Goal: Task Accomplishment & Management: Use online tool/utility

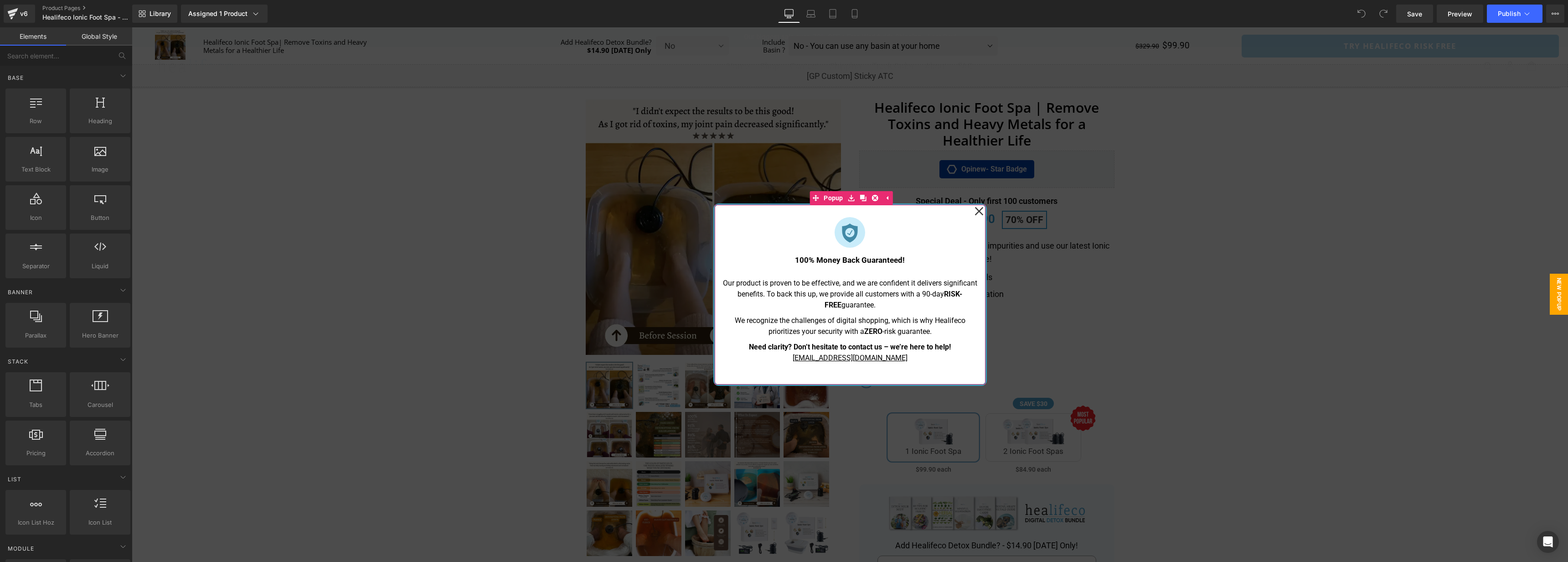
click at [978, 212] on icon at bounding box center [979, 211] width 9 height 9
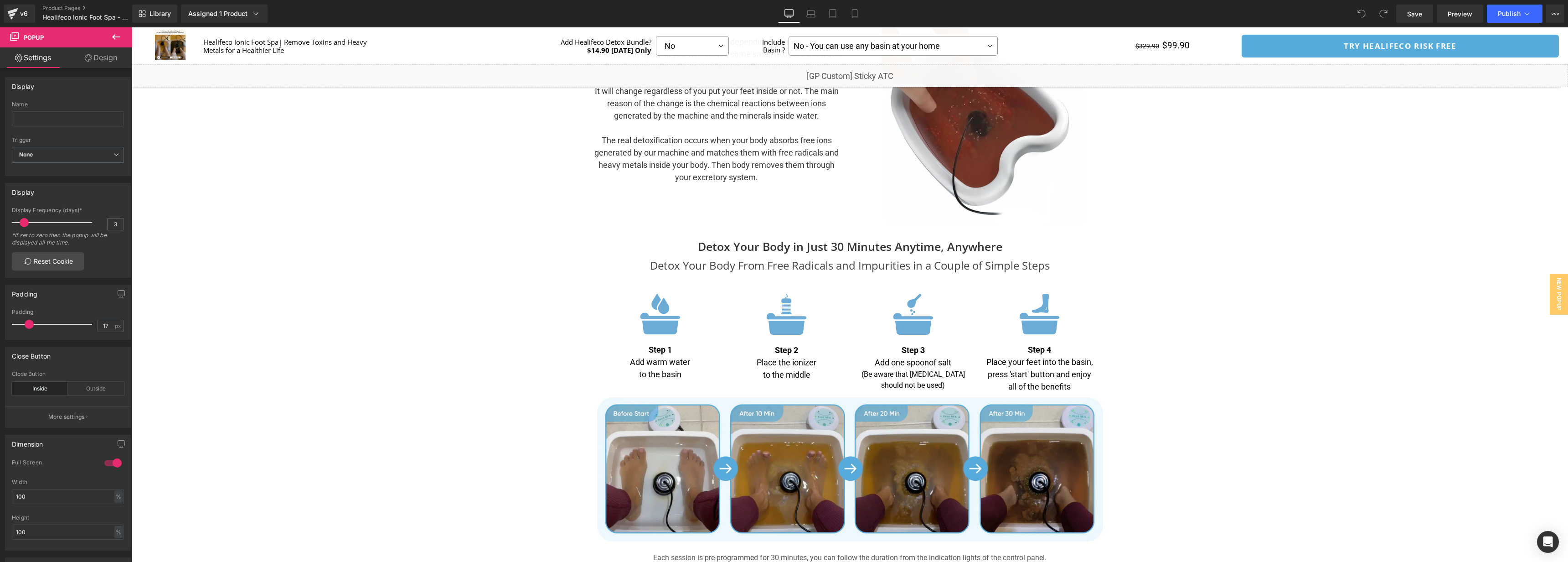
scroll to position [2738, 0]
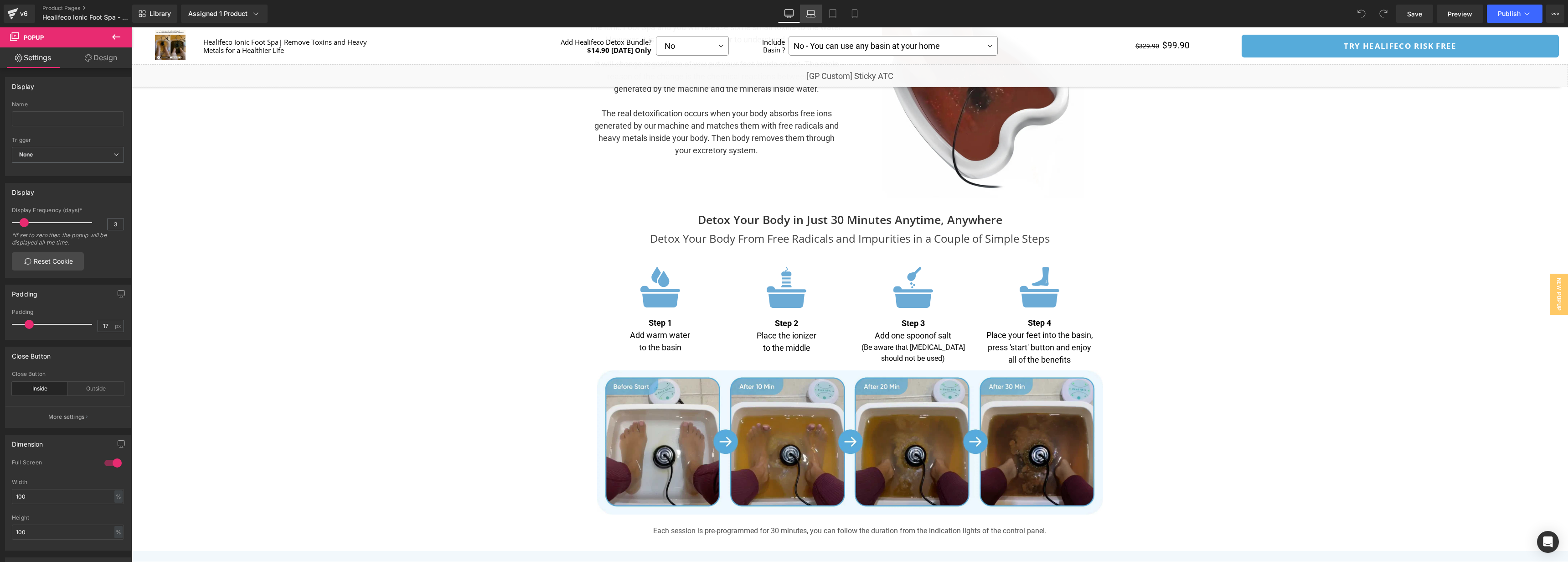
click at [810, 12] on icon at bounding box center [811, 13] width 9 height 9
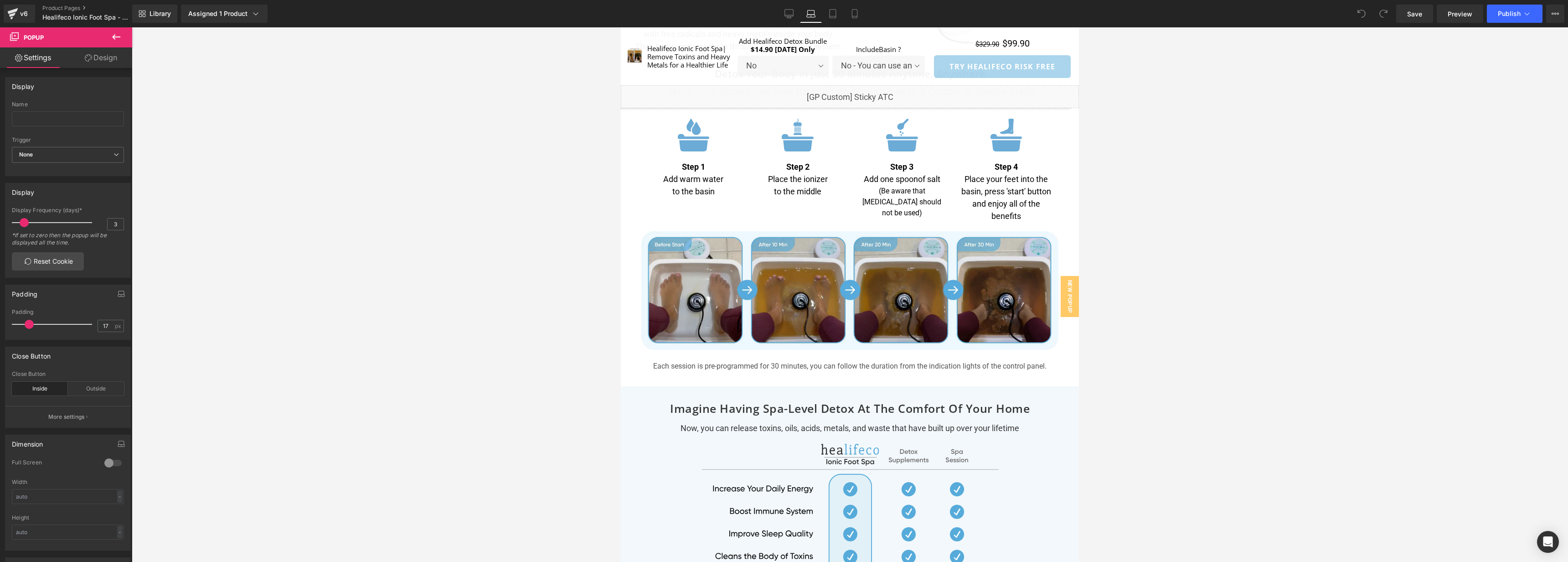
scroll to position [0, 0]
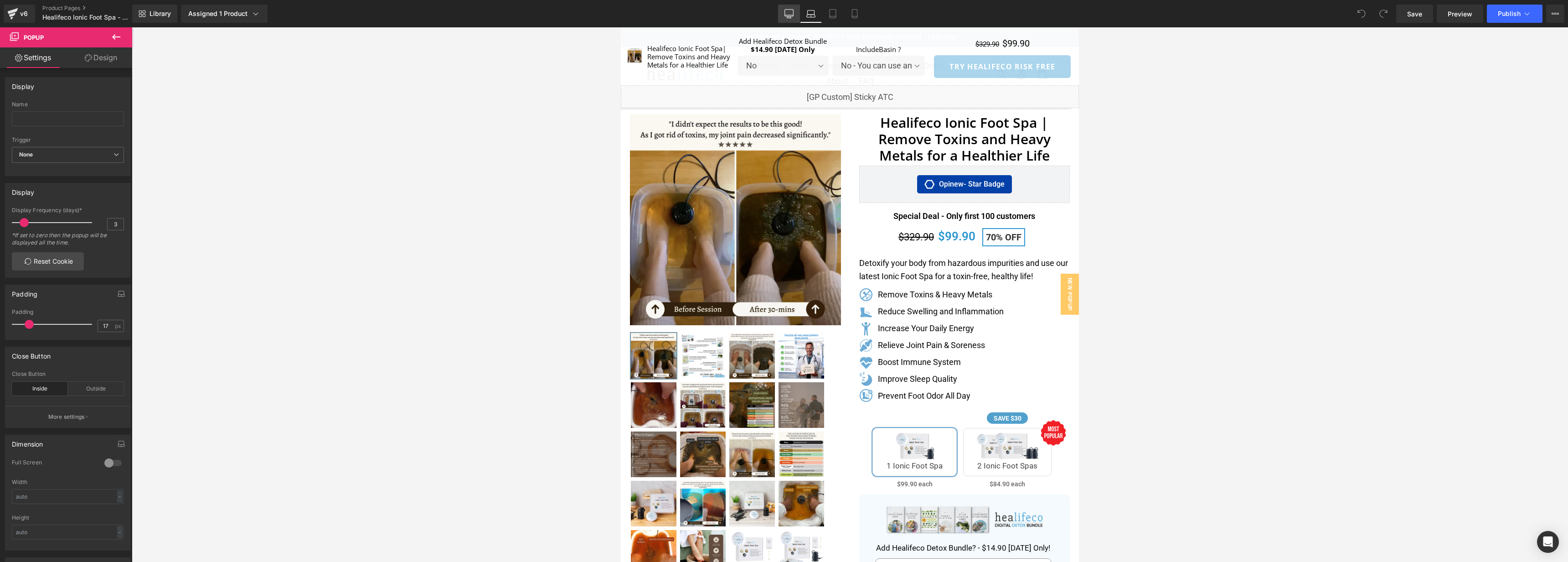
click at [786, 13] on icon at bounding box center [789, 13] width 9 height 9
type input "100"
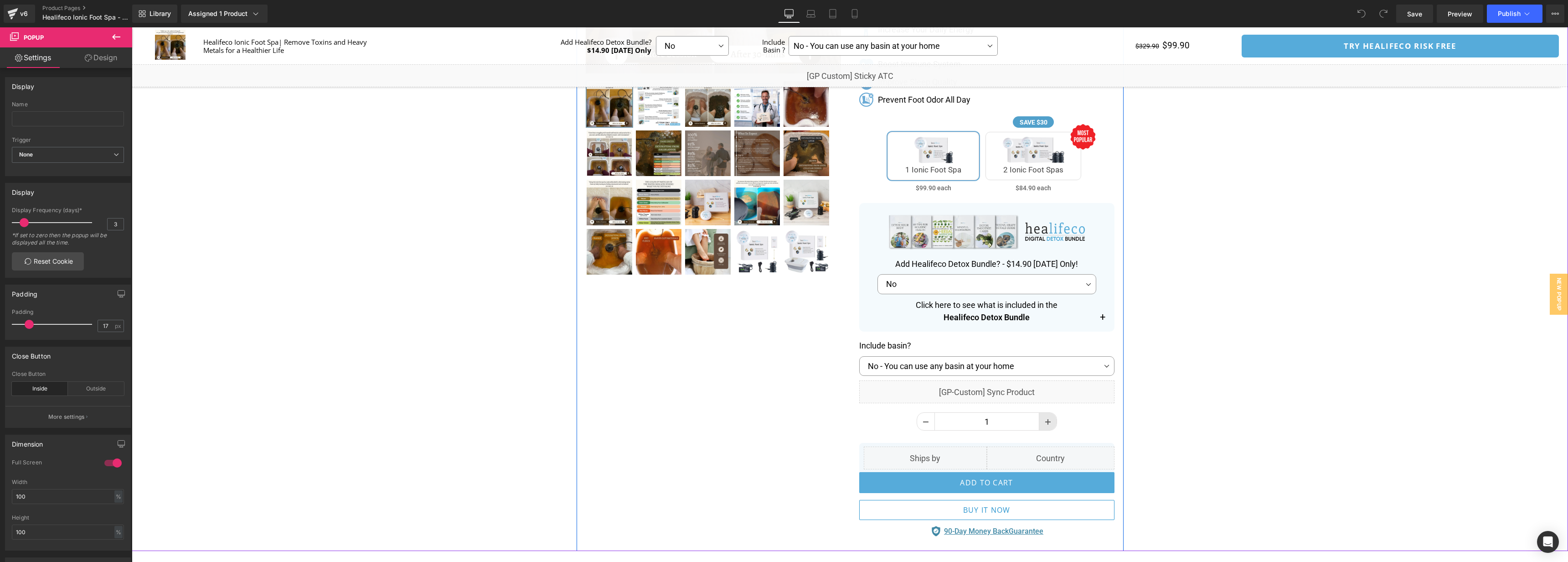
scroll to position [284, 0]
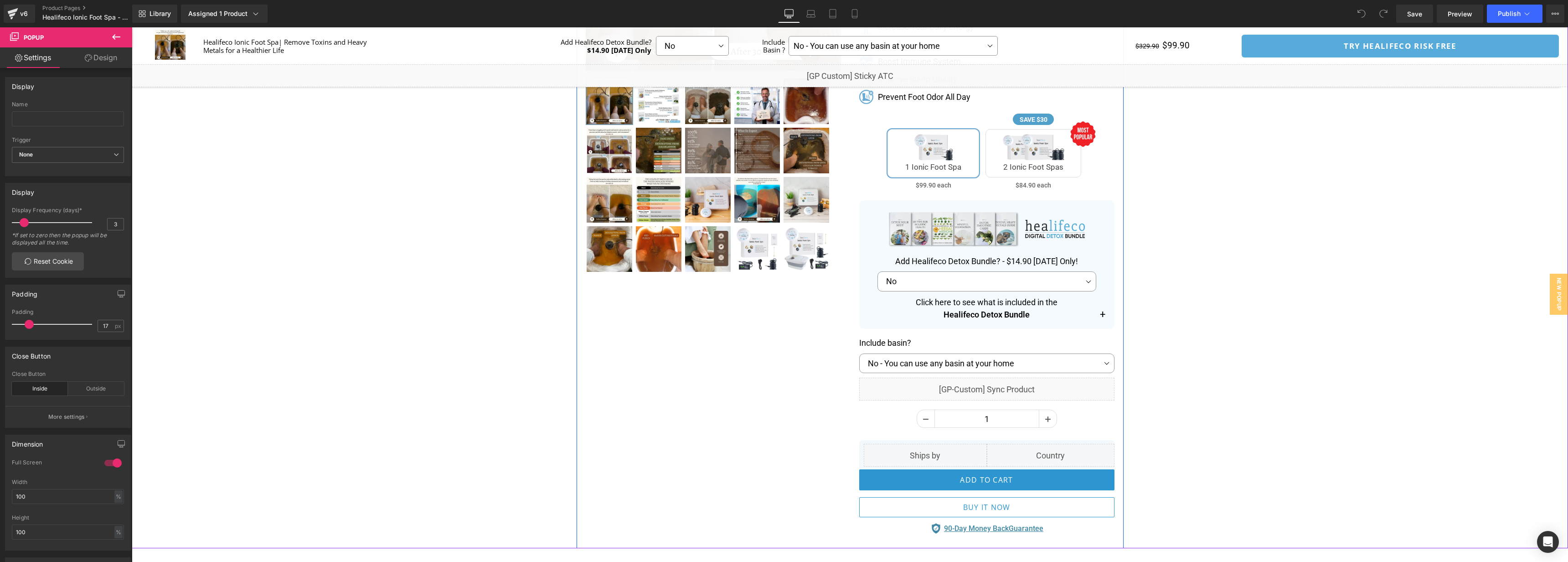
click at [1028, 476] on button "add to cart" at bounding box center [987, 480] width 255 height 21
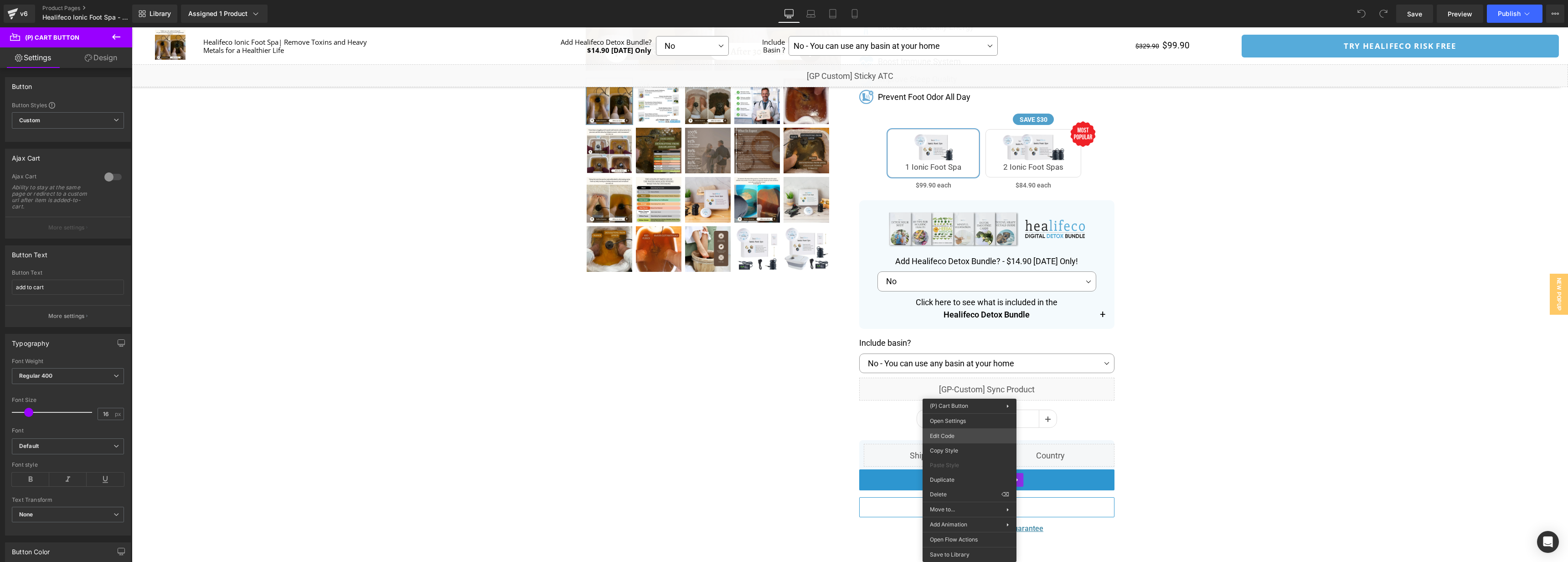
click at [968, 438] on body "You are previewing how the will restyle your page. You can not edit Elements in…" at bounding box center [784, 281] width 1568 height 562
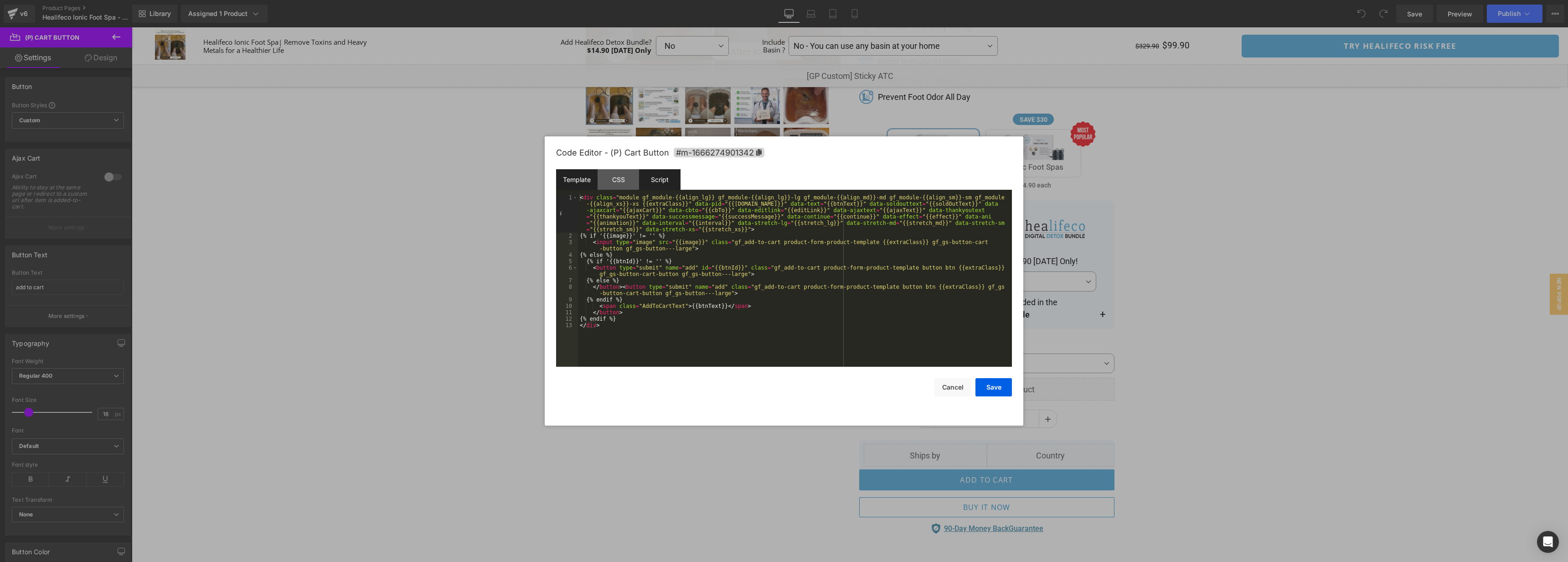
click at [667, 184] on div "Script" at bounding box center [660, 180] width 41 height 21
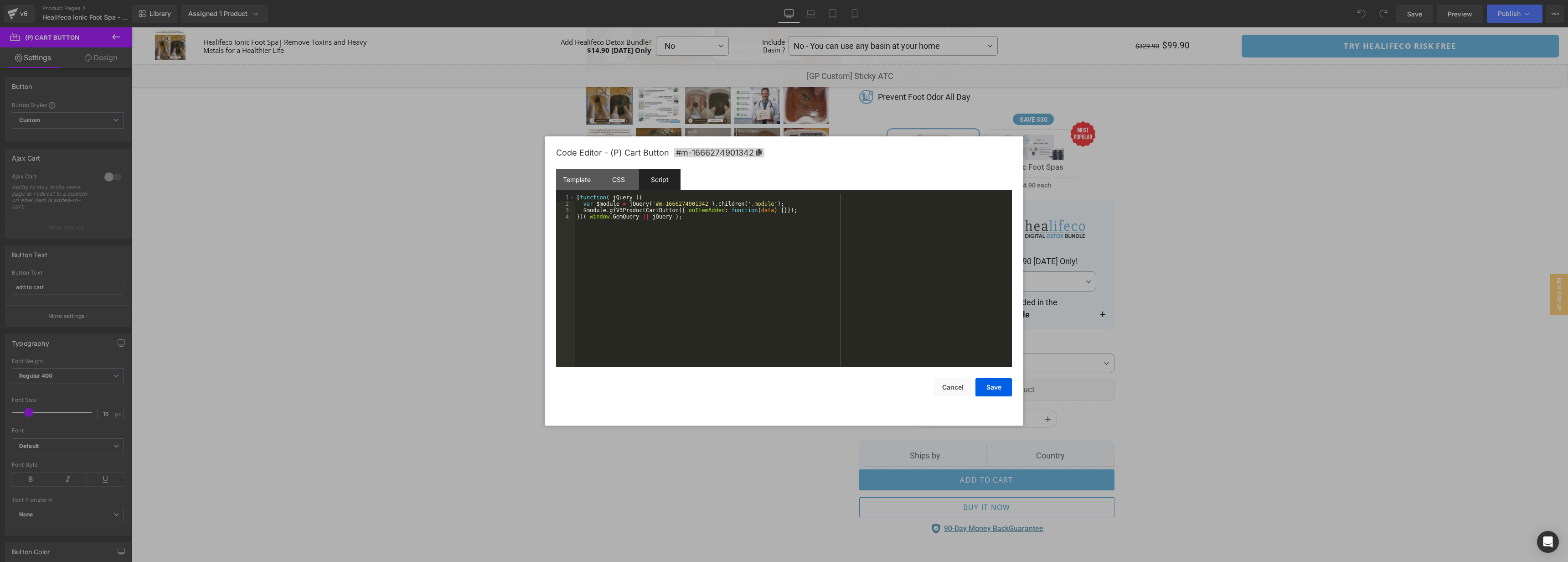
click at [757, 290] on div "( function ( jQuery ) { var $module = jQuery ( '#m-1666274901342' ) . children …" at bounding box center [793, 287] width 437 height 185
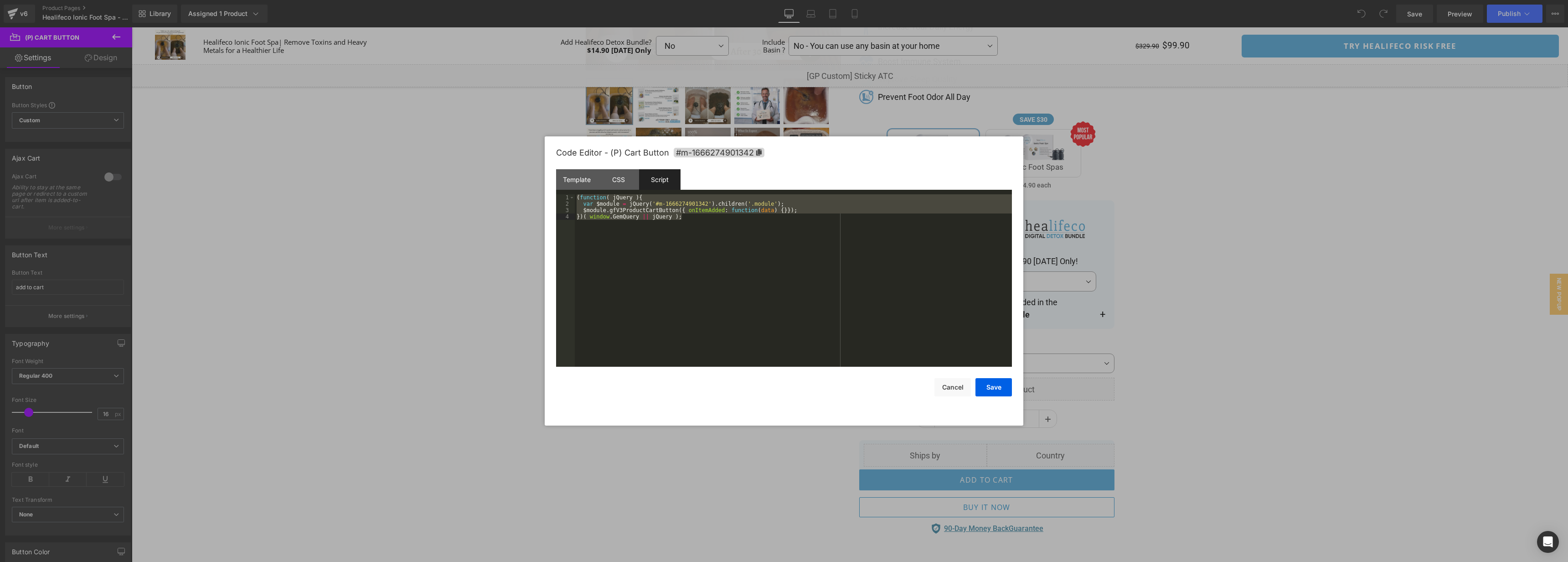
click at [799, 237] on div "( function ( jQuery ) { var $module = jQuery ( '#m-1666274901342' ) . children …" at bounding box center [793, 287] width 437 height 185
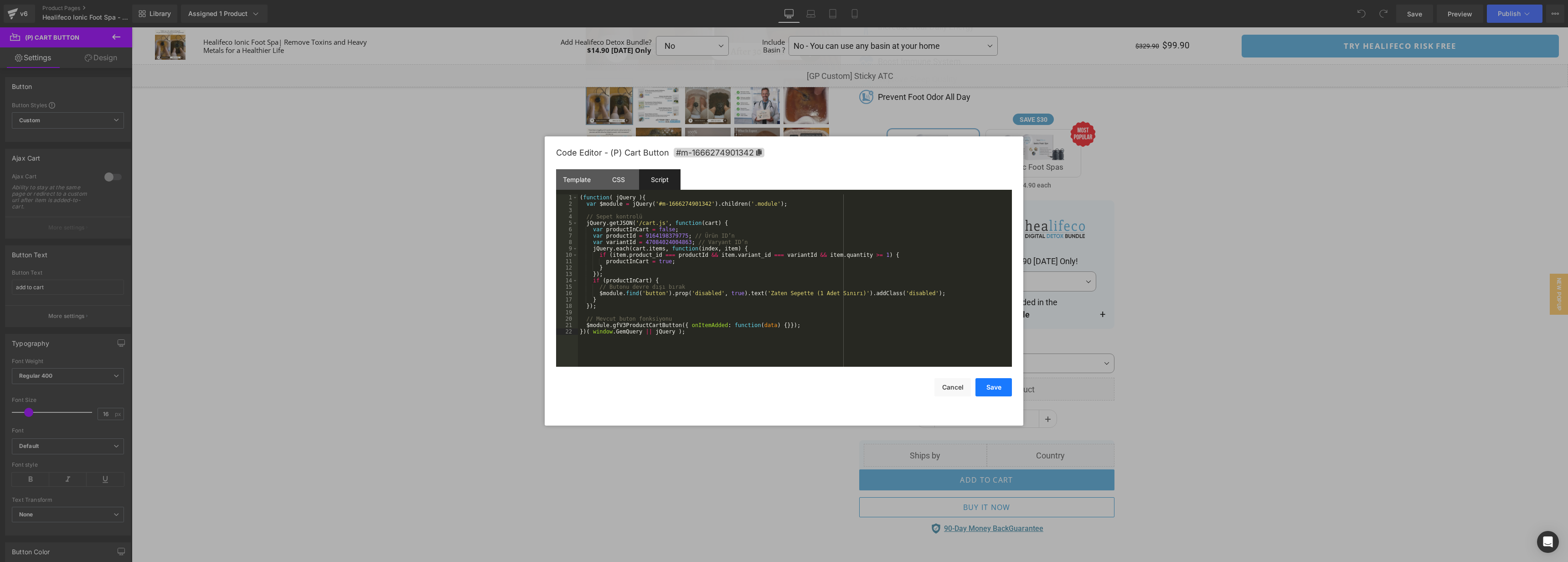
click at [994, 390] on button "Save" at bounding box center [994, 387] width 37 height 18
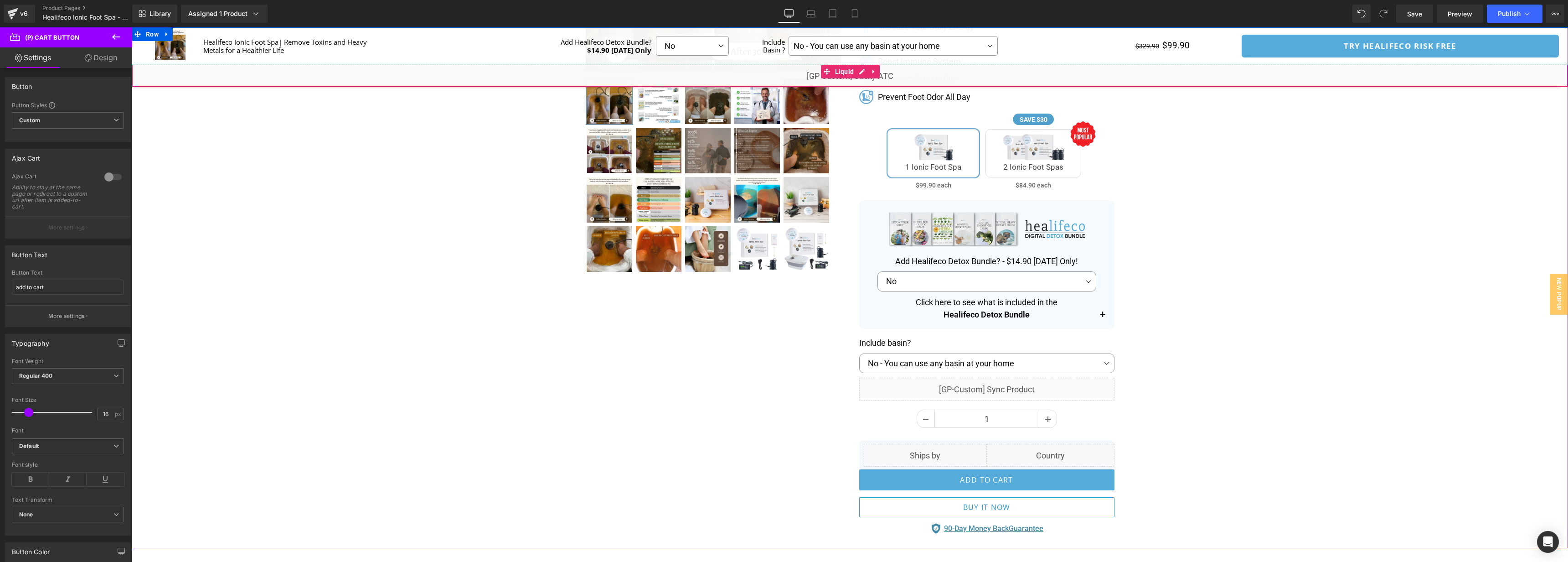
click at [863, 72] on div "Liquid" at bounding box center [850, 76] width 1437 height 23
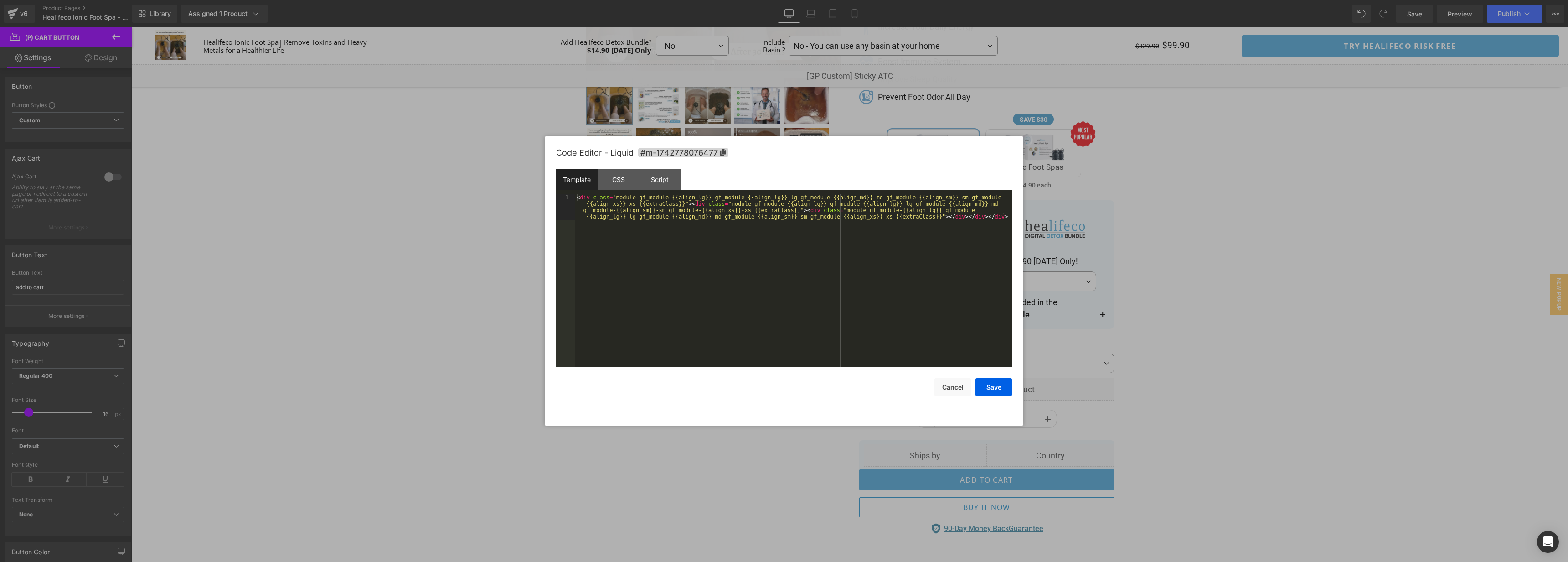
click at [805, 232] on div "< div class = "module gf_module-{{align_lg}} gf_module-{{align_lg}}-lg gf_modul…" at bounding box center [793, 306] width 437 height 223
click at [616, 186] on div "CSS" at bounding box center [618, 180] width 41 height 21
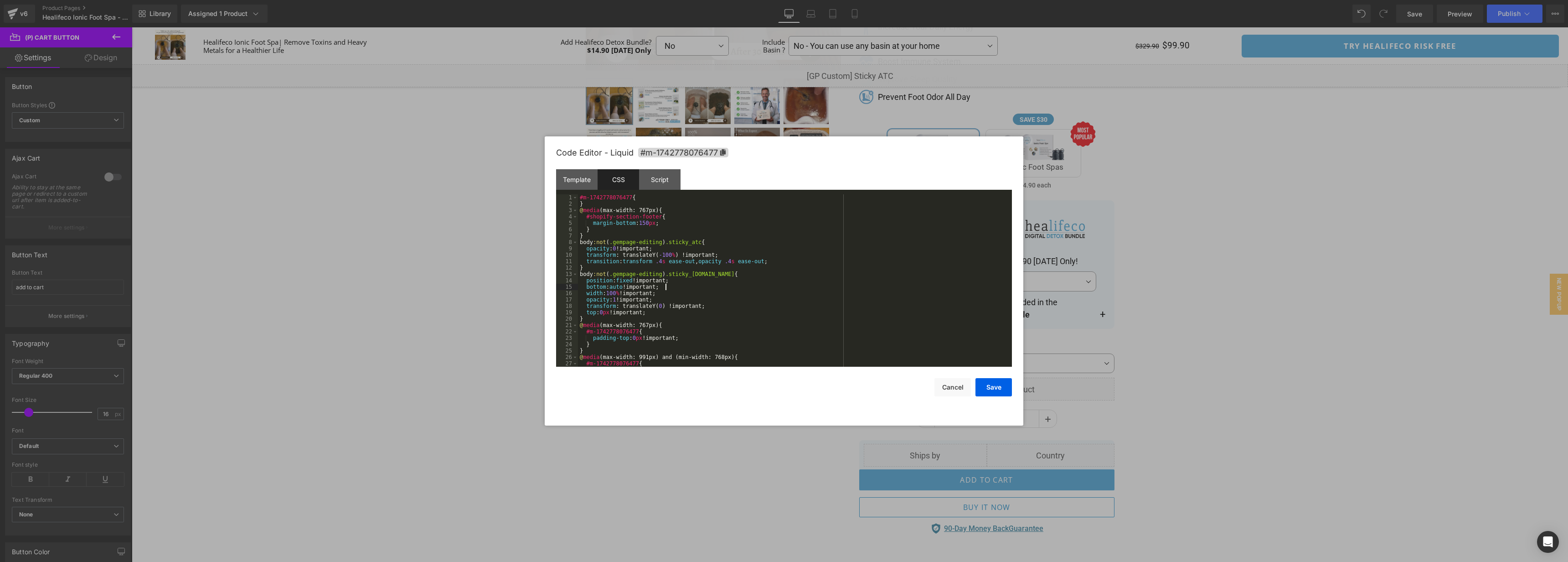
click at [796, 287] on div "#m-1742778076477 { } @ media (max-width: 767px) { #shopify-section-footer { mar…" at bounding box center [793, 287] width 430 height 185
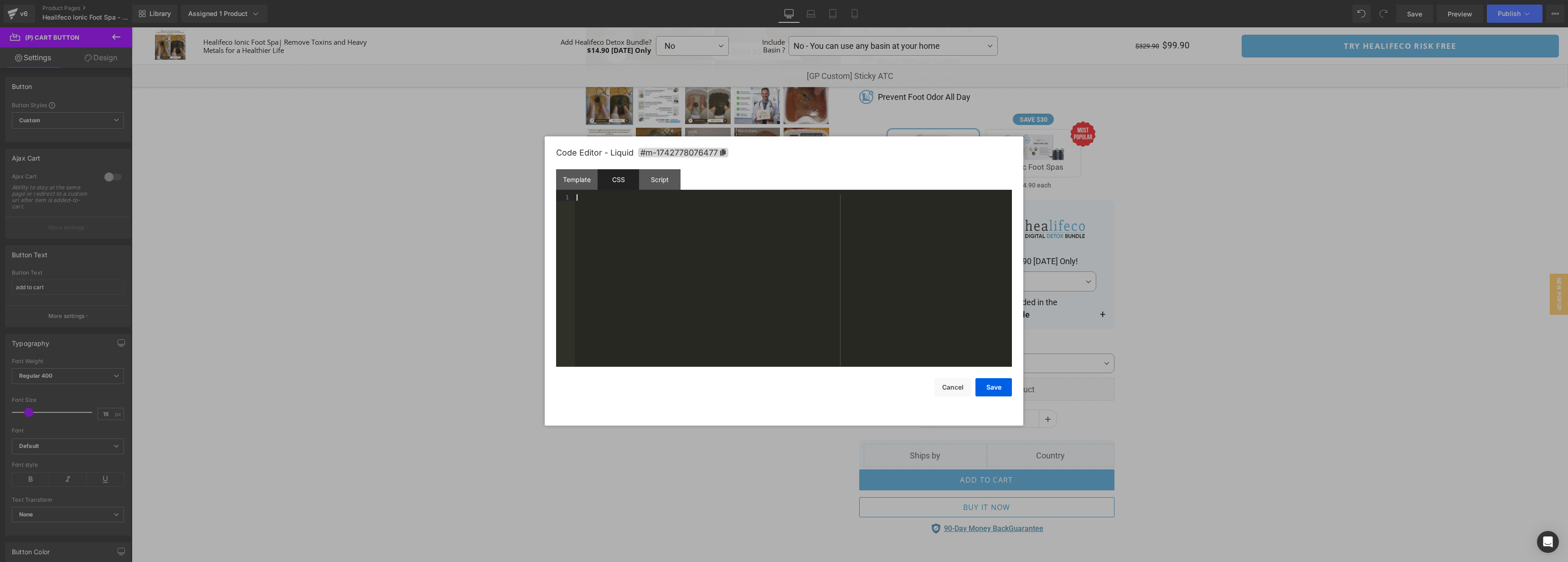
scroll to position [198, 0]
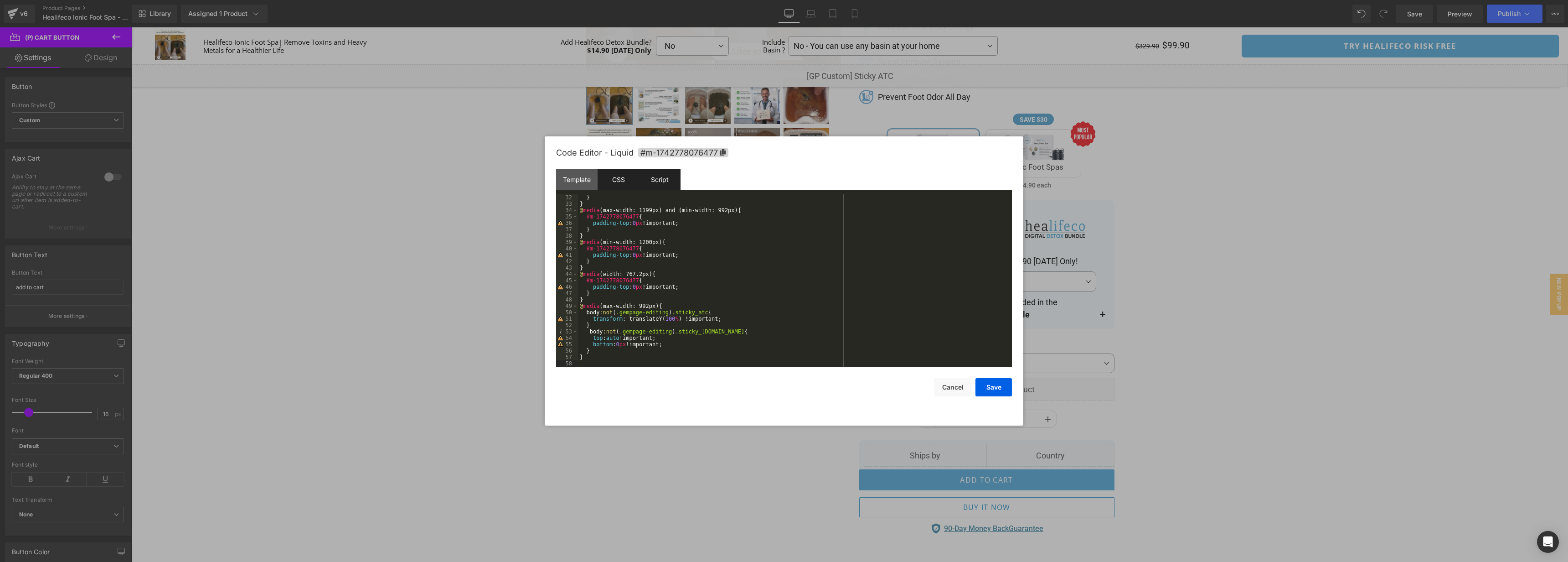
click at [663, 184] on div "Script" at bounding box center [660, 180] width 41 height 21
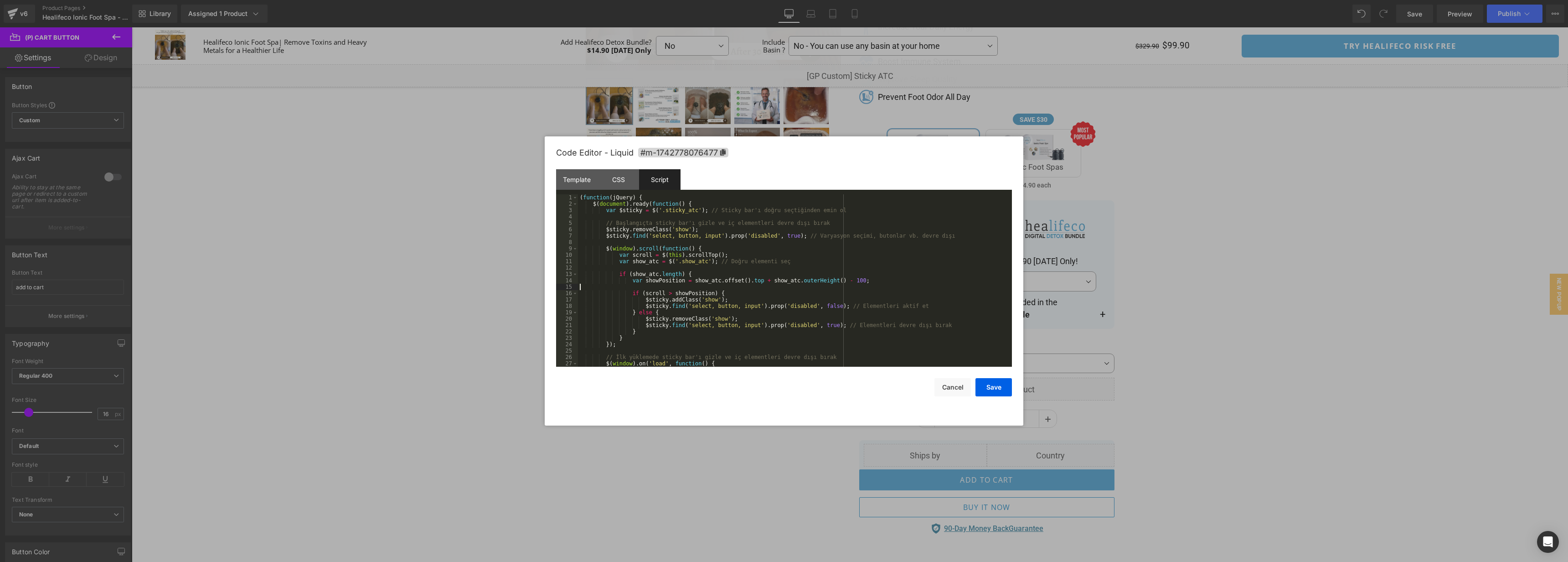
click at [917, 286] on div "( function ( jQuery ) { $ ( document ) . ready ( function ( ) { var $sticky = $…" at bounding box center [793, 287] width 430 height 185
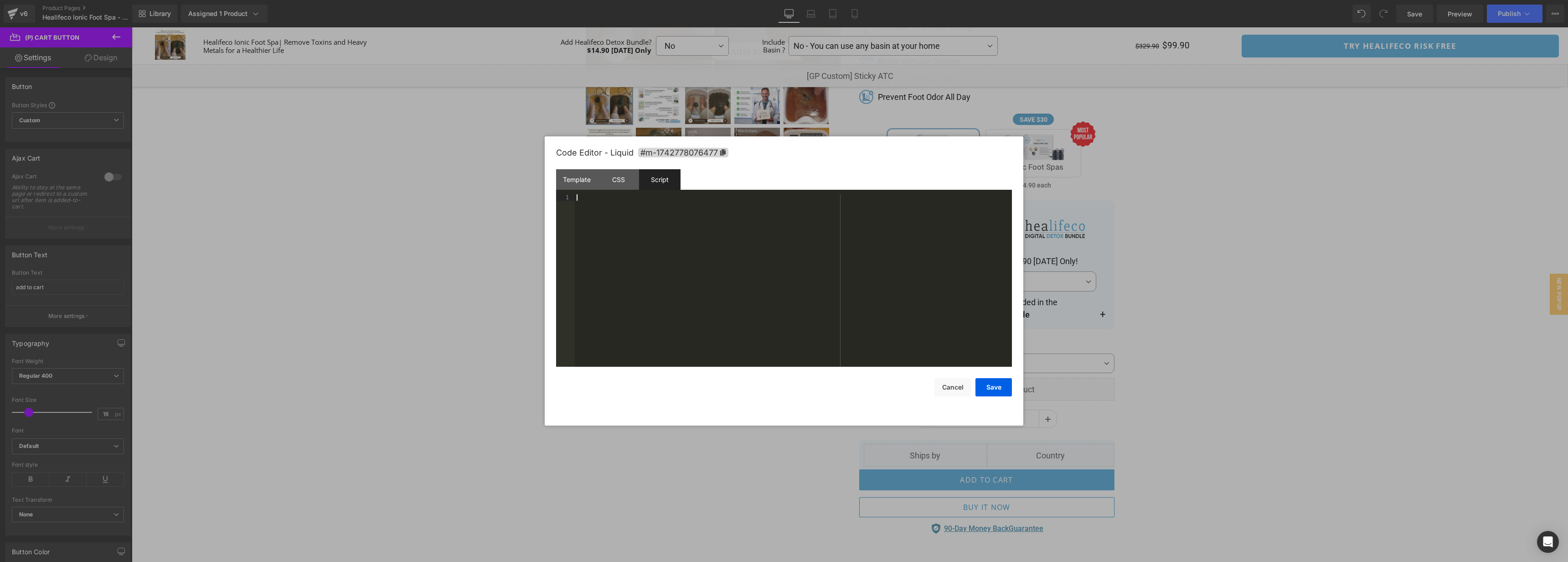
scroll to position [44, 0]
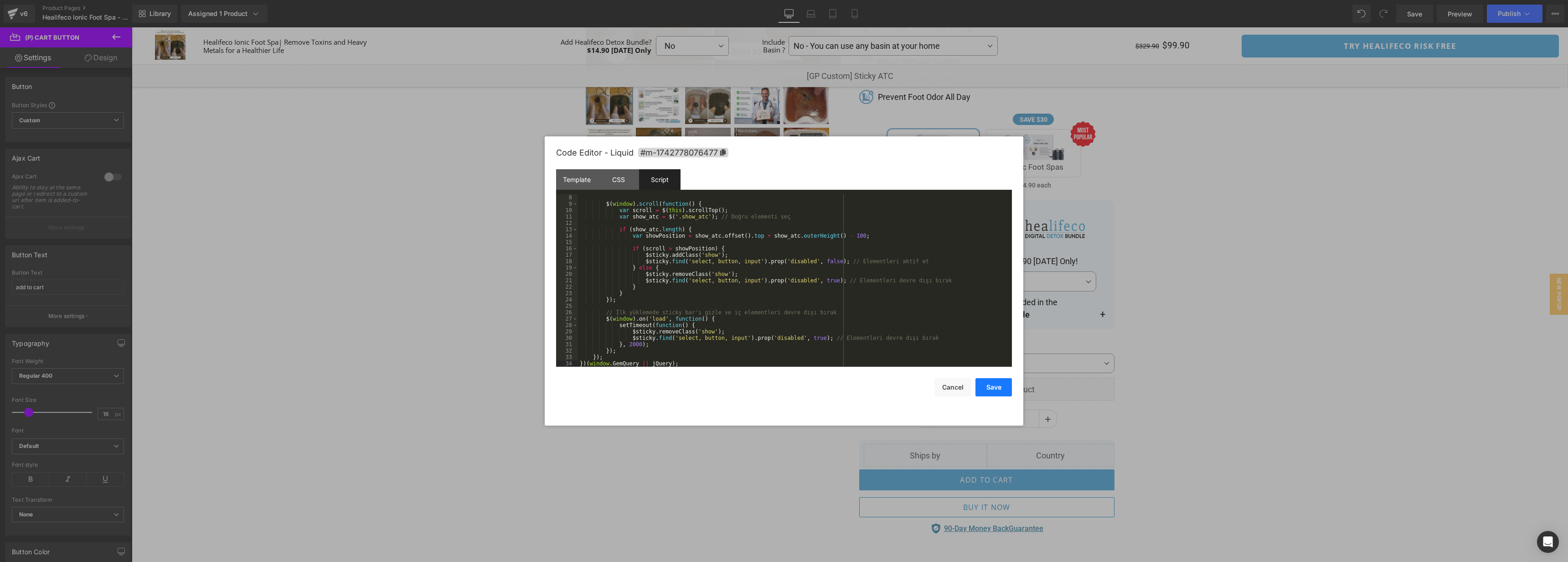
click at [996, 384] on button "Save" at bounding box center [994, 387] width 37 height 18
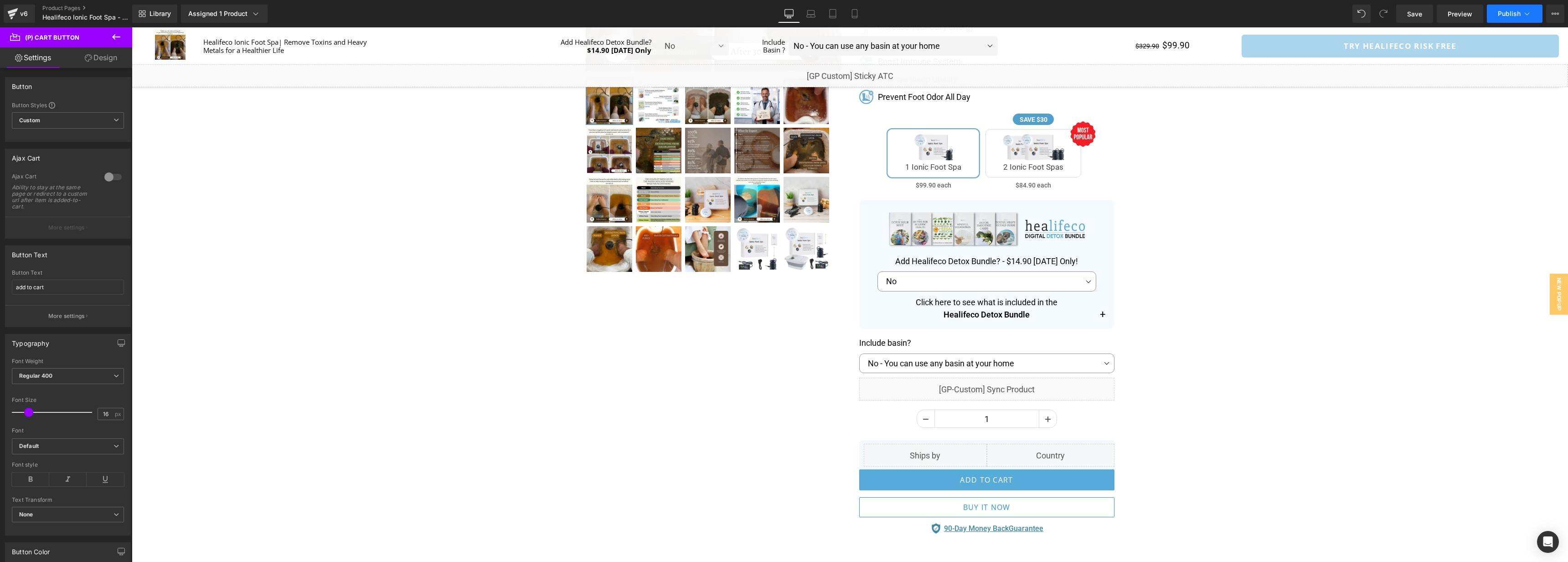
click at [1513, 19] on button "Publish" at bounding box center [1514, 13] width 55 height 18
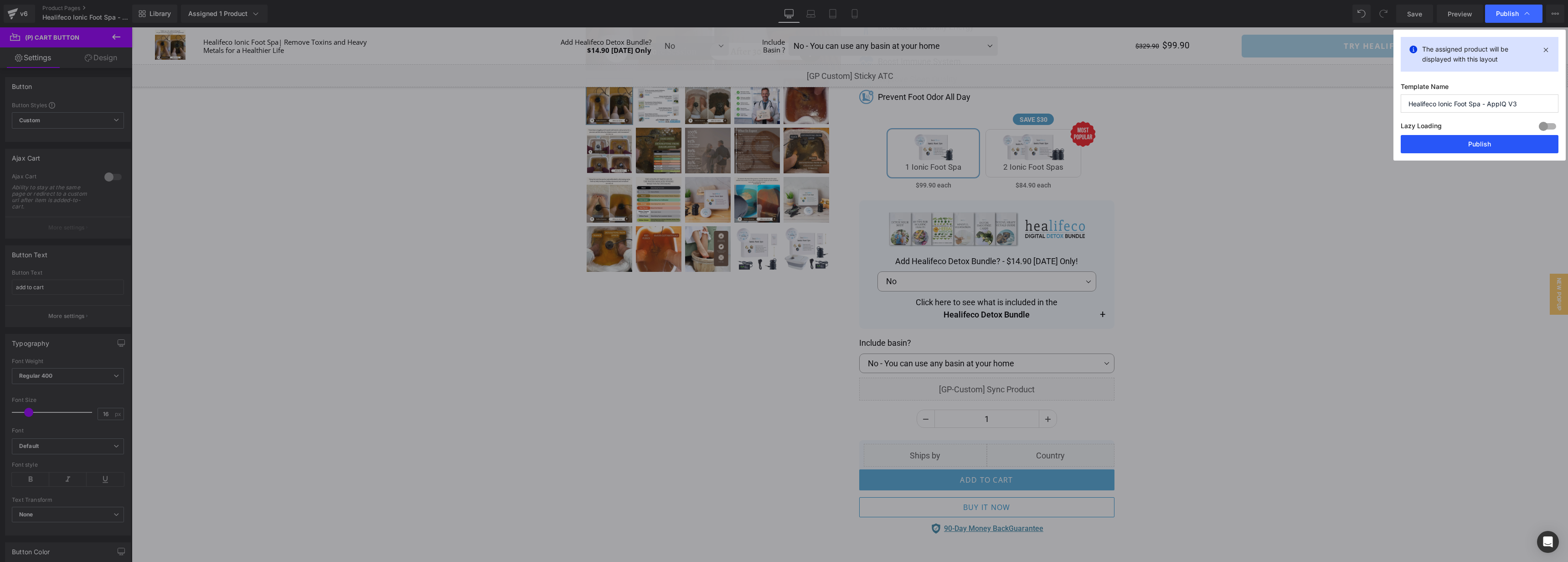
click at [1503, 152] on button "Publish" at bounding box center [1479, 144] width 158 height 18
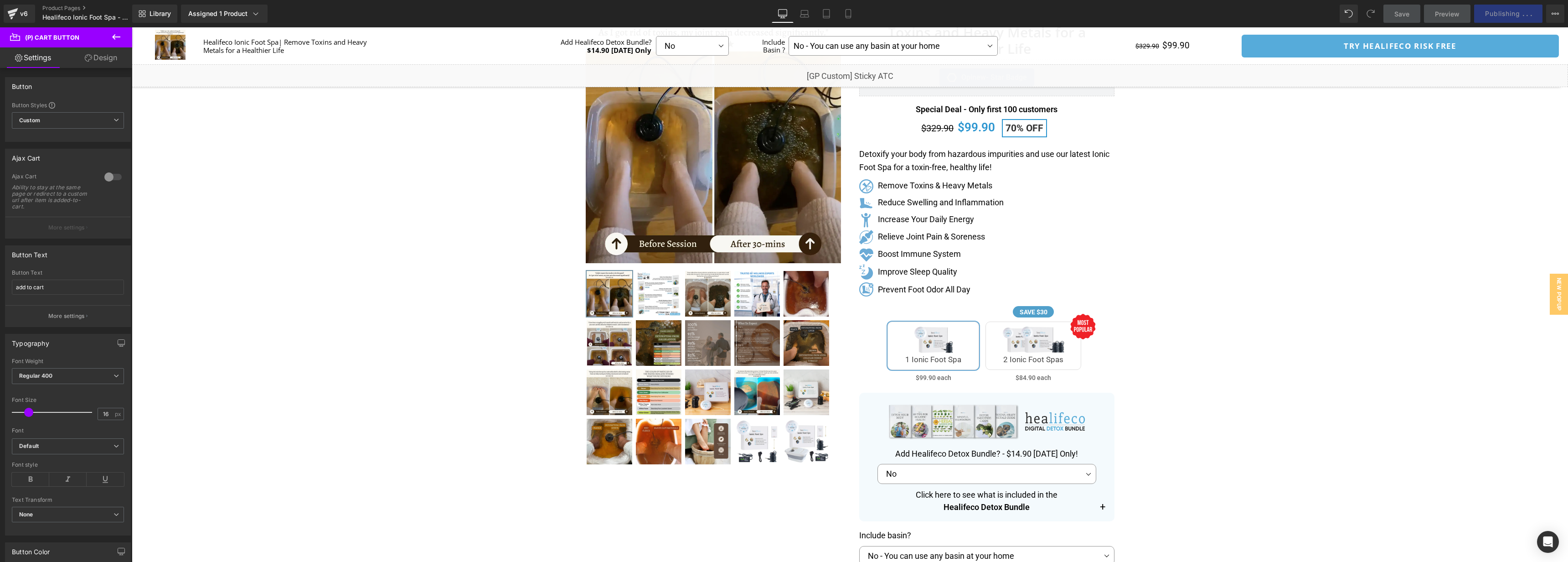
scroll to position [69, 0]
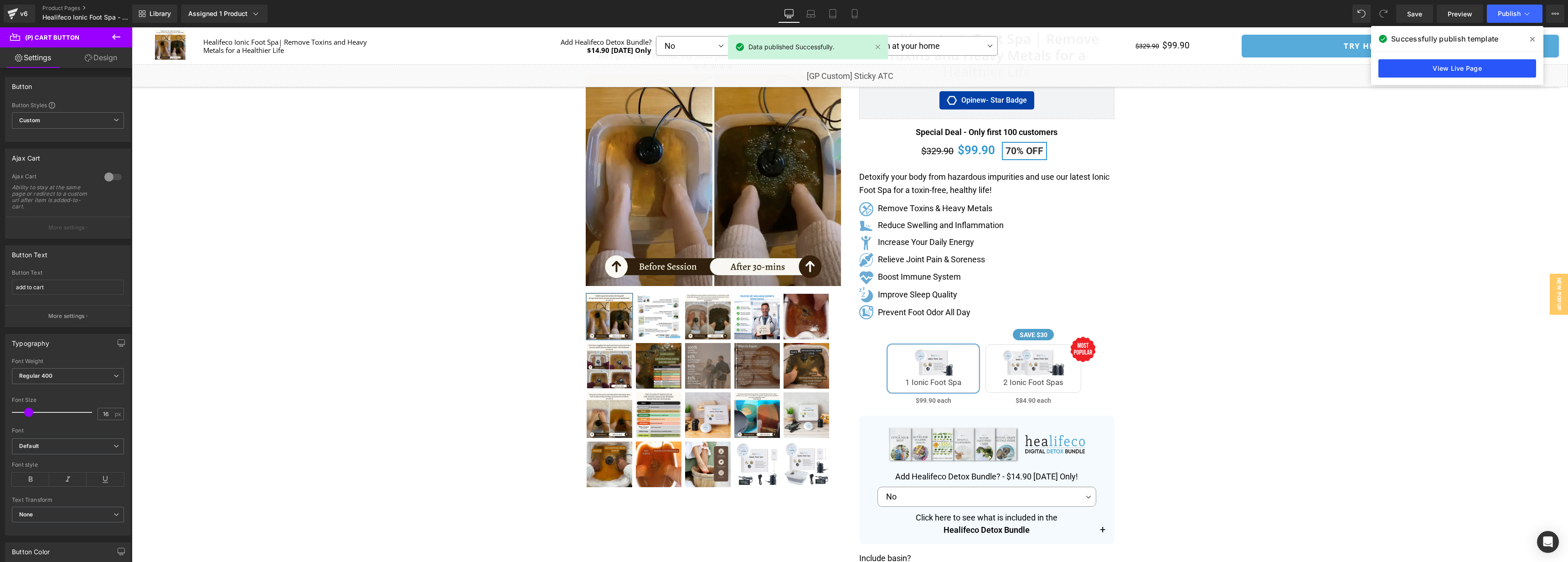
click at [1449, 66] on link "View Live Page" at bounding box center [1457, 68] width 158 height 18
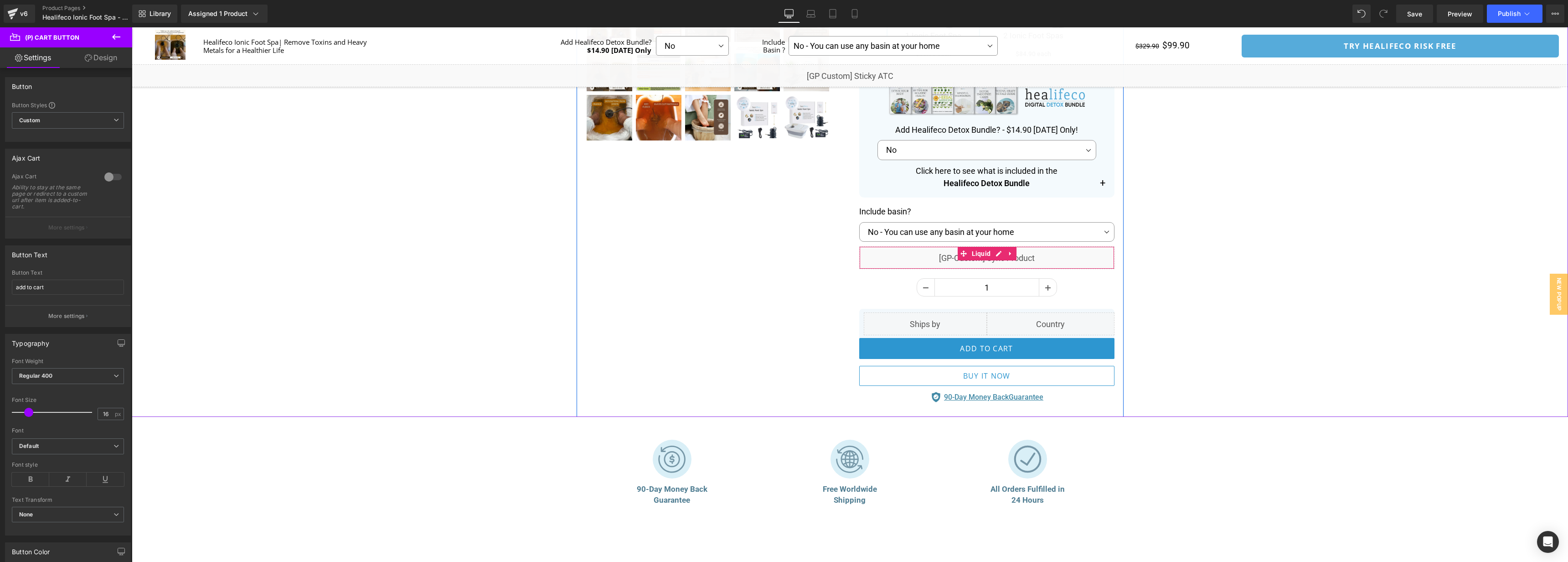
scroll to position [416, 0]
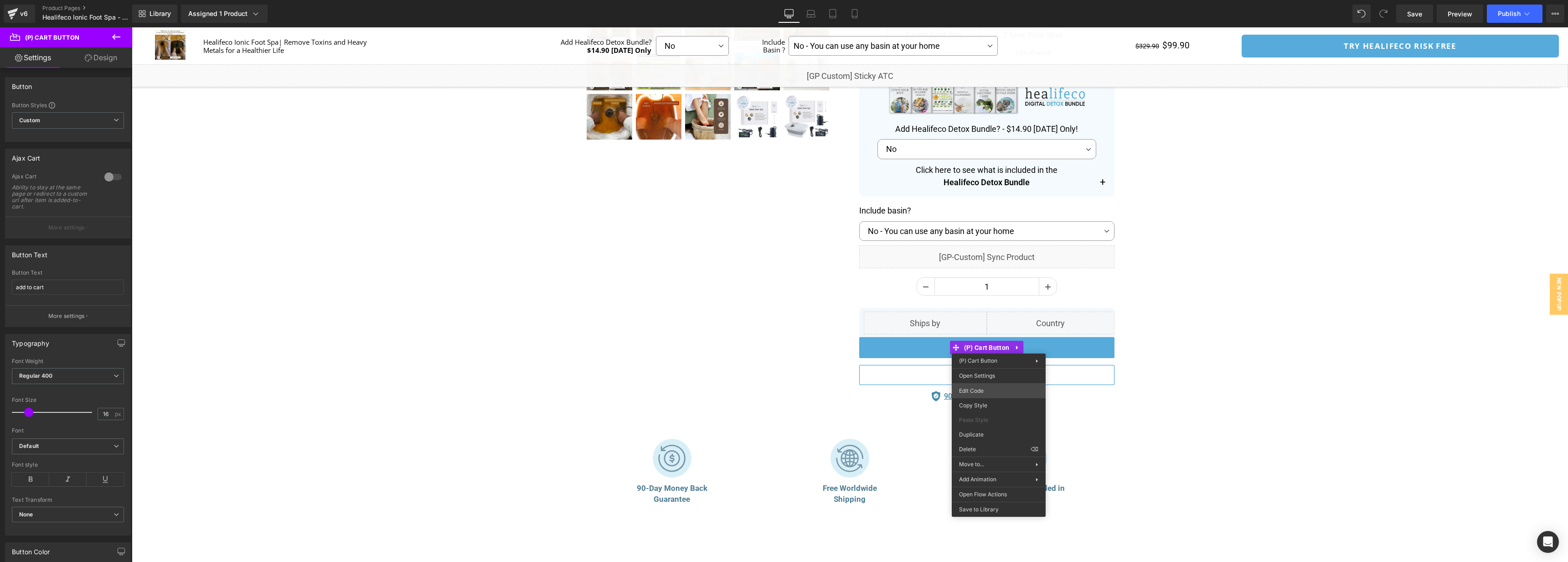
click at [983, 0] on div "You are previewing how the will restyle your page. You can not edit Elements in…" at bounding box center [784, 0] width 1568 height 0
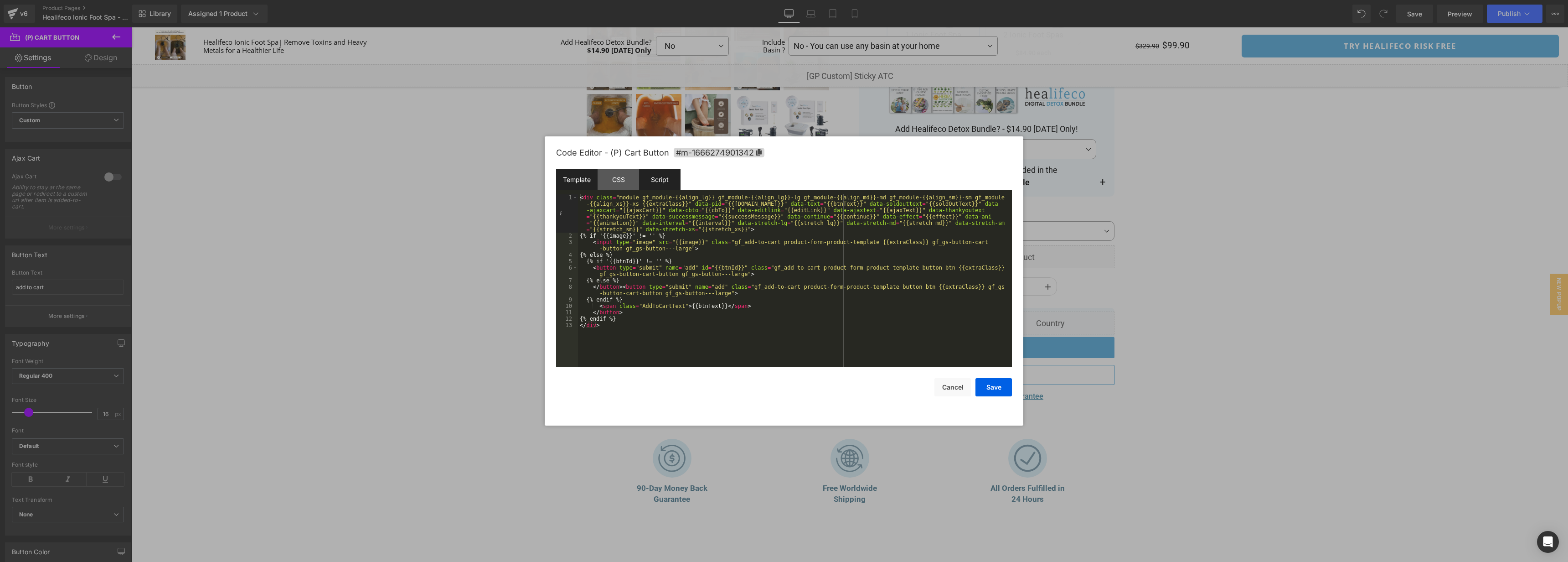
click at [657, 179] on div "Script" at bounding box center [660, 180] width 41 height 21
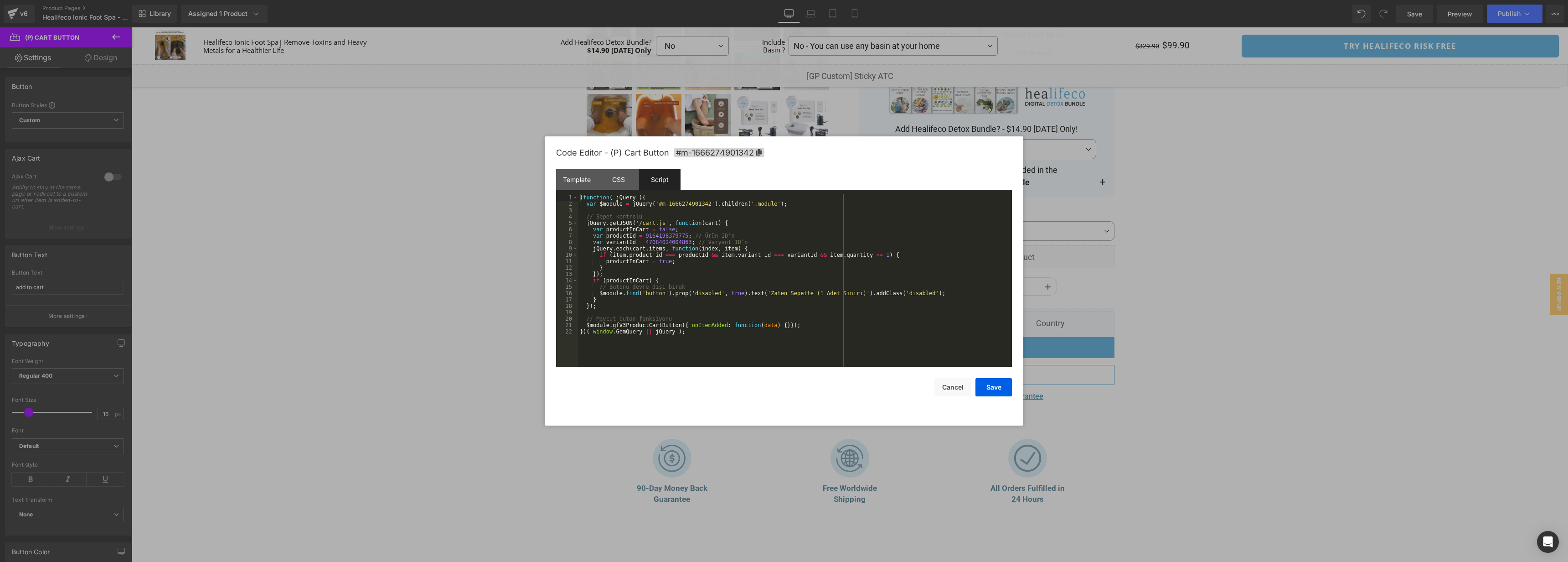
click at [885, 337] on div "( function ( jQuery ) { var $module = jQuery ( '#m-1666274901342' ) . children …" at bounding box center [795, 287] width 434 height 185
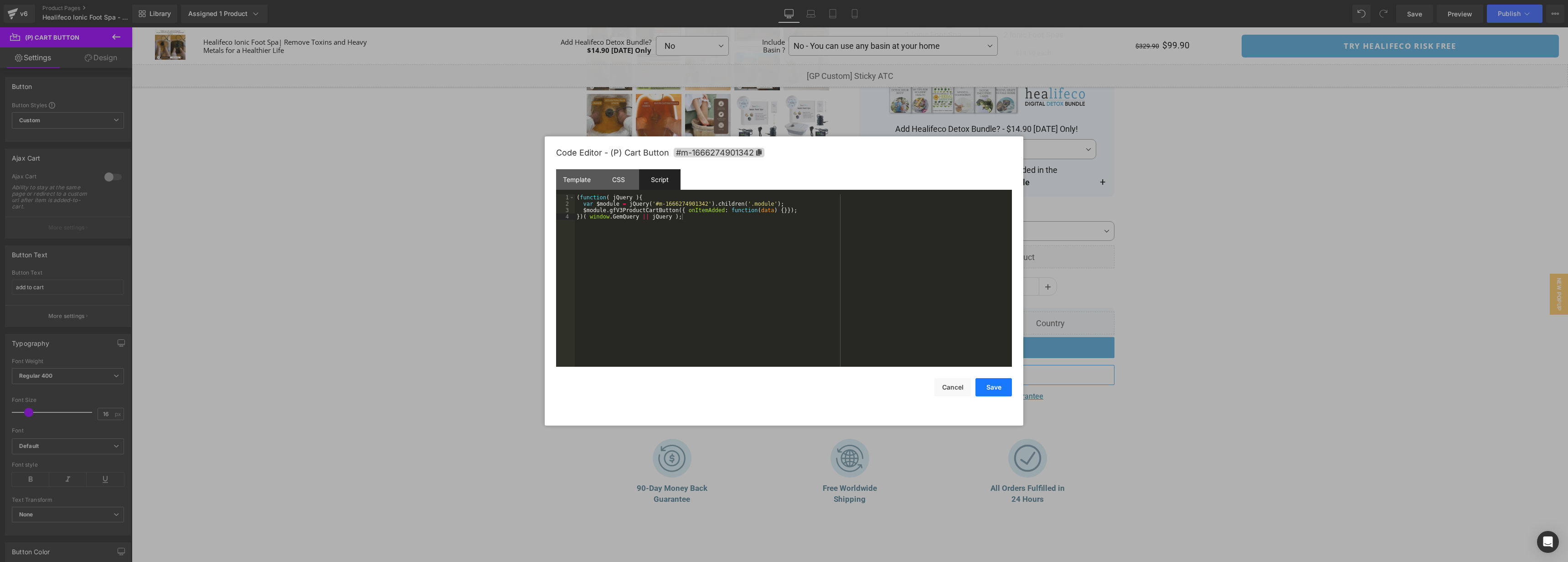
click at [994, 387] on button "Save" at bounding box center [994, 387] width 37 height 18
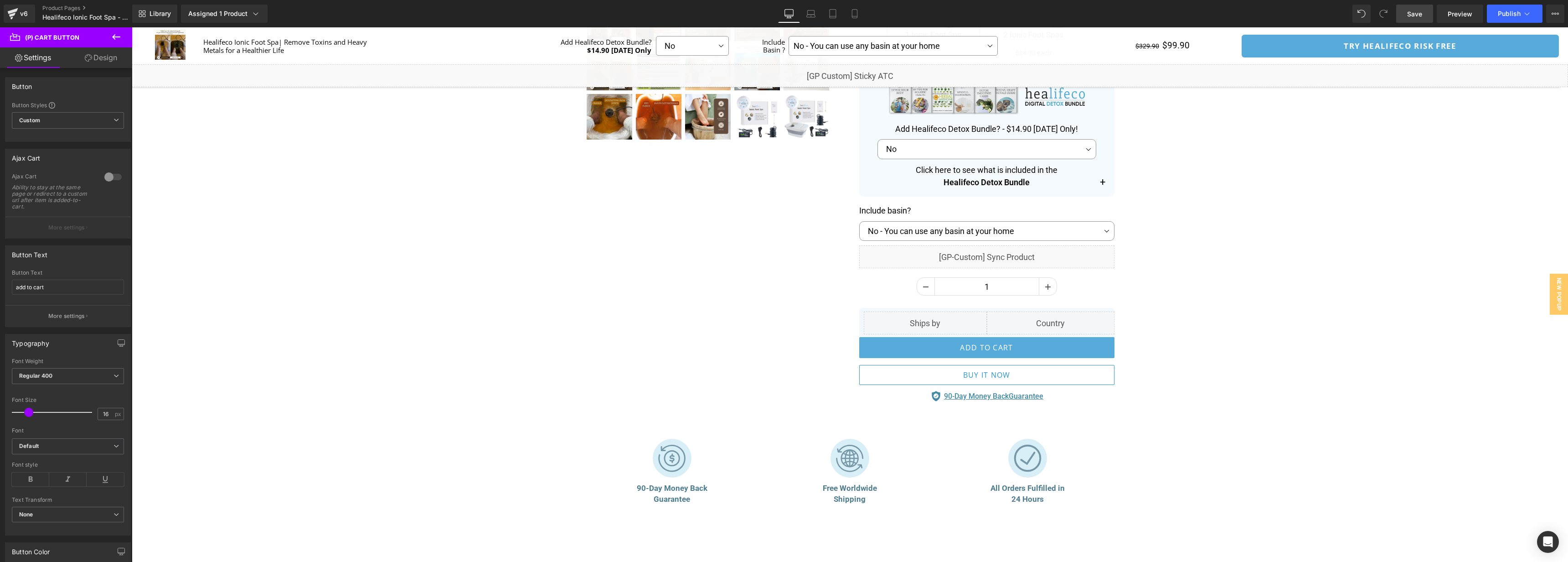
drag, startPoint x: 1418, startPoint y: 18, endPoint x: 982, endPoint y: 167, distance: 460.8
click at [1418, 18] on link "Save" at bounding box center [1415, 13] width 37 height 18
click at [863, 74] on div "Liquid" at bounding box center [850, 76] width 1437 height 23
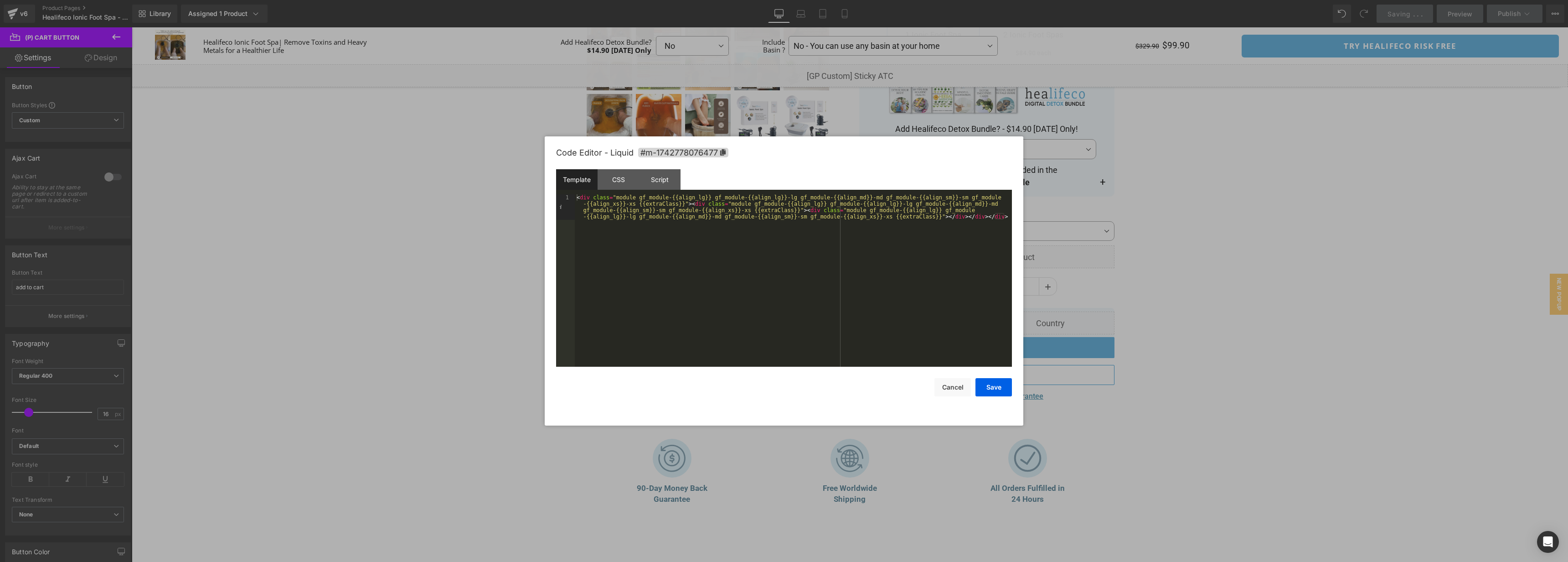
click at [731, 279] on div "< div class = "module gf_module-{{align_lg}} gf_module-{{align_lg}}-lg gf_modul…" at bounding box center [793, 306] width 437 height 223
click at [621, 177] on div "CSS" at bounding box center [618, 180] width 41 height 21
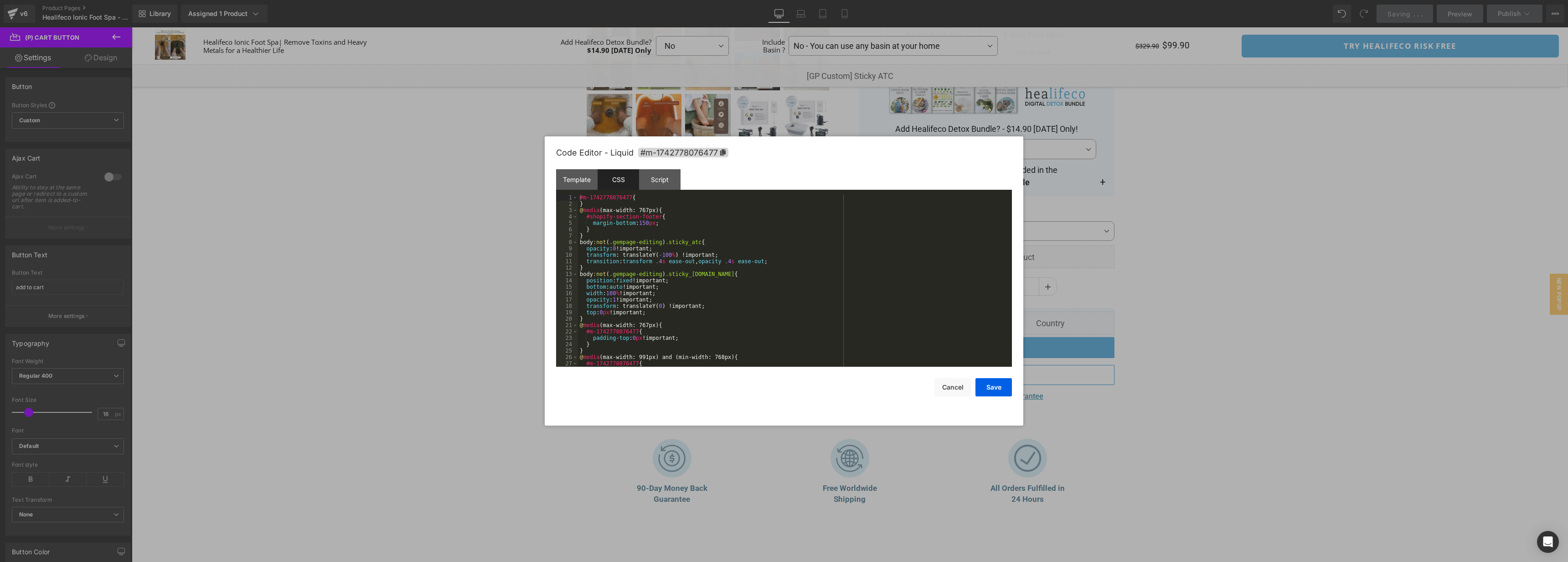
click at [820, 283] on div "#m-1742778076477 { } @ media (max-width: 767px) { #shopify-section-footer { mar…" at bounding box center [793, 287] width 430 height 185
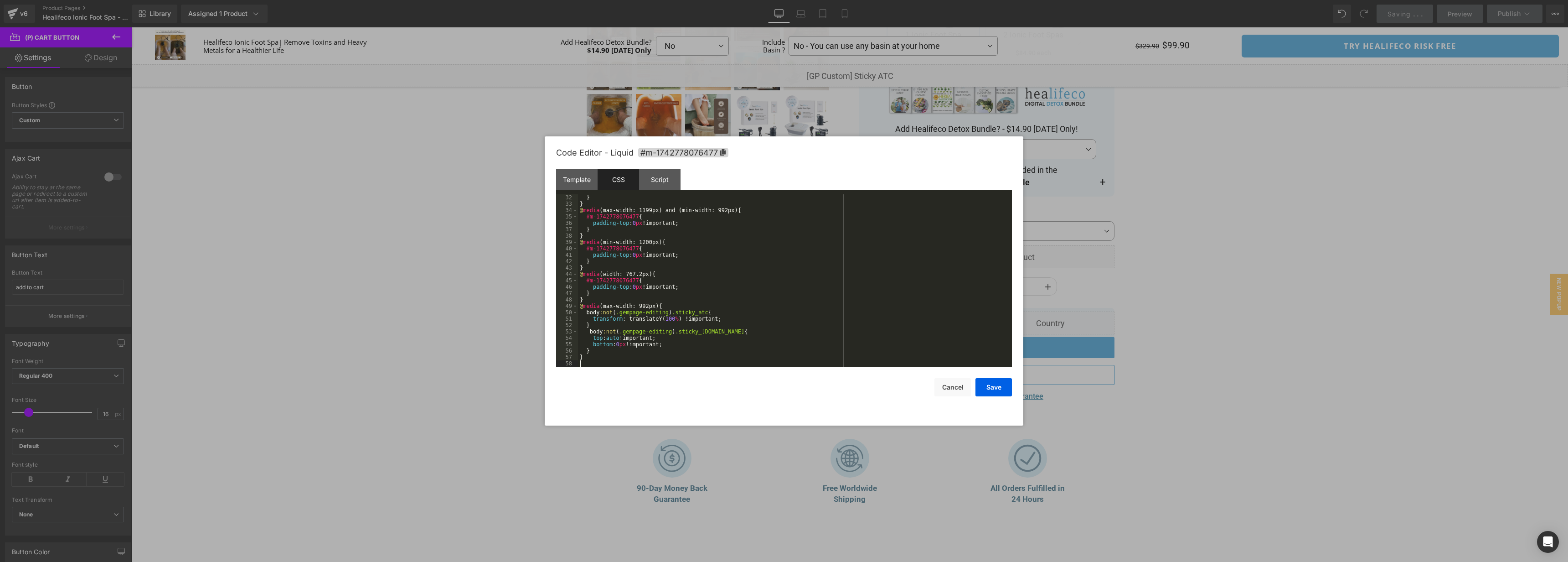
scroll to position [198, 0]
click at [658, 179] on div "Script" at bounding box center [660, 180] width 41 height 21
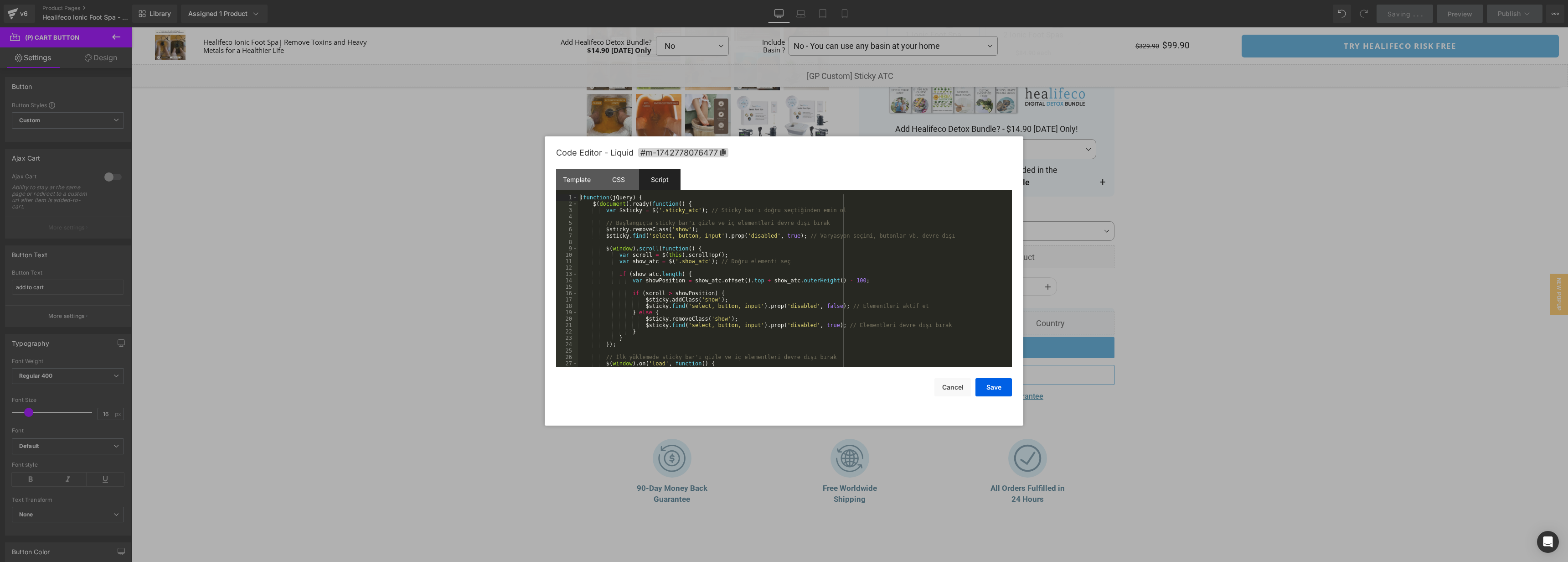
click at [894, 283] on div "( function ( jQuery ) { $ ( document ) . ready ( function ( ) { var $sticky = $…" at bounding box center [793, 287] width 430 height 185
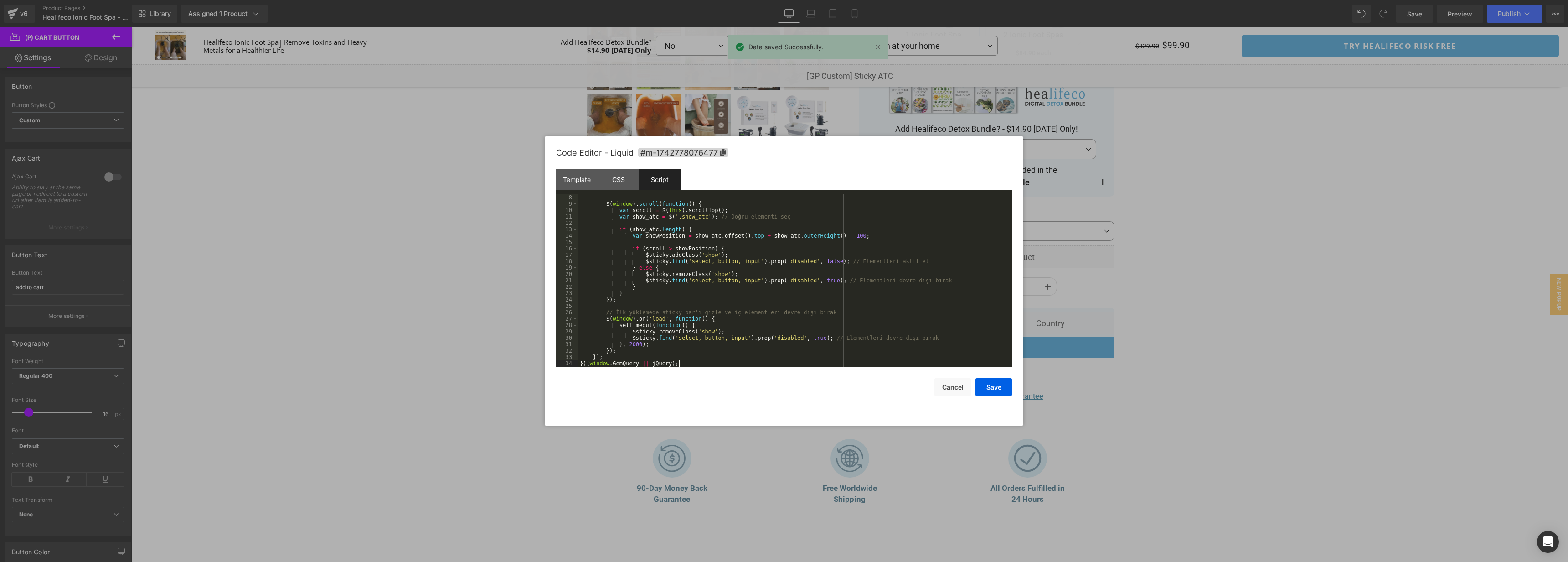
scroll to position [44, 0]
click at [1005, 392] on button "Save" at bounding box center [994, 387] width 37 height 18
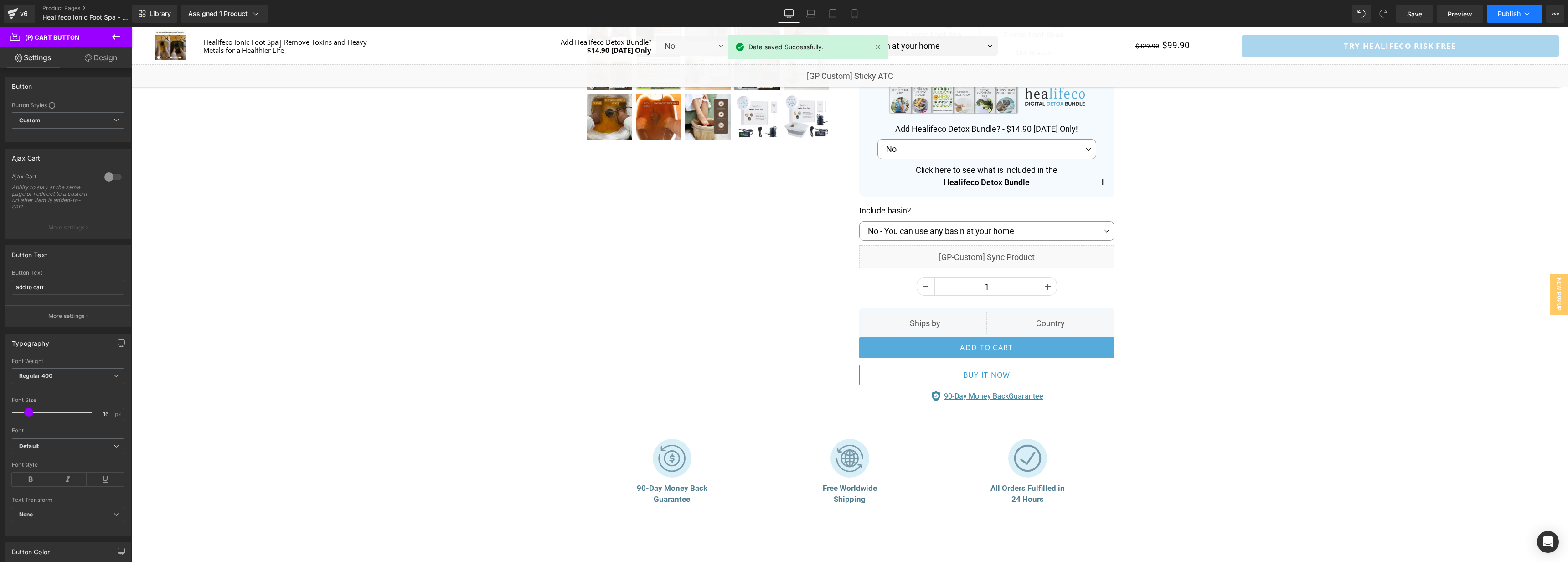
click at [1505, 18] on button "Publish" at bounding box center [1514, 13] width 55 height 18
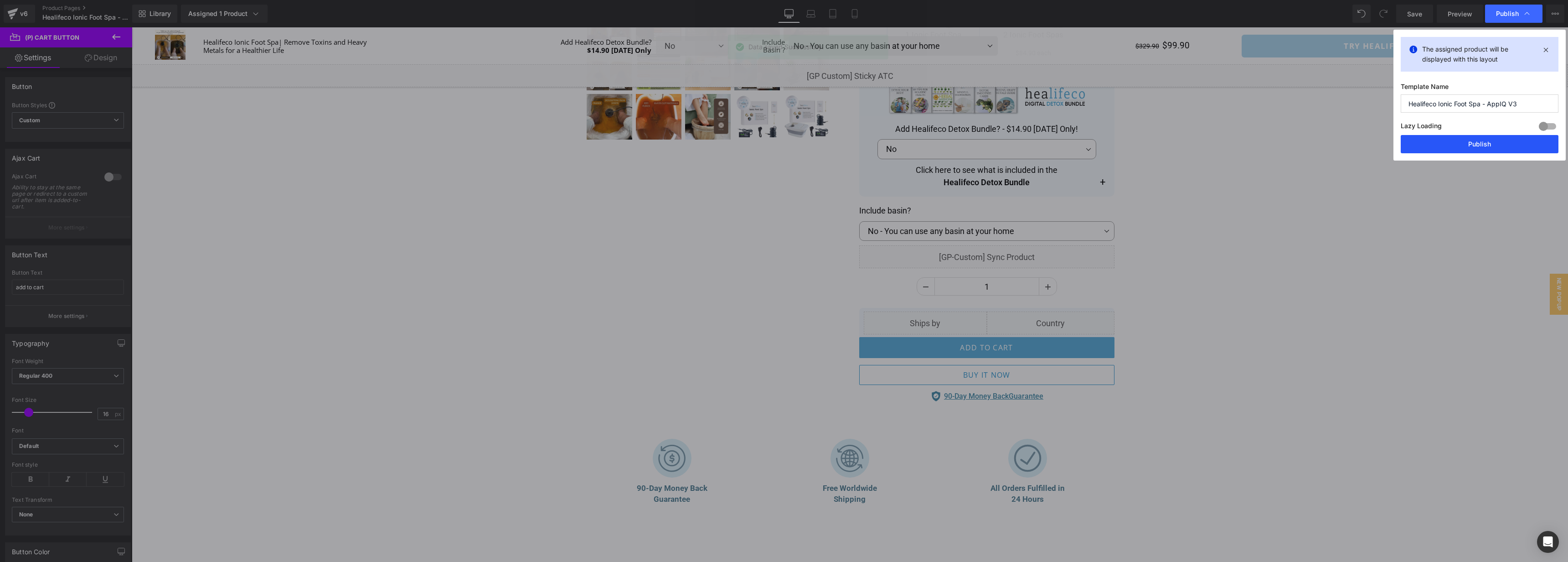
click at [1511, 145] on button "Publish" at bounding box center [1479, 144] width 158 height 18
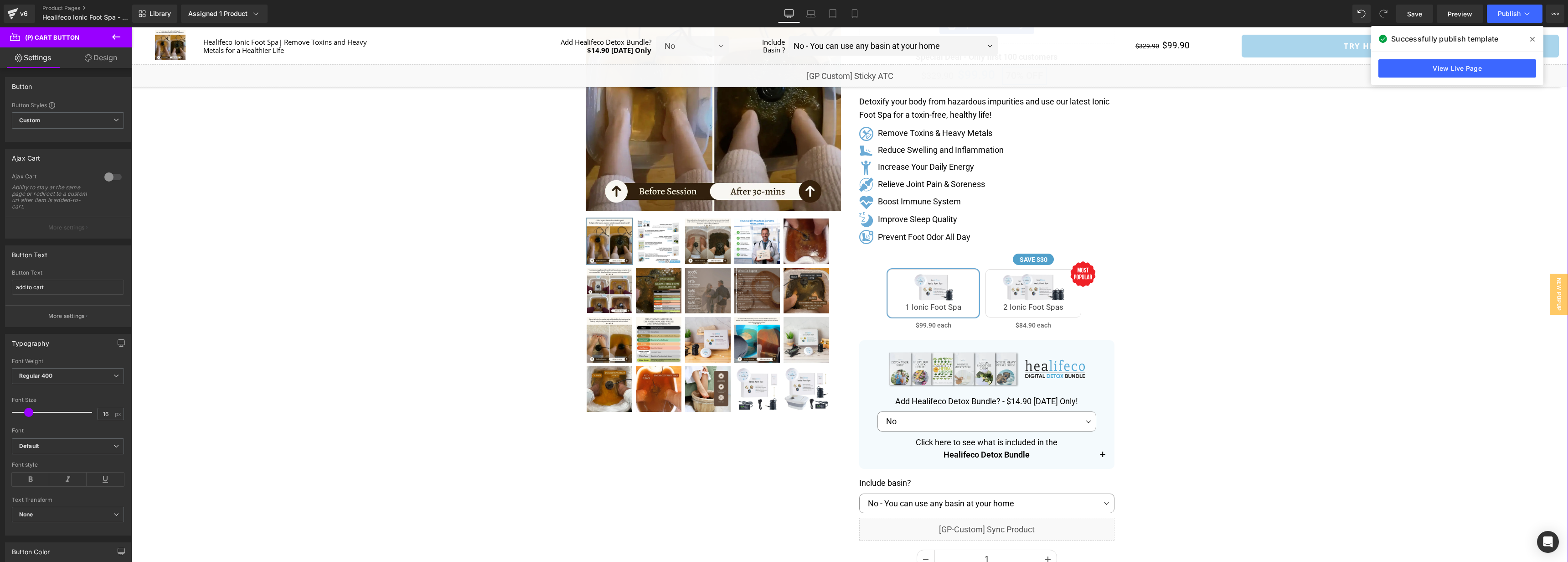
scroll to position [0, 0]
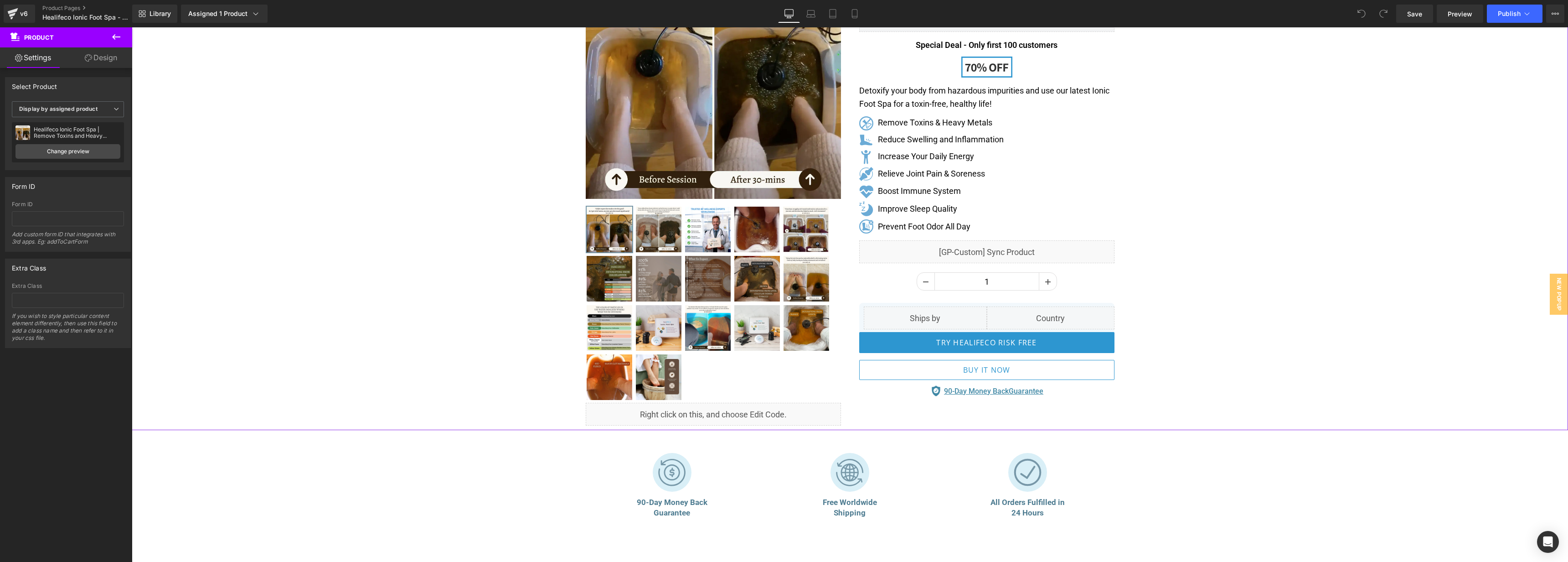
click at [998, 345] on div "TRY HEALIFECO RISK FREE (P) Cart Button" at bounding box center [987, 342] width 255 height 21
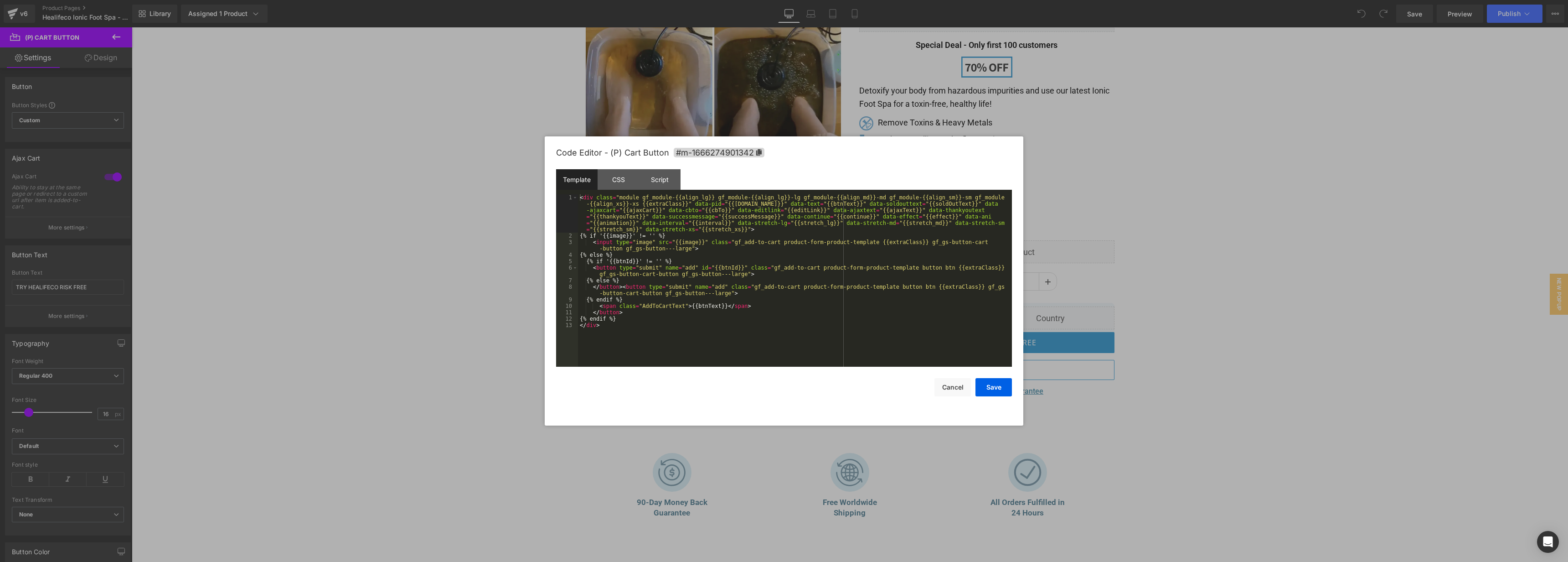
click at [988, 0] on div "You are previewing how the will restyle your page. You can not edit Elements in…" at bounding box center [784, 0] width 1568 height 0
click at [664, 181] on div "Script" at bounding box center [660, 180] width 41 height 21
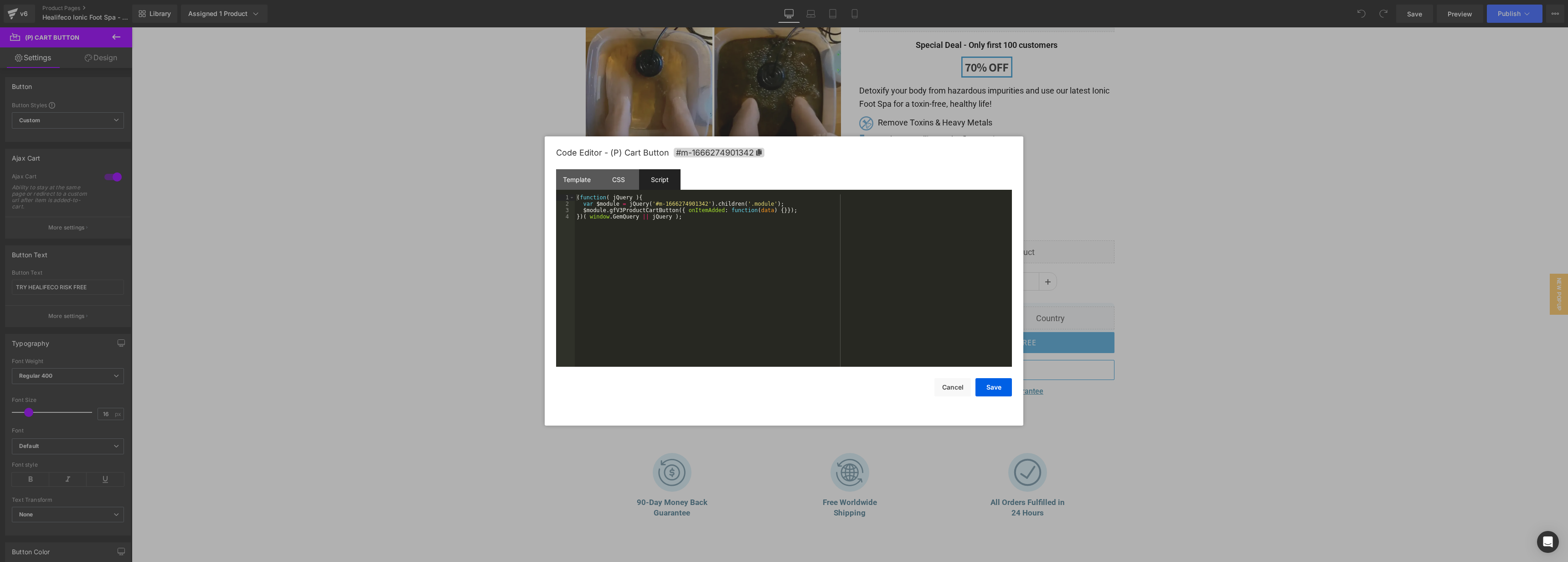
click at [783, 306] on div "( function ( jQuery ) { var $module = jQuery ( '#m-1666274901342' ) . children …" at bounding box center [793, 287] width 437 height 185
click at [744, 272] on div "( function ( jQuery ) { var $module = jQuery ( '#m-1666274901342' ) . children …" at bounding box center [793, 287] width 437 height 185
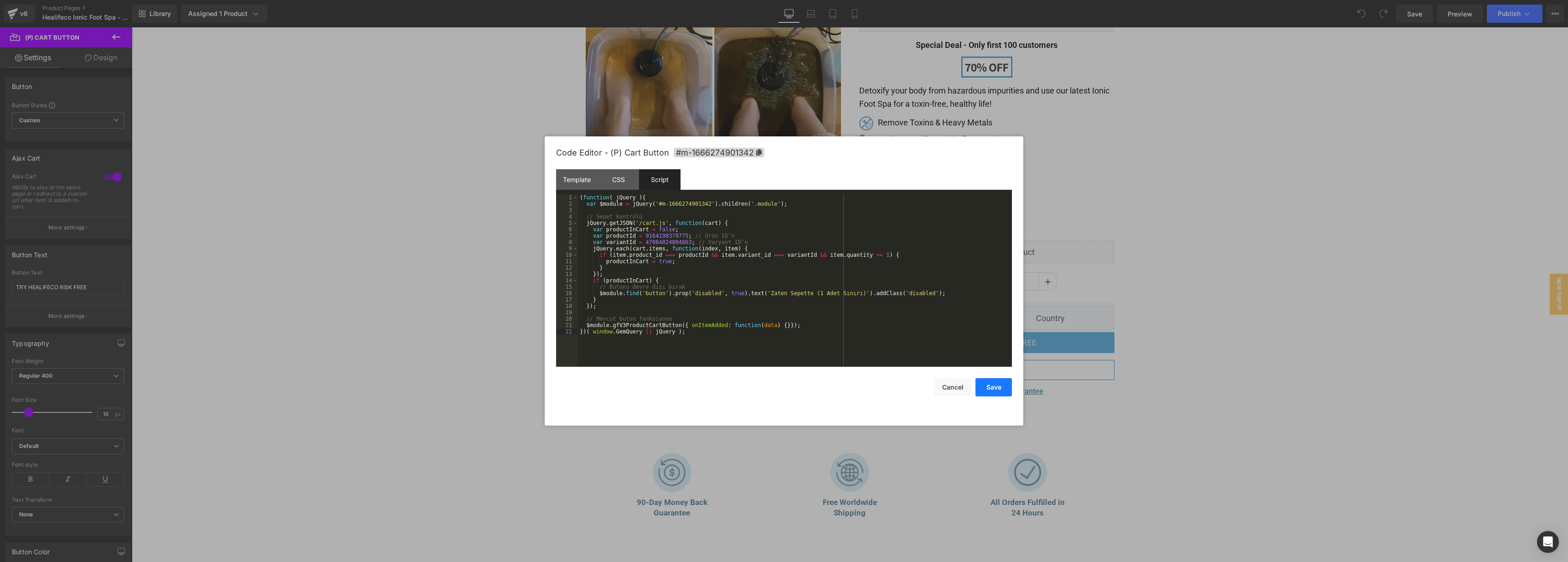
click at [998, 382] on button "Save" at bounding box center [994, 387] width 37 height 18
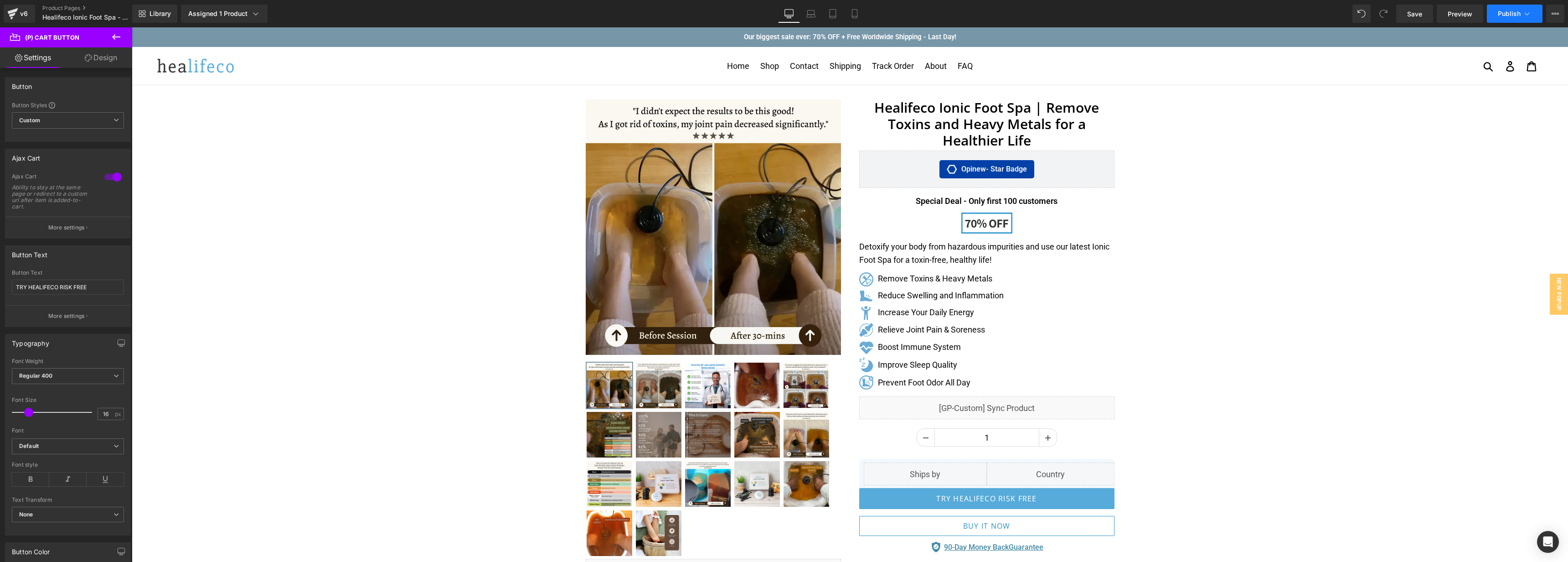
click at [1505, 14] on span "Publish" at bounding box center [1509, 13] width 23 height 7
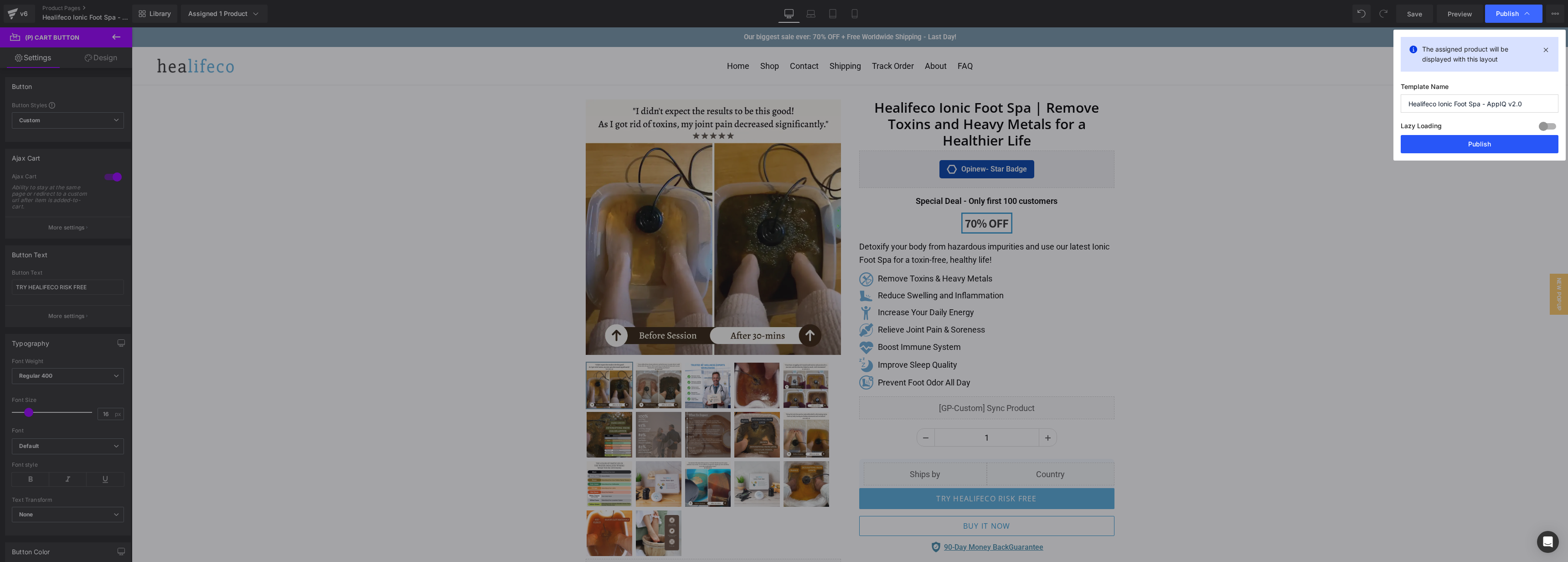
click at [1500, 146] on button "Publish" at bounding box center [1479, 144] width 158 height 18
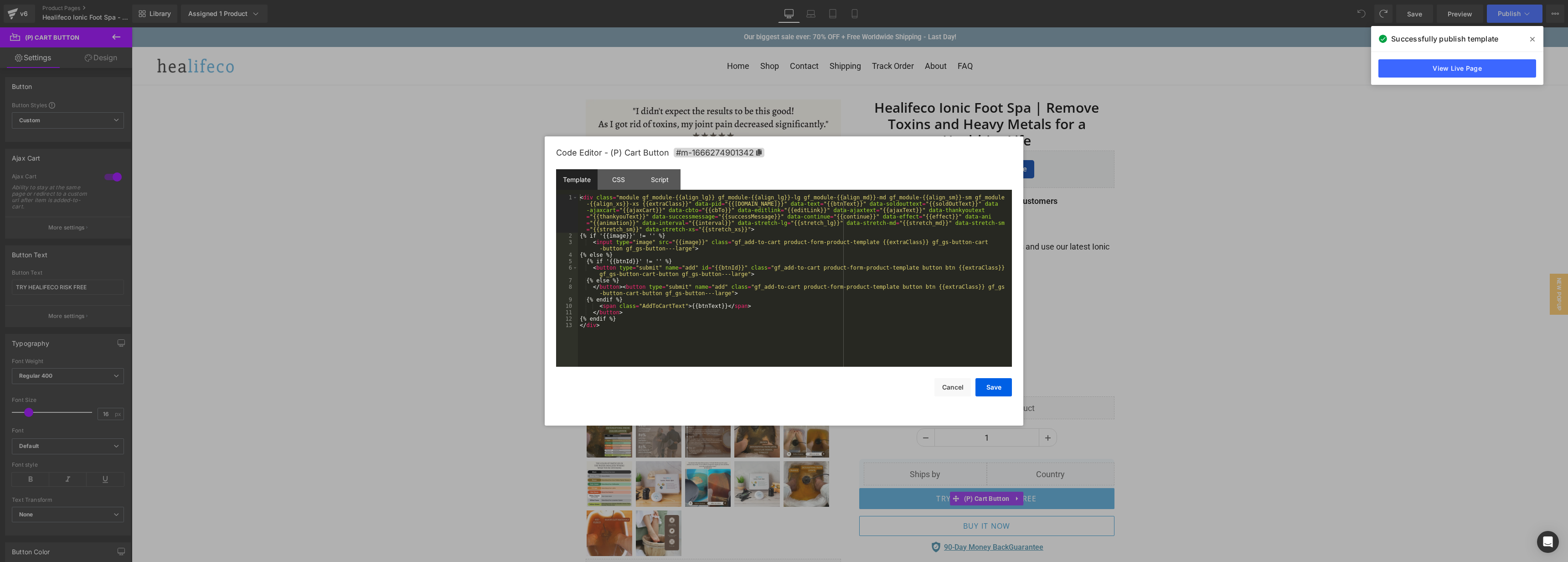
click at [976, 437] on body "You are previewing how the will restyle your page. You can not edit Elements in…" at bounding box center [784, 281] width 1568 height 562
click at [658, 186] on div "Script" at bounding box center [660, 180] width 41 height 21
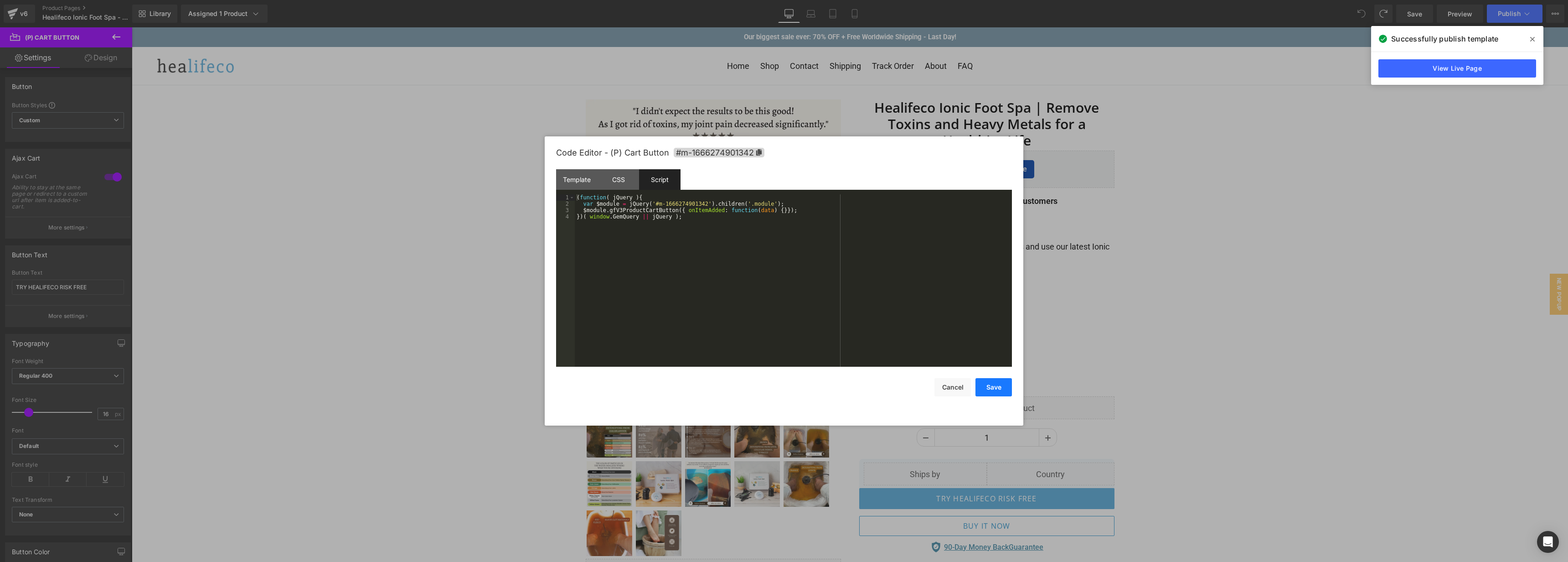
click at [995, 391] on button "Save" at bounding box center [994, 387] width 37 height 18
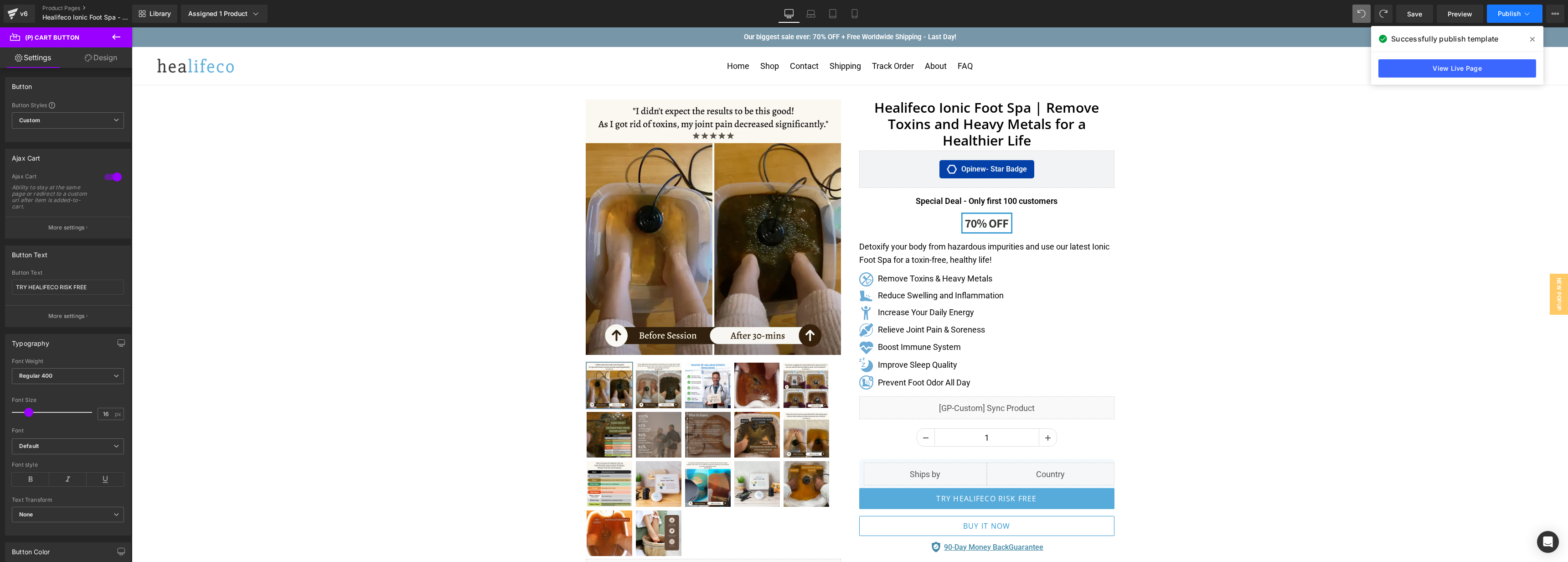
click at [1513, 13] on span "Publish" at bounding box center [1509, 13] width 23 height 7
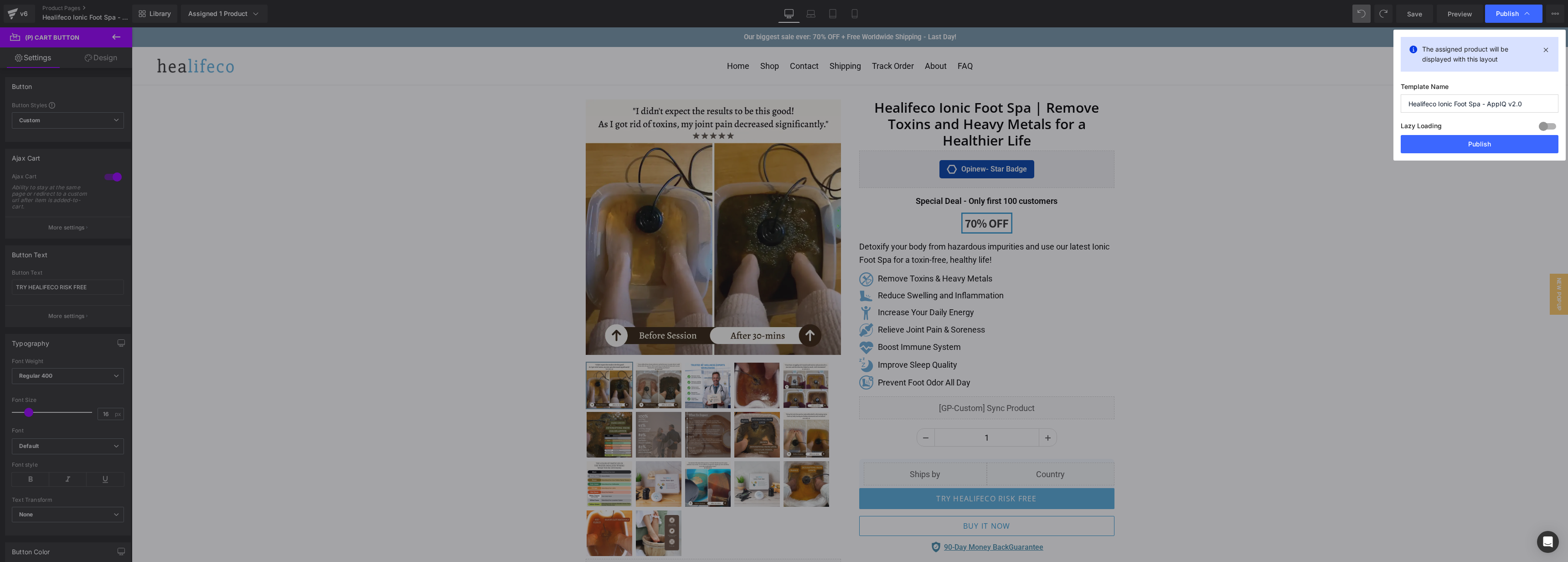
click at [1482, 133] on div "Lazy Loading Build Upgrade plan to unlock" at bounding box center [1479, 127] width 158 height 15
click at [1479, 141] on button "Publish" at bounding box center [1479, 144] width 158 height 18
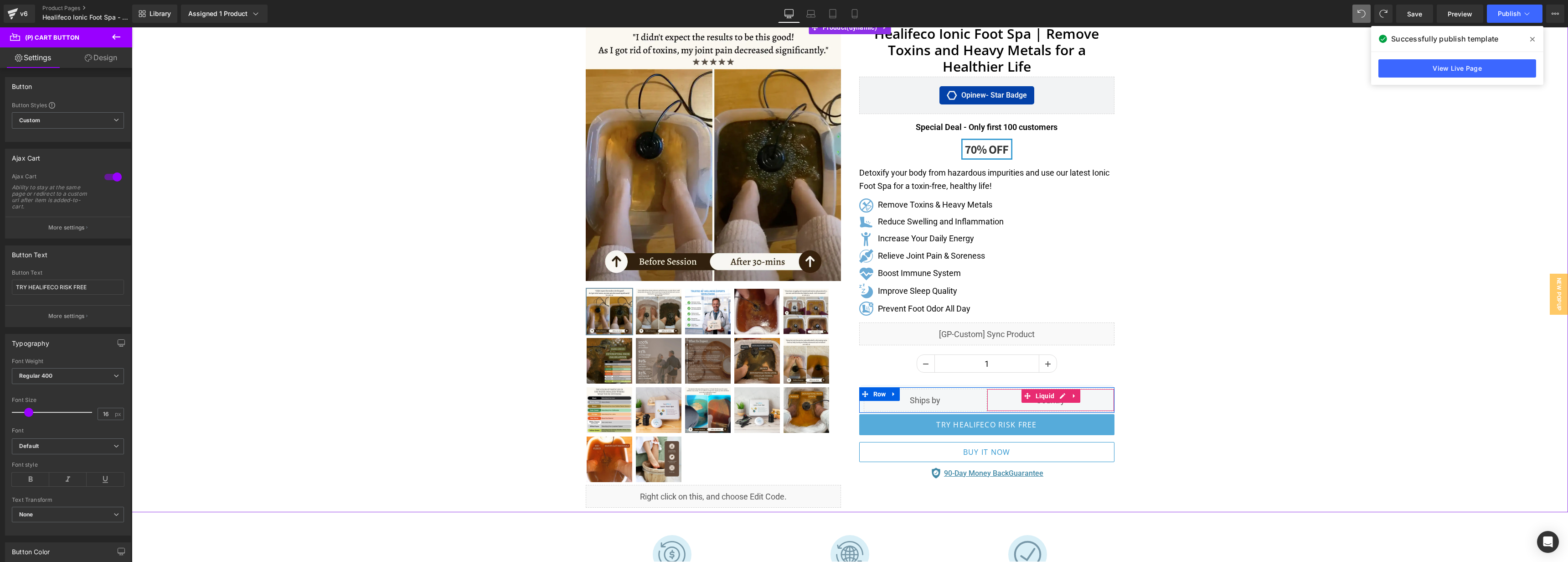
scroll to position [77, 0]
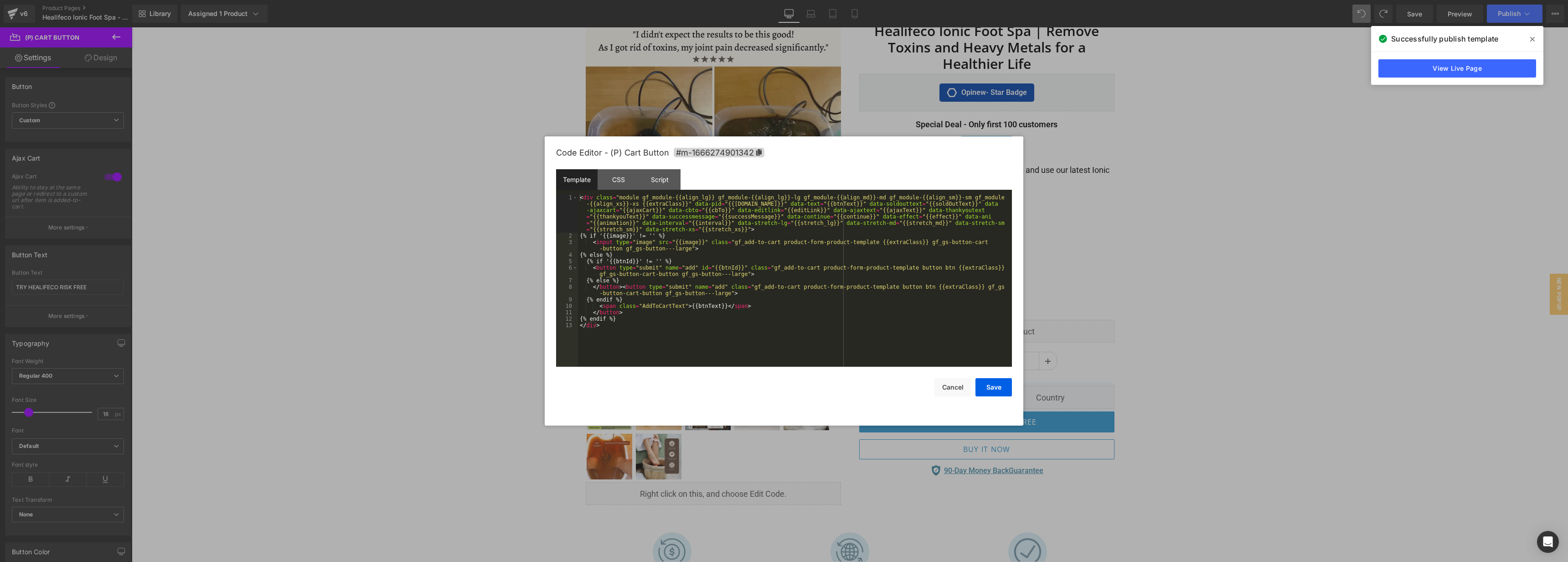
click at [982, 438] on body "You are previewing how the will restyle your page. You can not edit Elements in…" at bounding box center [784, 281] width 1568 height 562
click at [648, 181] on div "Script" at bounding box center [660, 180] width 41 height 21
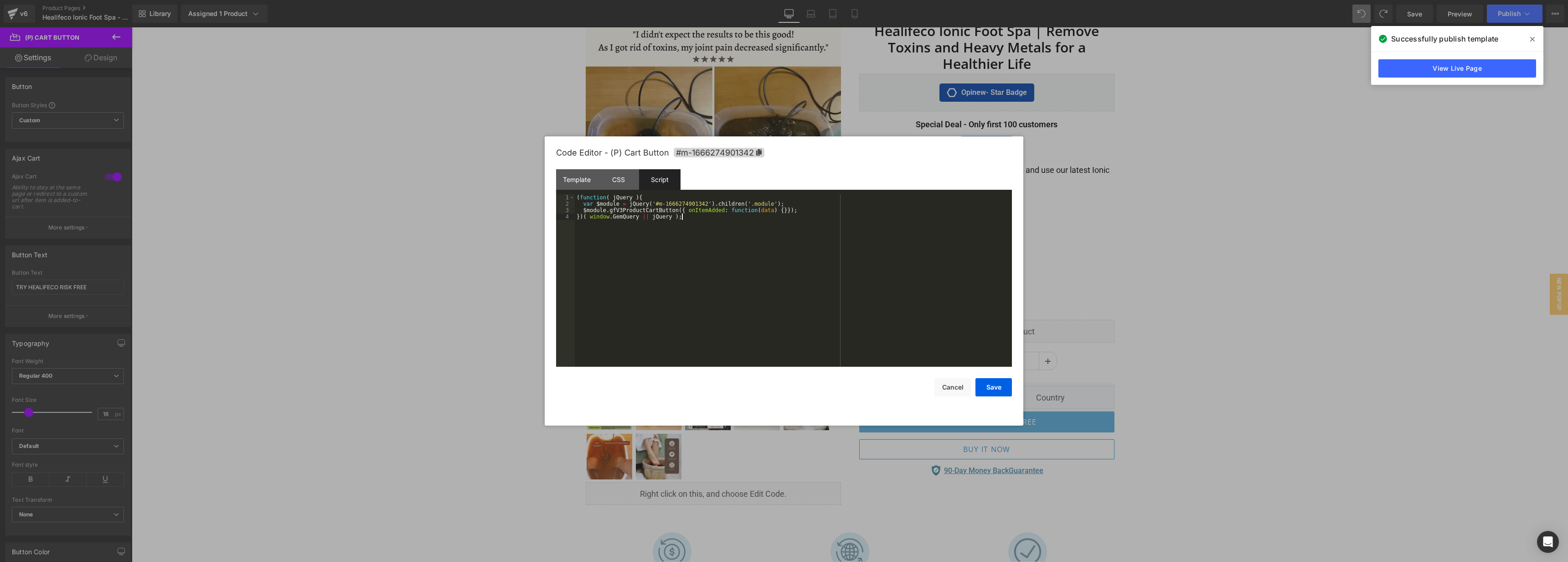
click at [743, 301] on div "( function ( jQuery ) { var $module = jQuery ( '#m-1666274901342' ) . children …" at bounding box center [793, 287] width 437 height 185
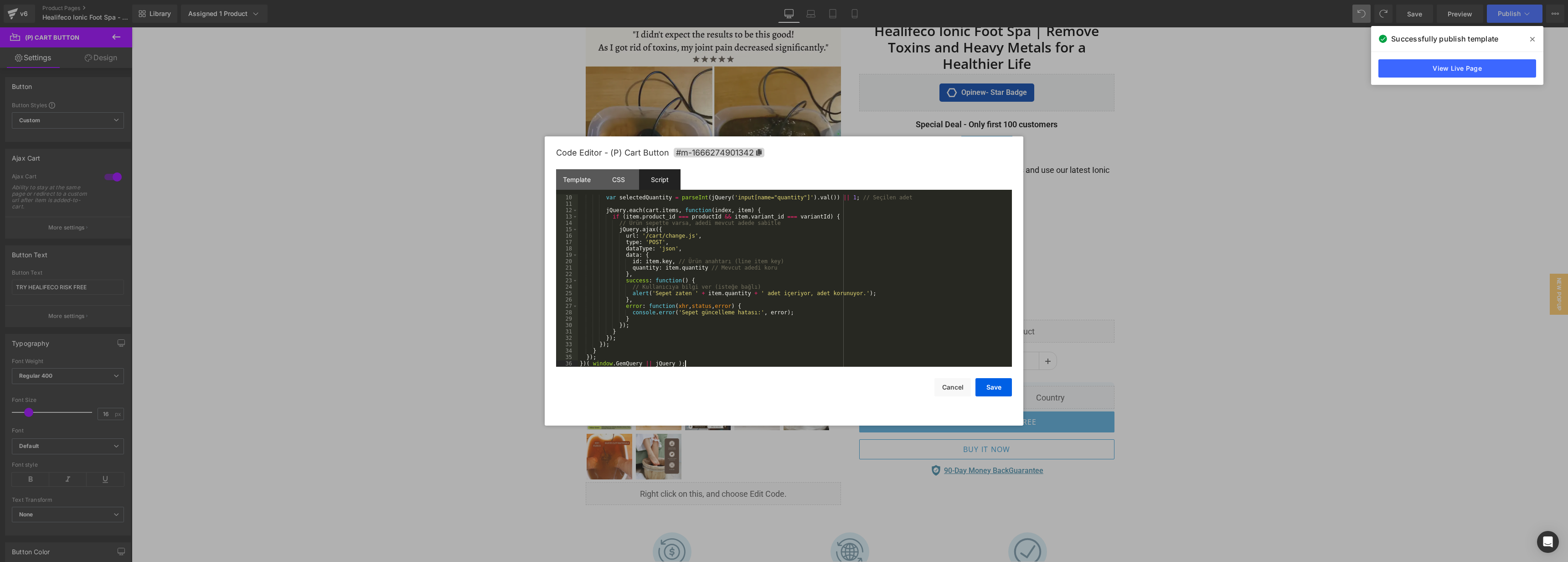
scroll to position [0, 0]
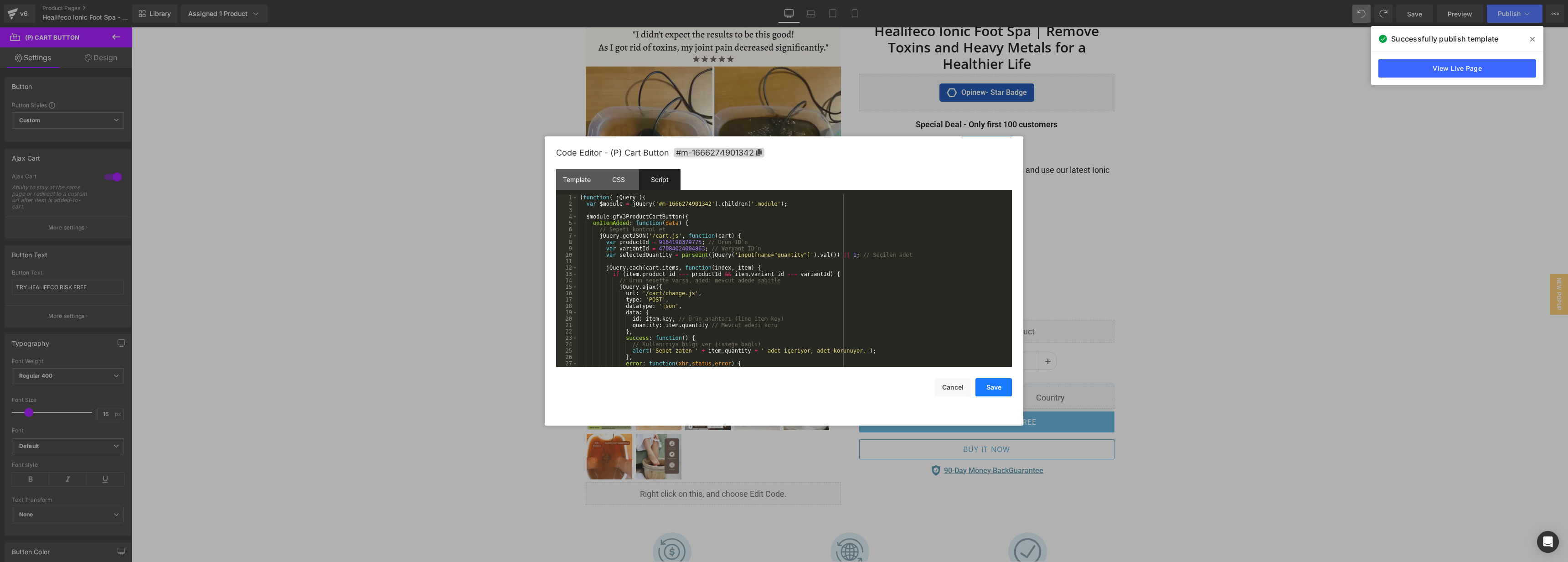
click at [993, 388] on button "Save" at bounding box center [994, 387] width 37 height 18
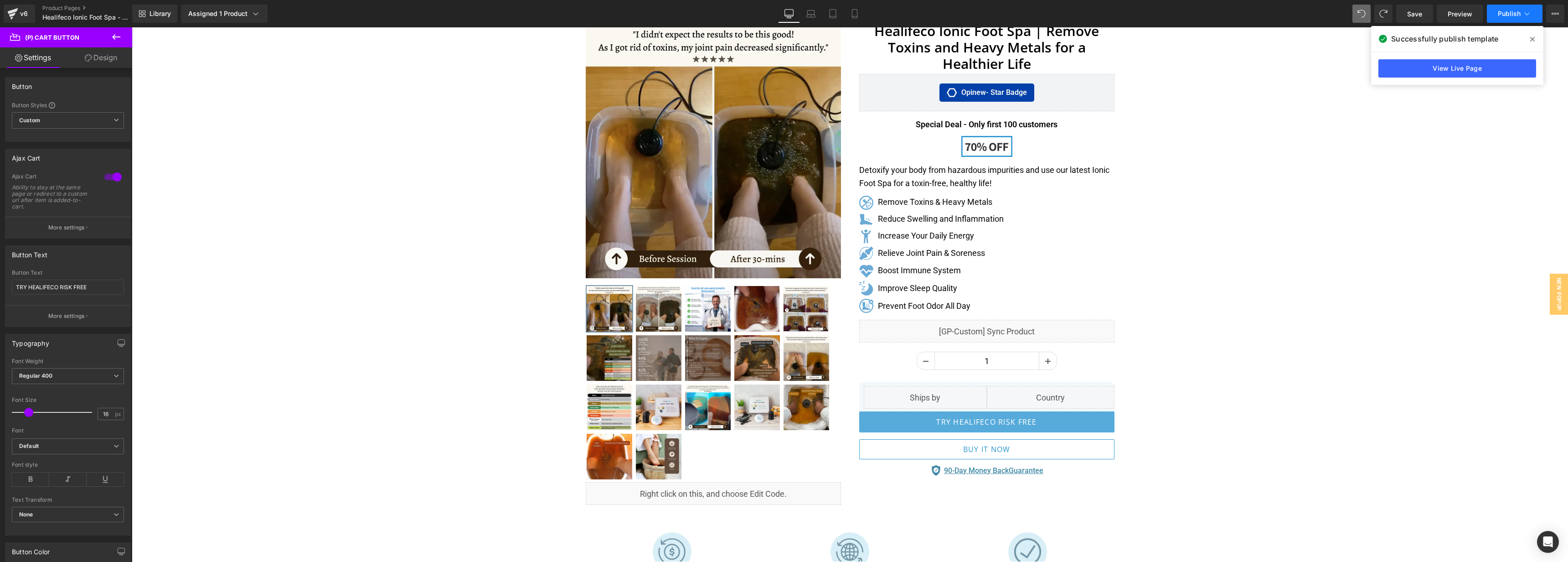
click at [1511, 7] on button "Publish" at bounding box center [1514, 13] width 55 height 18
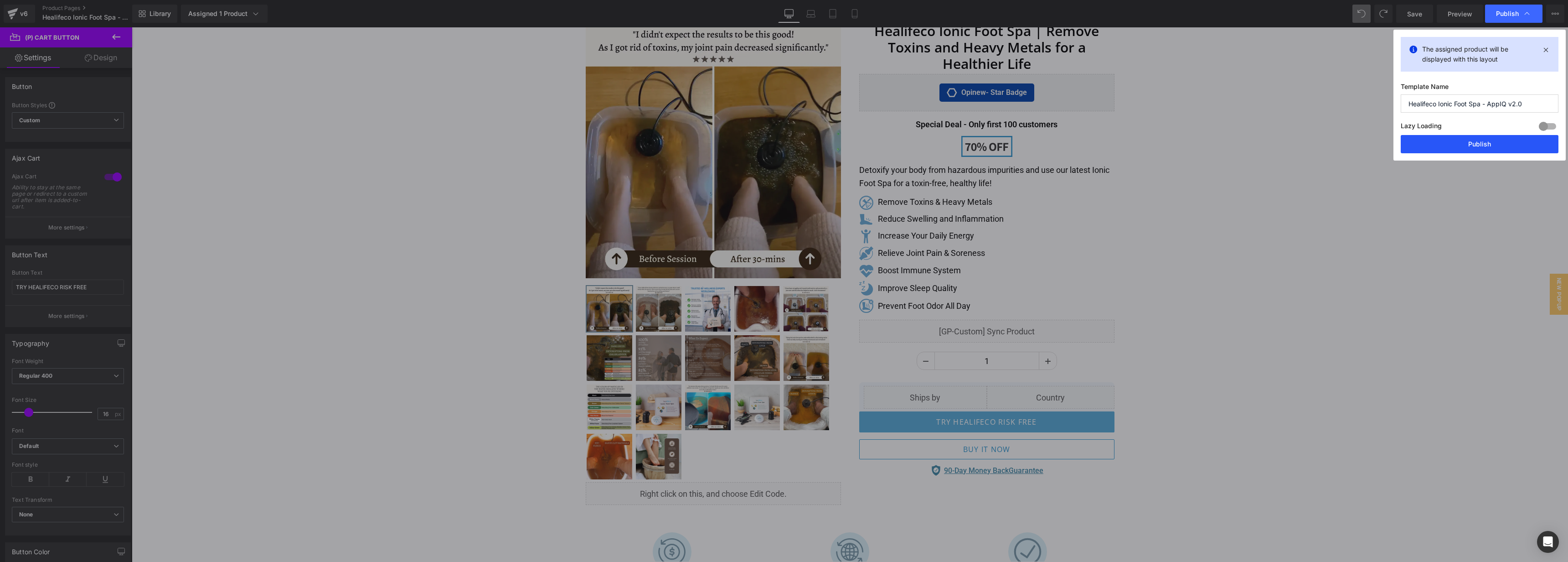
click at [1485, 147] on button "Publish" at bounding box center [1479, 144] width 158 height 18
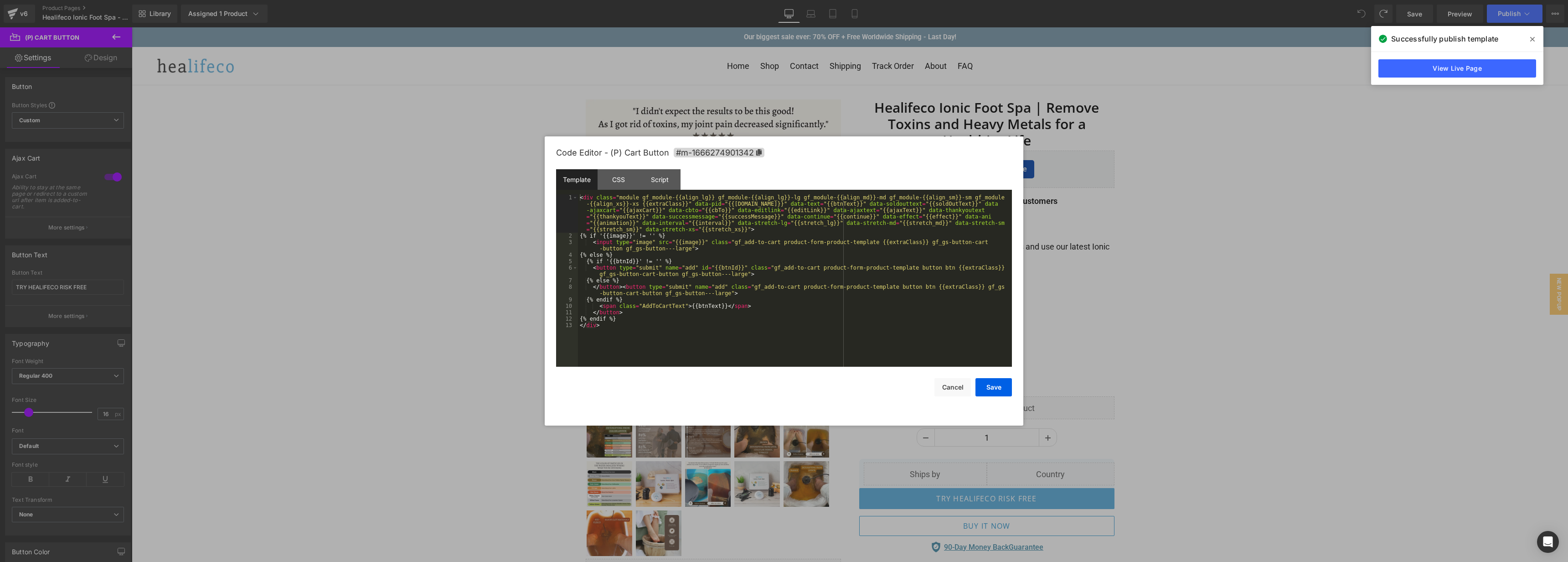
click at [982, 440] on body "You are previewing how the will restyle your page. You can not edit Elements in…" at bounding box center [784, 281] width 1568 height 562
click at [677, 192] on div "Template CSS Script Data" at bounding box center [784, 181] width 456 height 25
click at [665, 181] on div "Script" at bounding box center [660, 180] width 41 height 21
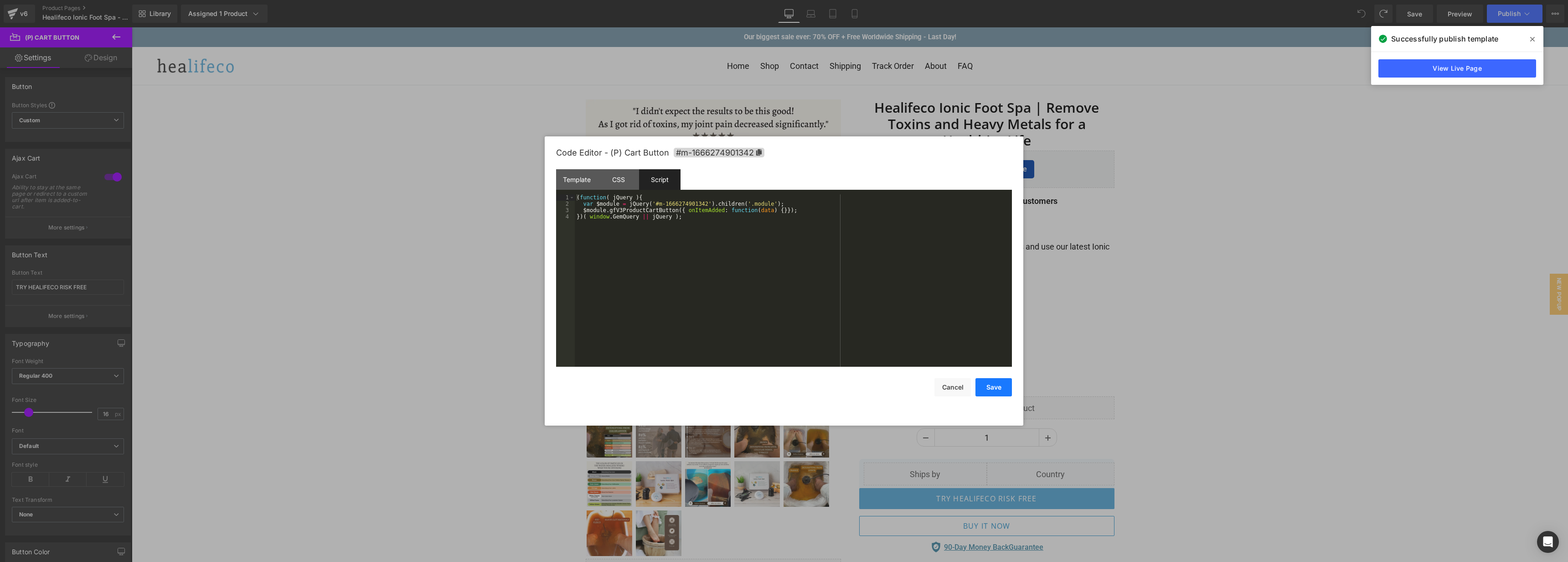
click at [1006, 384] on button "Save" at bounding box center [994, 387] width 37 height 18
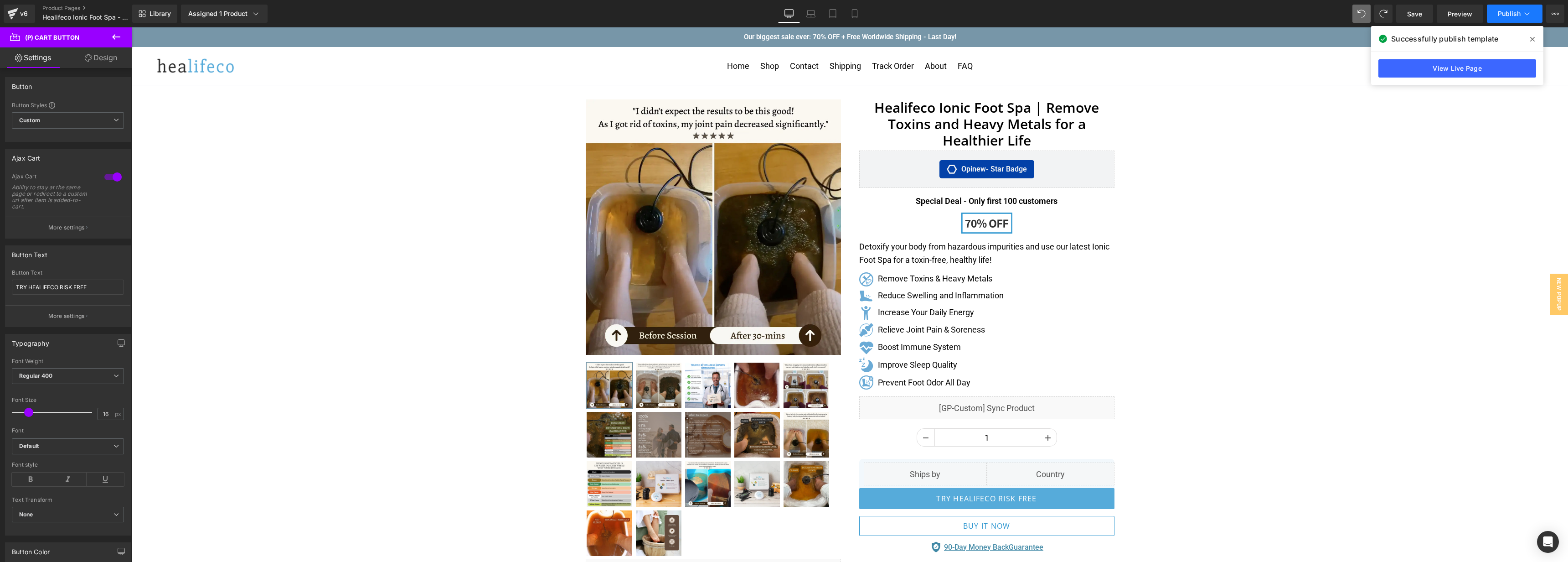
click at [1513, 15] on span "Publish" at bounding box center [1509, 13] width 23 height 7
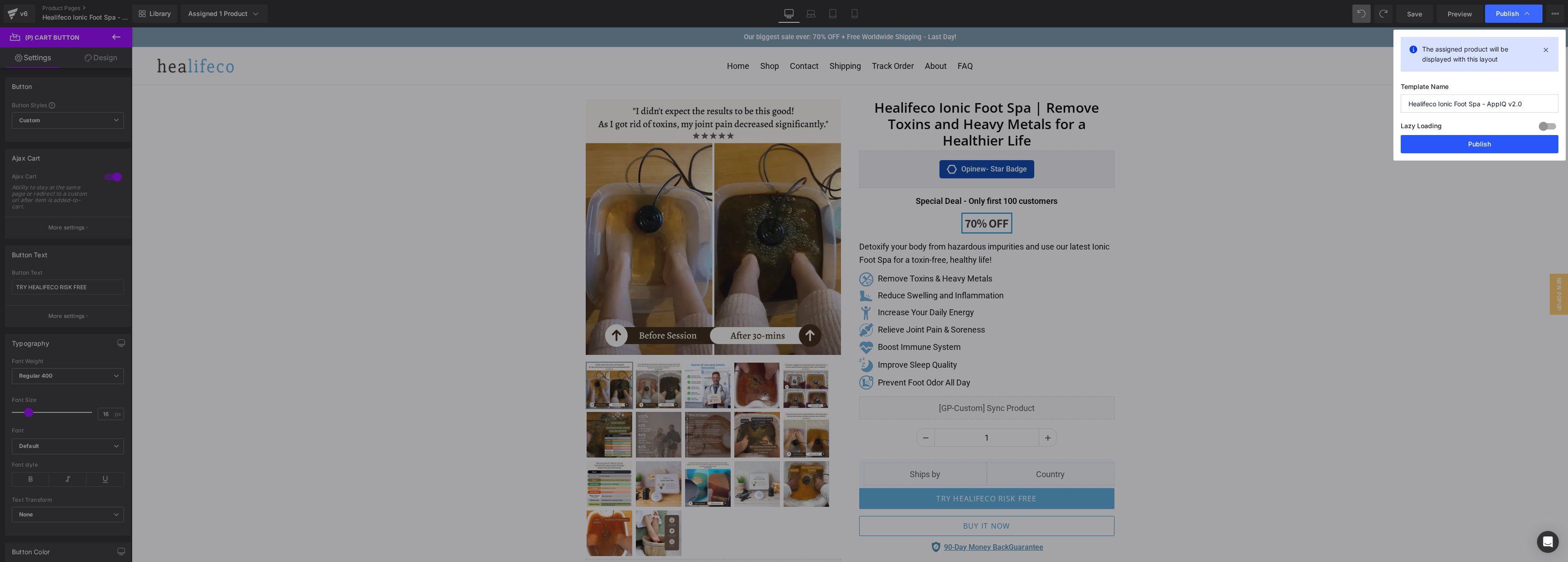
click at [1479, 140] on button "Publish" at bounding box center [1479, 144] width 158 height 18
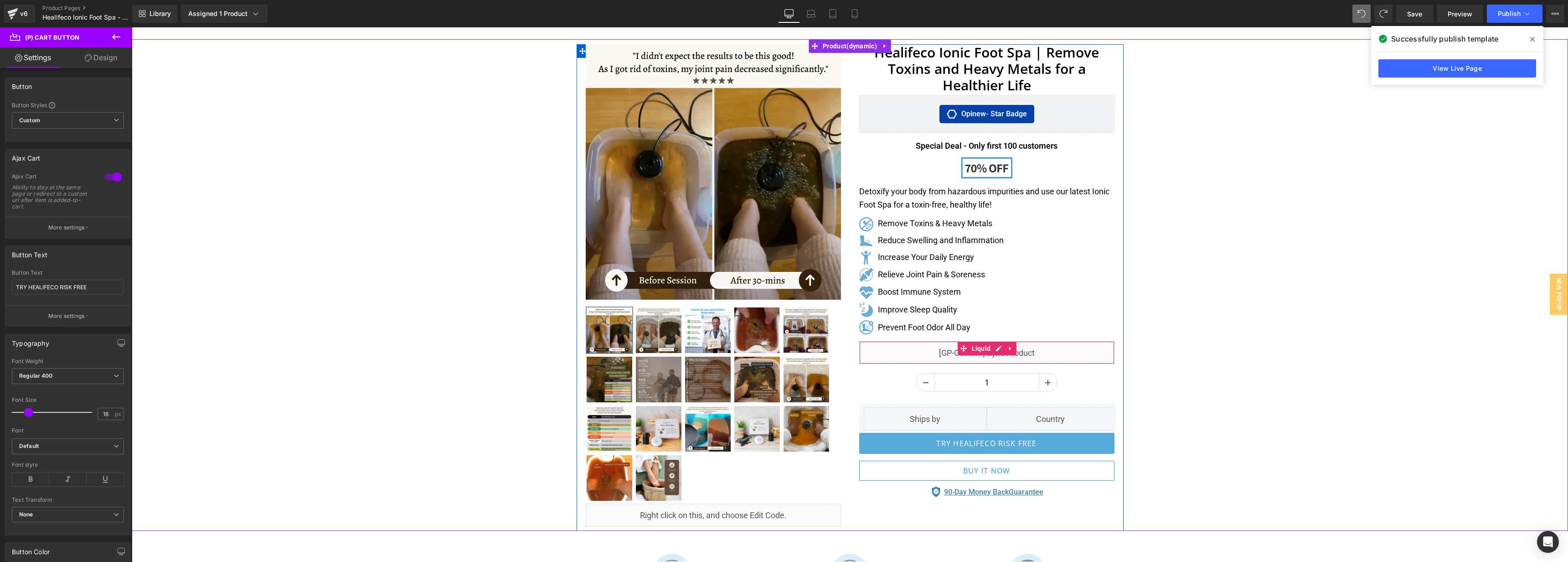
scroll to position [64, 0]
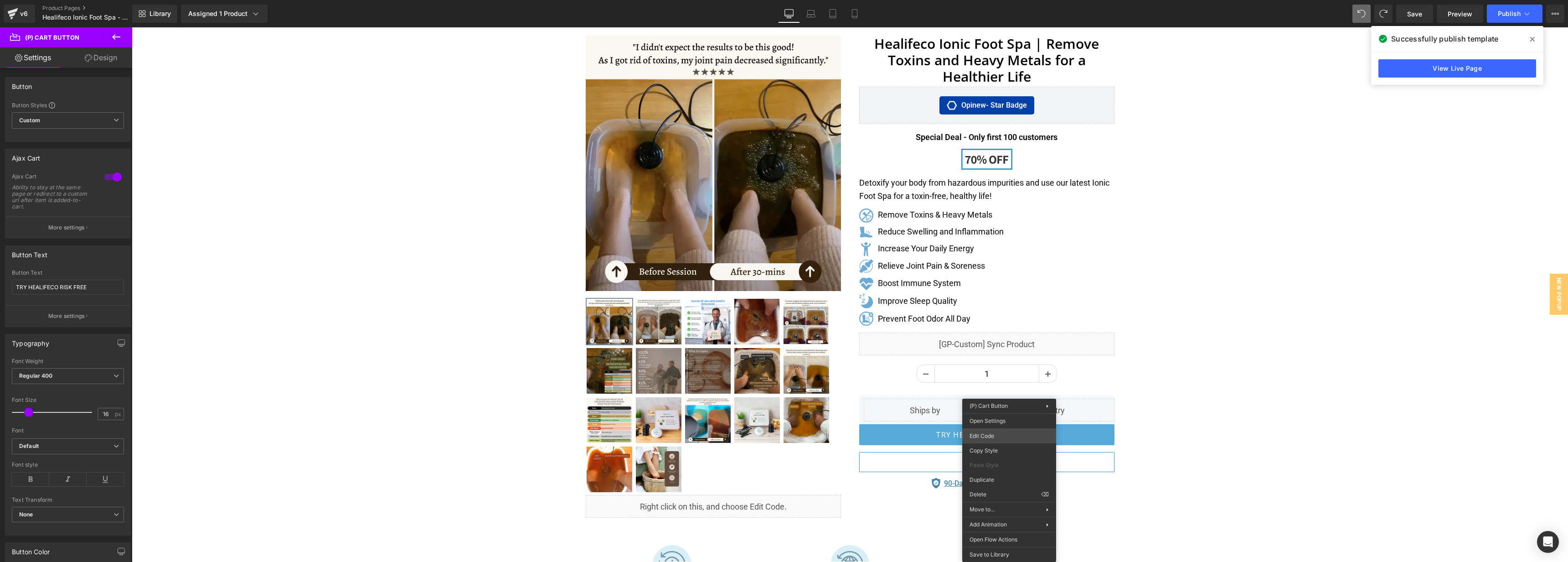
click at [1010, 438] on body "You are previewing how the will restyle your page. You can not edit Elements in…" at bounding box center [784, 281] width 1568 height 562
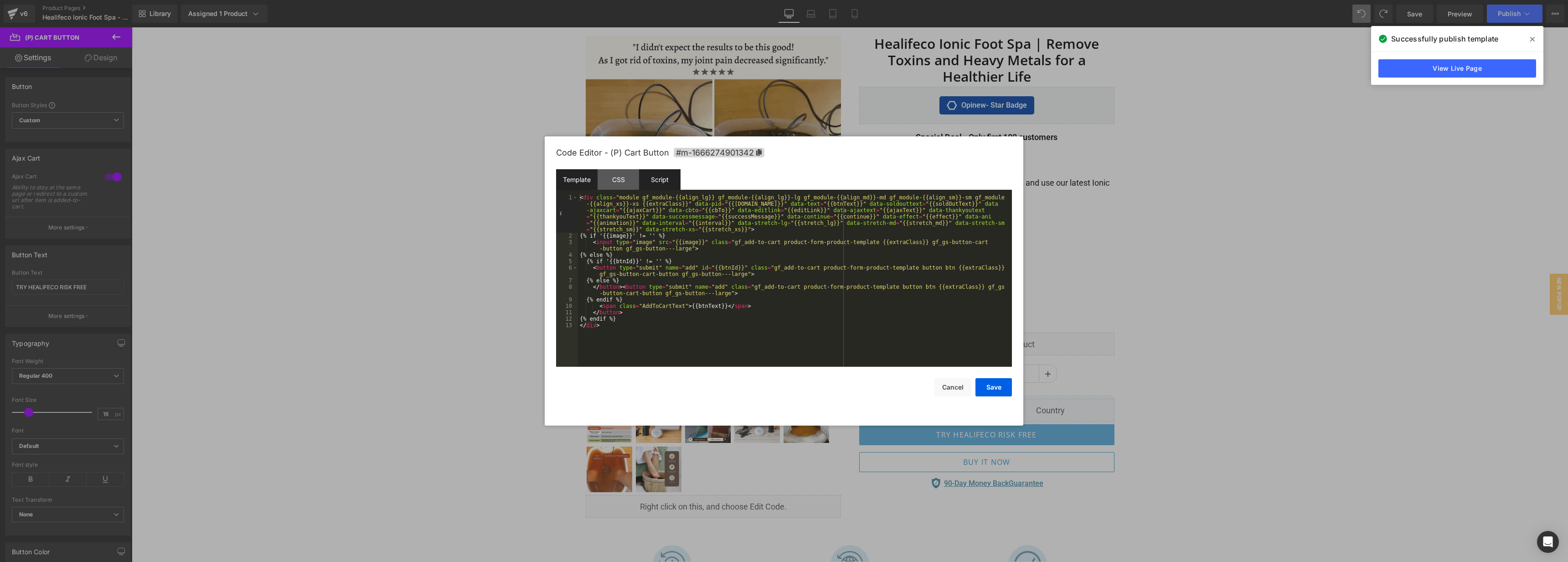
click at [651, 184] on div "Script" at bounding box center [660, 180] width 41 height 21
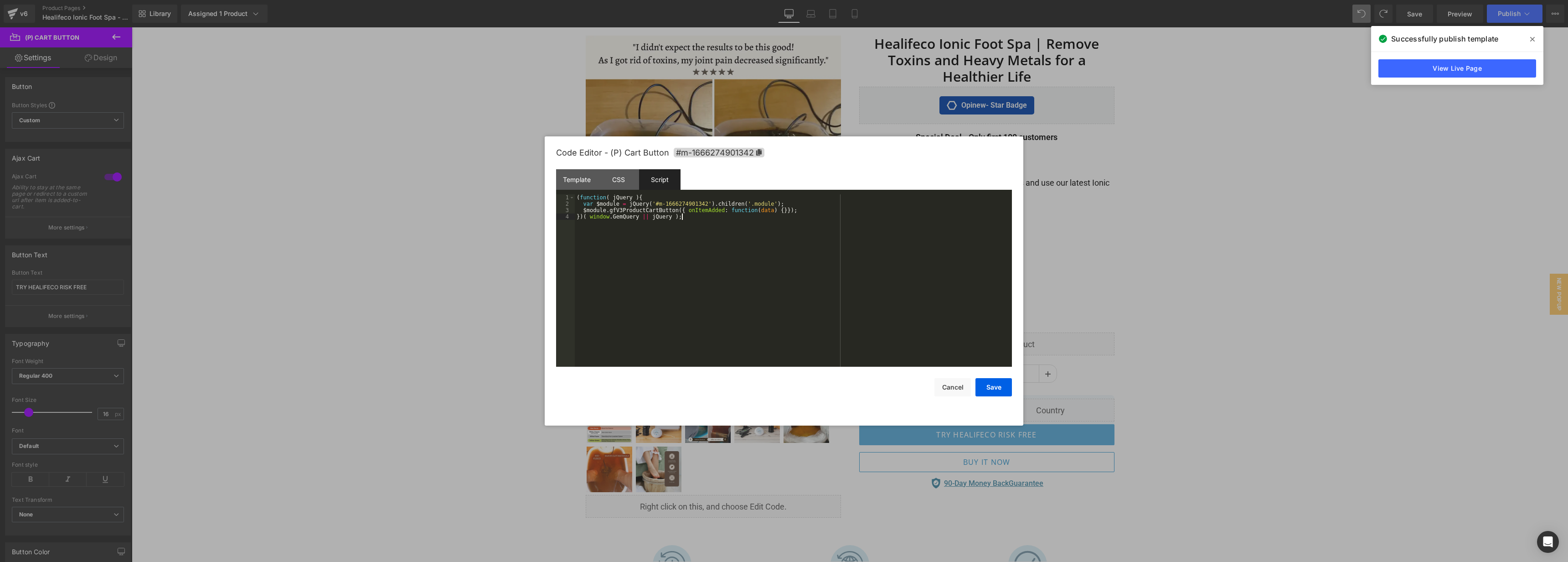
click at [776, 365] on div "( function ( jQuery ) { var $module = jQuery ( '#m-1666274901342' ) . children …" at bounding box center [793, 287] width 437 height 185
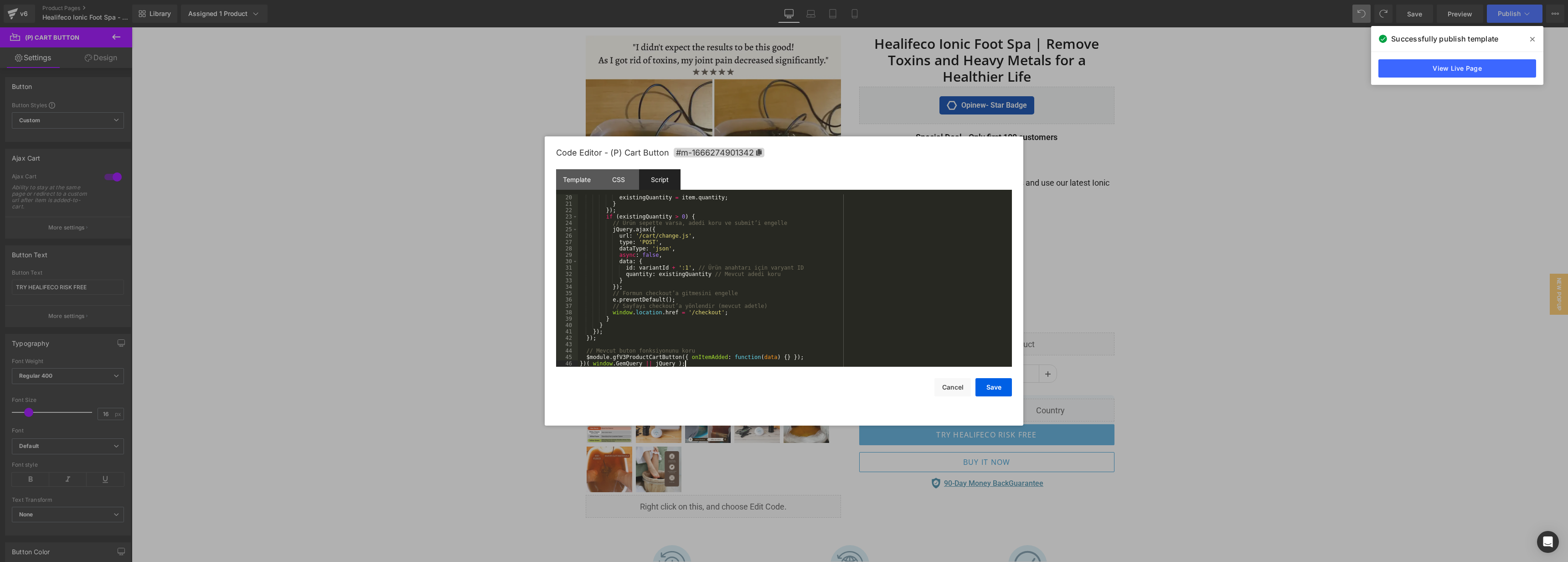
scroll to position [0, 0]
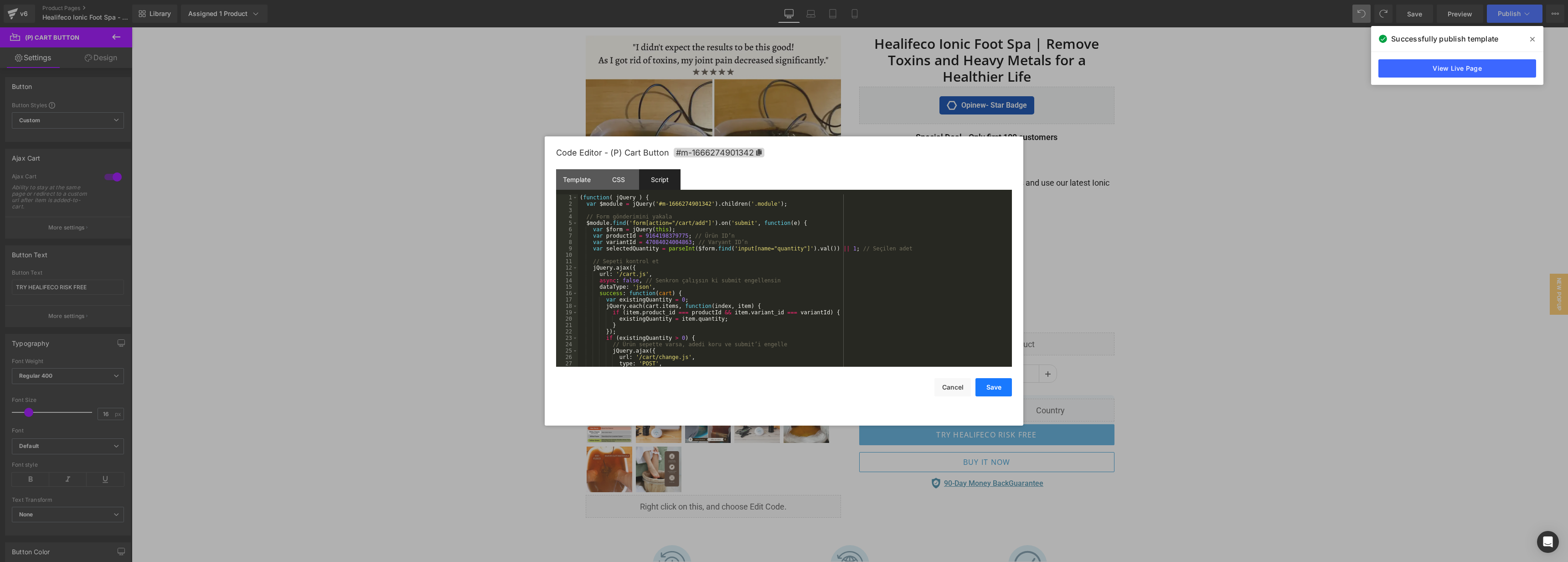
click at [998, 392] on button "Save" at bounding box center [994, 387] width 37 height 18
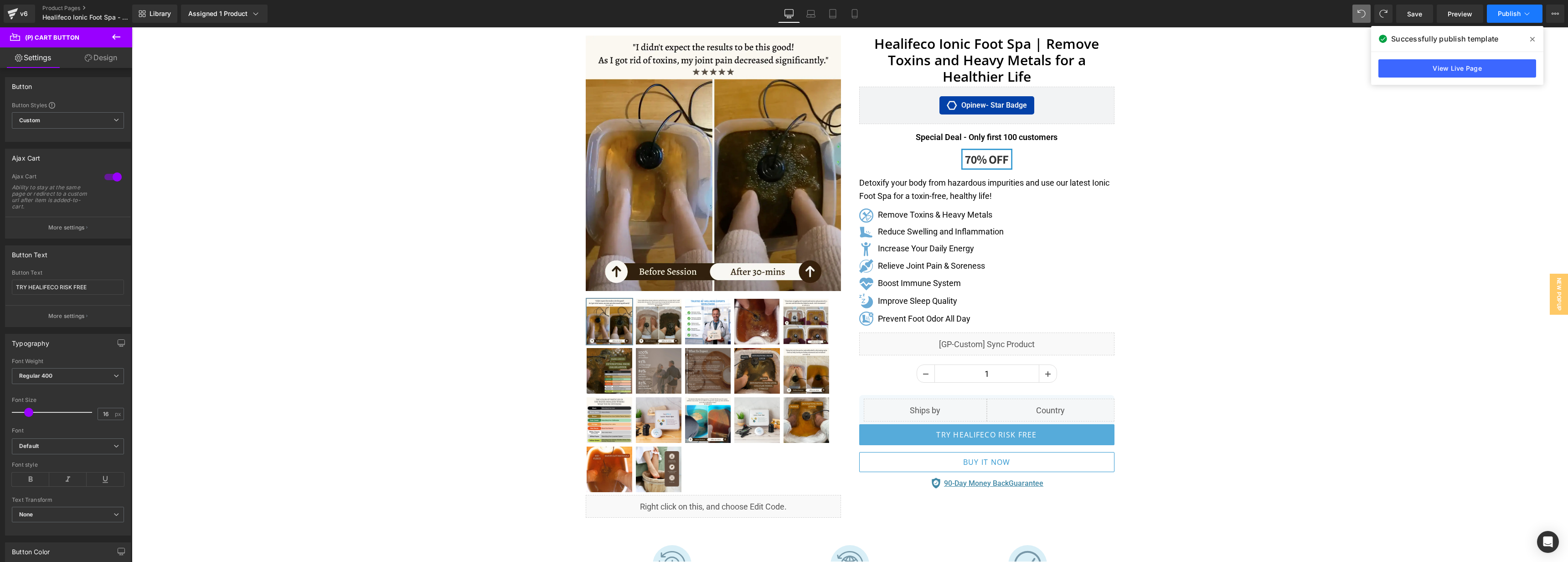
click at [1505, 19] on button "Publish" at bounding box center [1514, 13] width 55 height 18
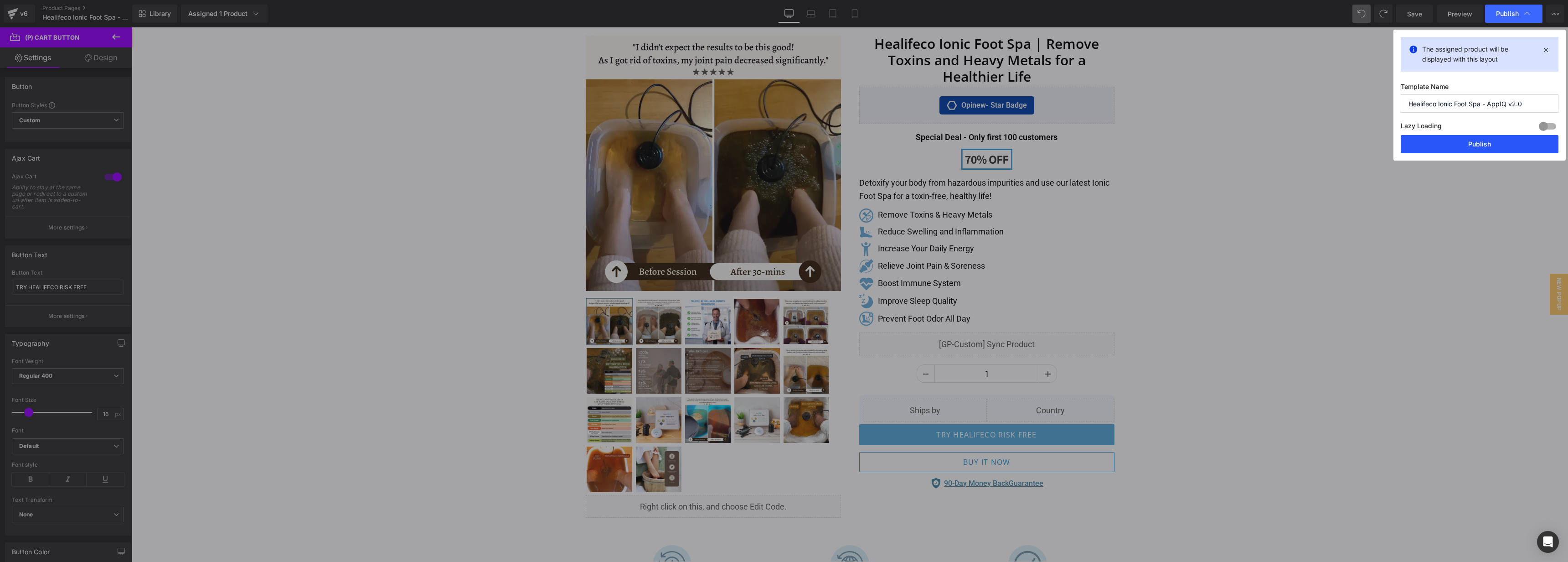
drag, startPoint x: 1480, startPoint y: 140, endPoint x: 1197, endPoint y: 241, distance: 300.5
click at [1480, 140] on button "Publish" at bounding box center [1479, 144] width 158 height 18
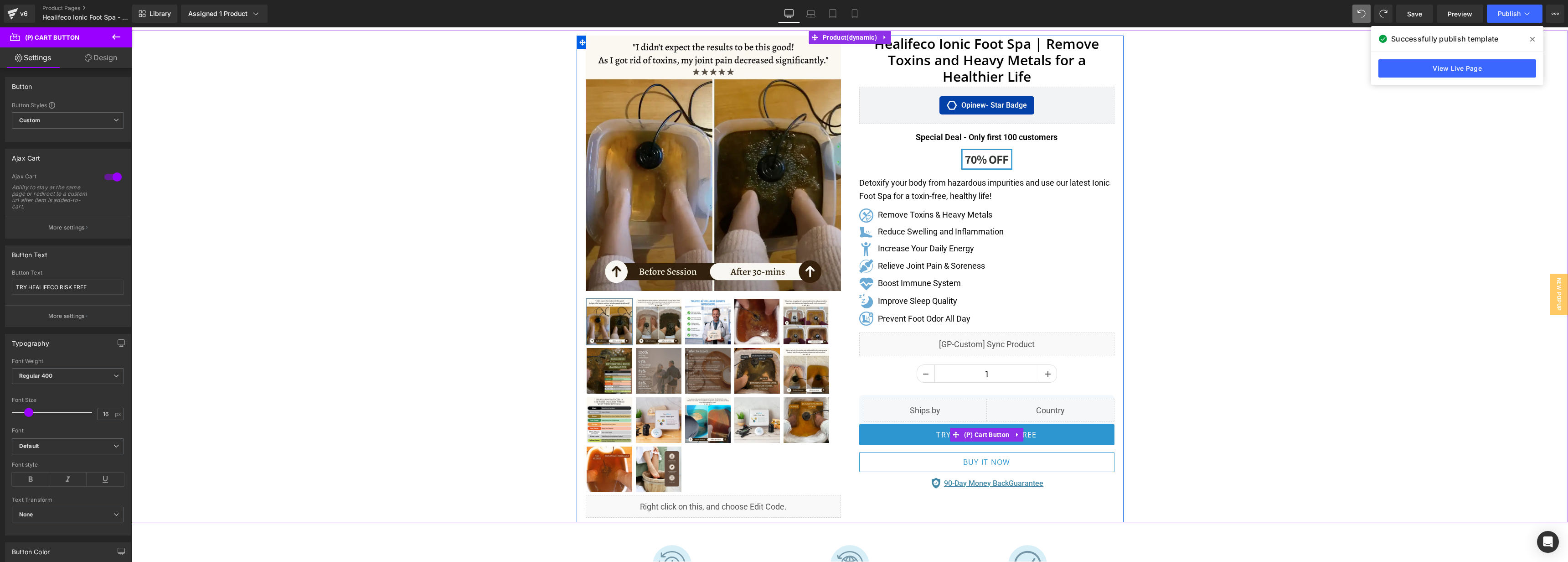
click at [1066, 429] on button "TRY HEALIFECO RISK FREE" at bounding box center [987, 434] width 255 height 21
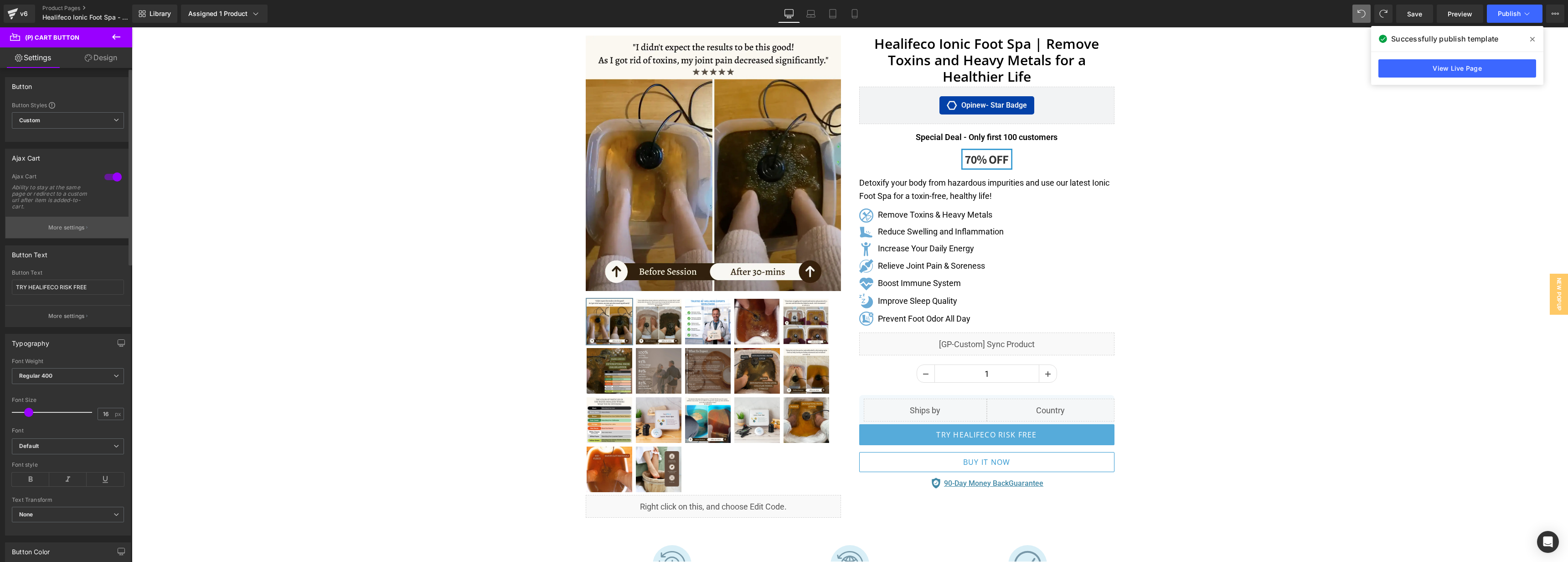
click at [83, 228] on p "More settings" at bounding box center [66, 227] width 37 height 8
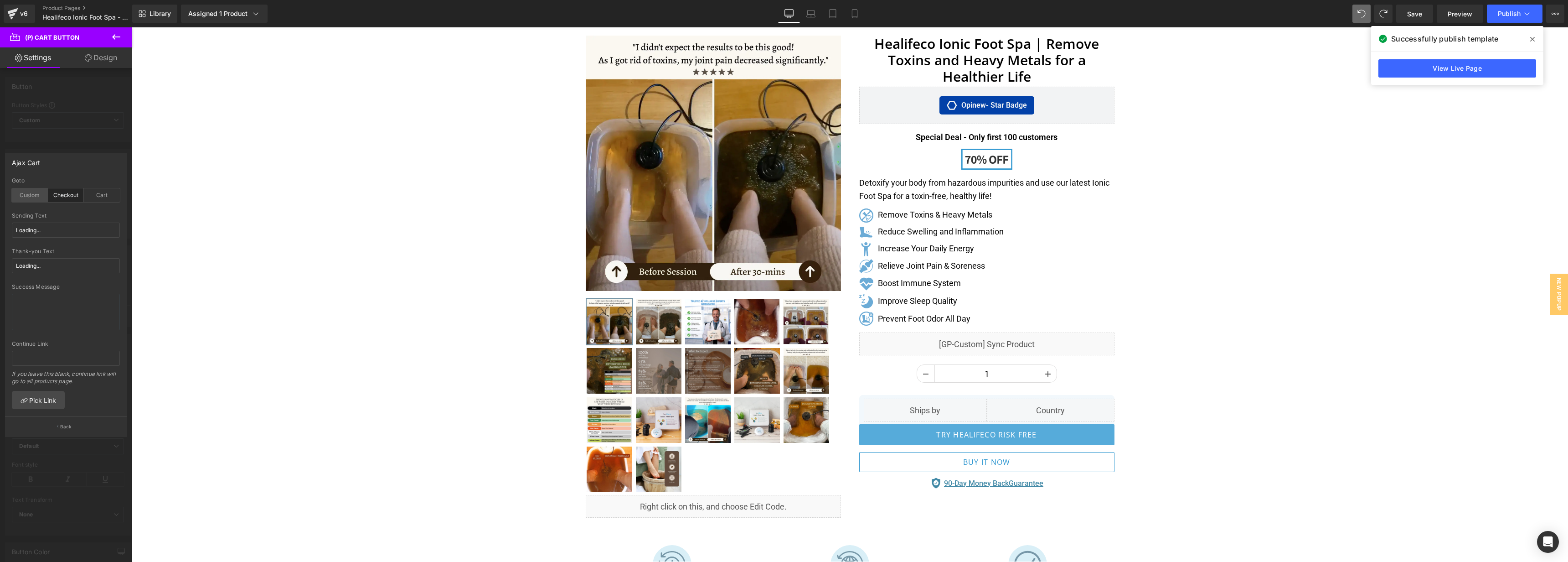
click at [24, 192] on div "Custom" at bounding box center [29, 195] width 36 height 13
click at [68, 188] on div "Checkout" at bounding box center [66, 195] width 36 height 13
click at [99, 198] on div "Cart" at bounding box center [102, 195] width 36 height 13
click at [67, 197] on div "Checkout" at bounding box center [66, 195] width 36 height 13
click at [86, 126] on div at bounding box center [66, 297] width 132 height 539
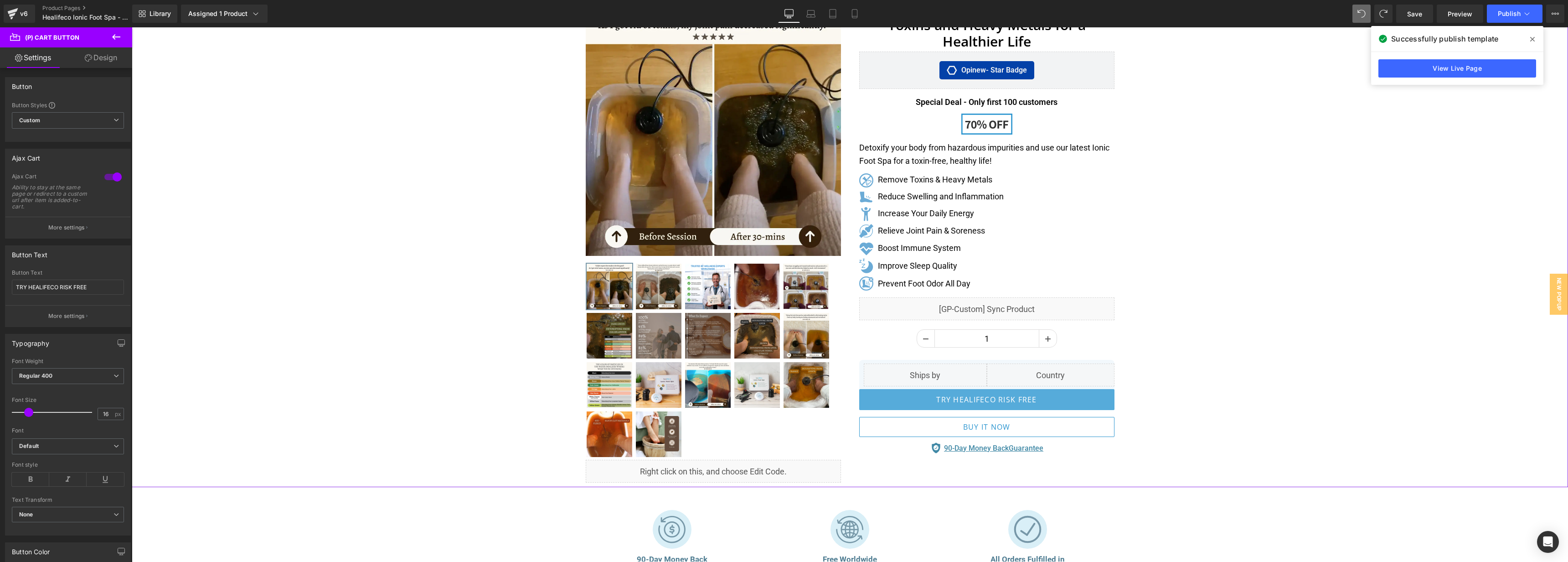
scroll to position [99, 0]
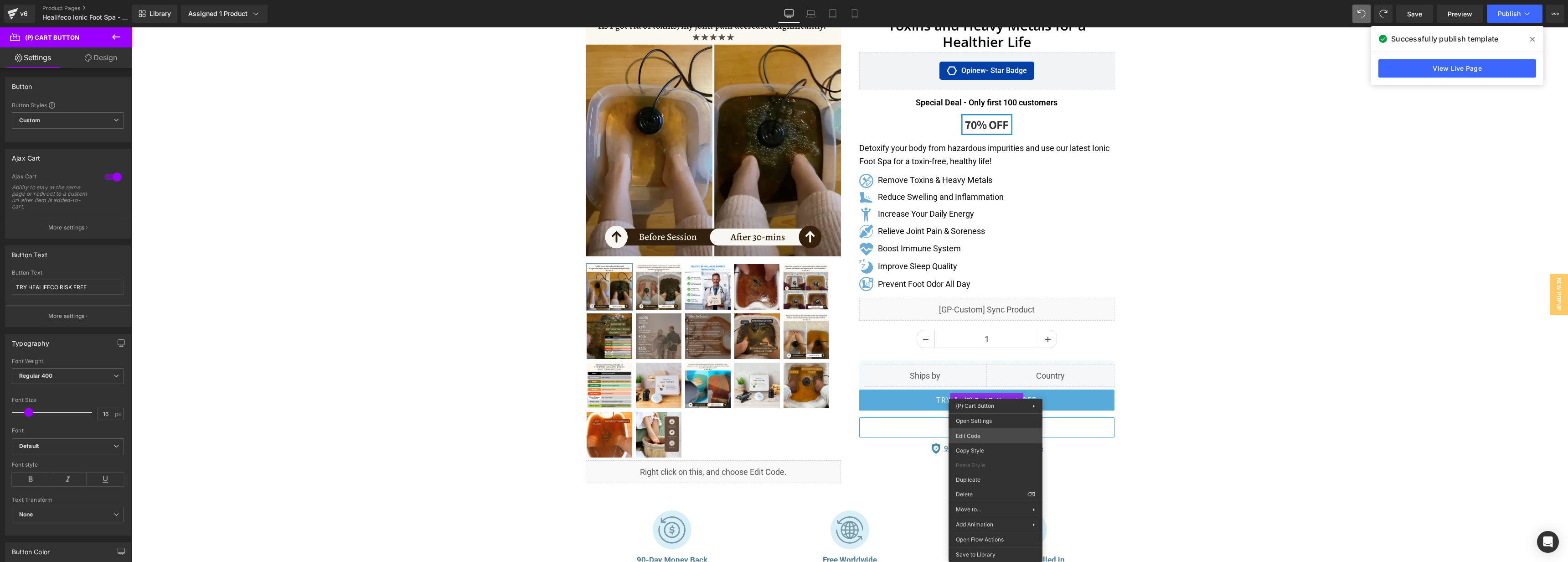
click at [995, 435] on body "You are previewing how the will restyle your page. You can not edit Elements in…" at bounding box center [784, 281] width 1568 height 562
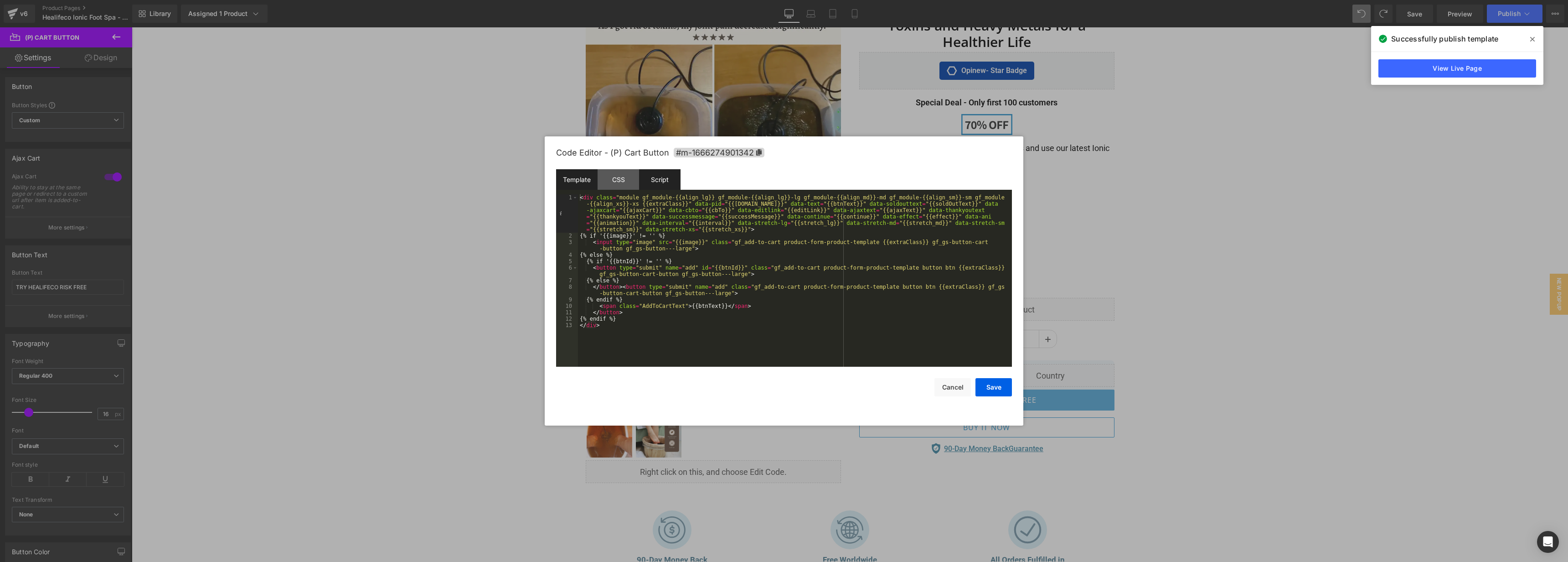
click at [674, 188] on div "Script" at bounding box center [660, 180] width 41 height 21
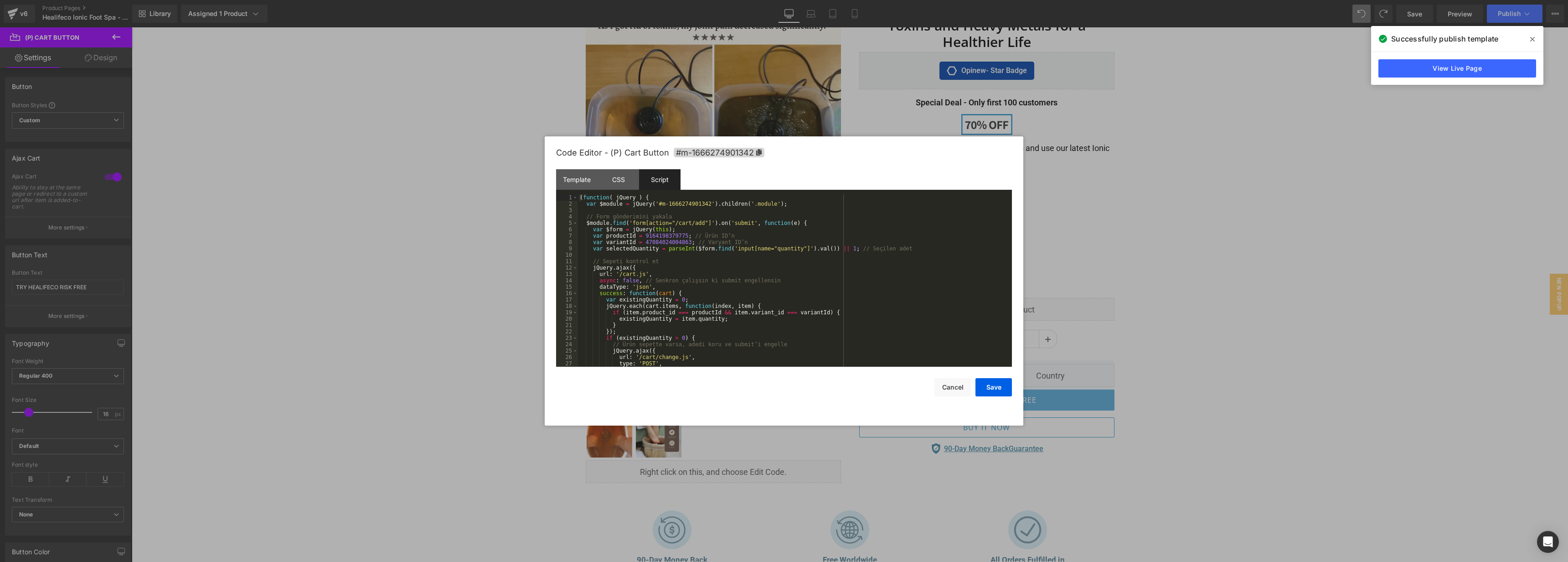
click at [883, 283] on div "( function ( jQuery ) { var $module = jQuery ( '#m-1666274901342' ) . children …" at bounding box center [793, 287] width 430 height 185
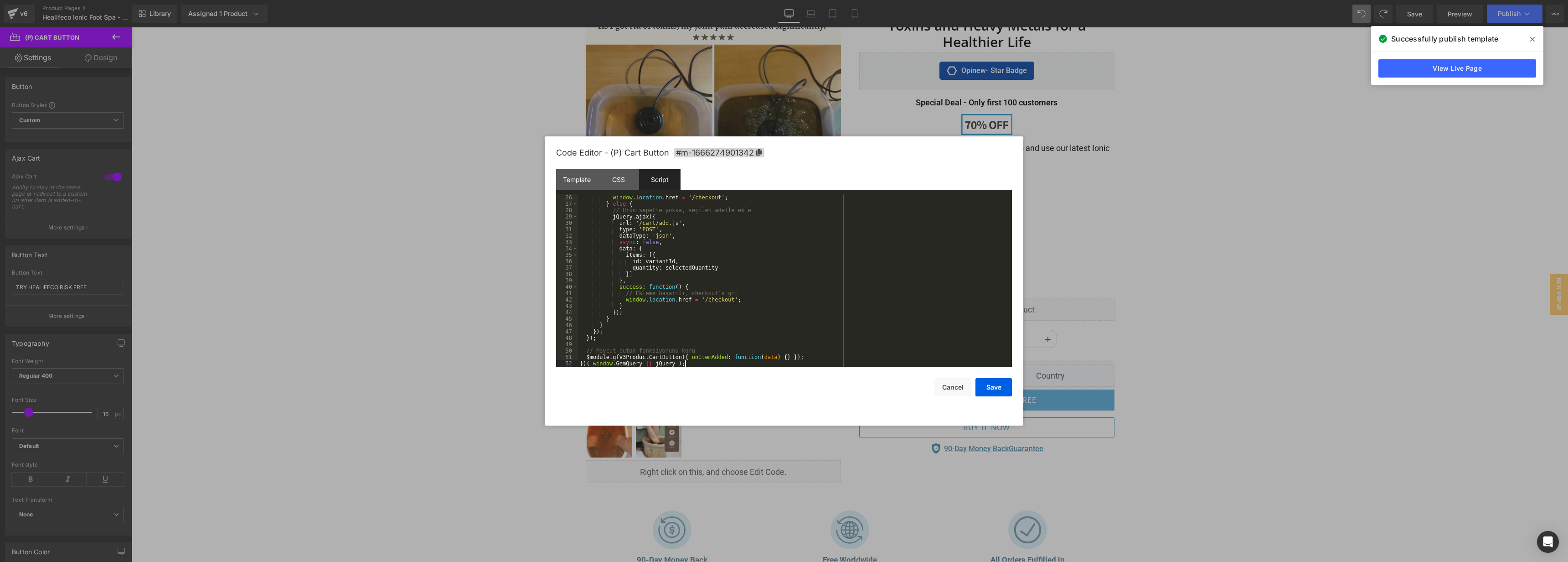
scroll to position [0, 0]
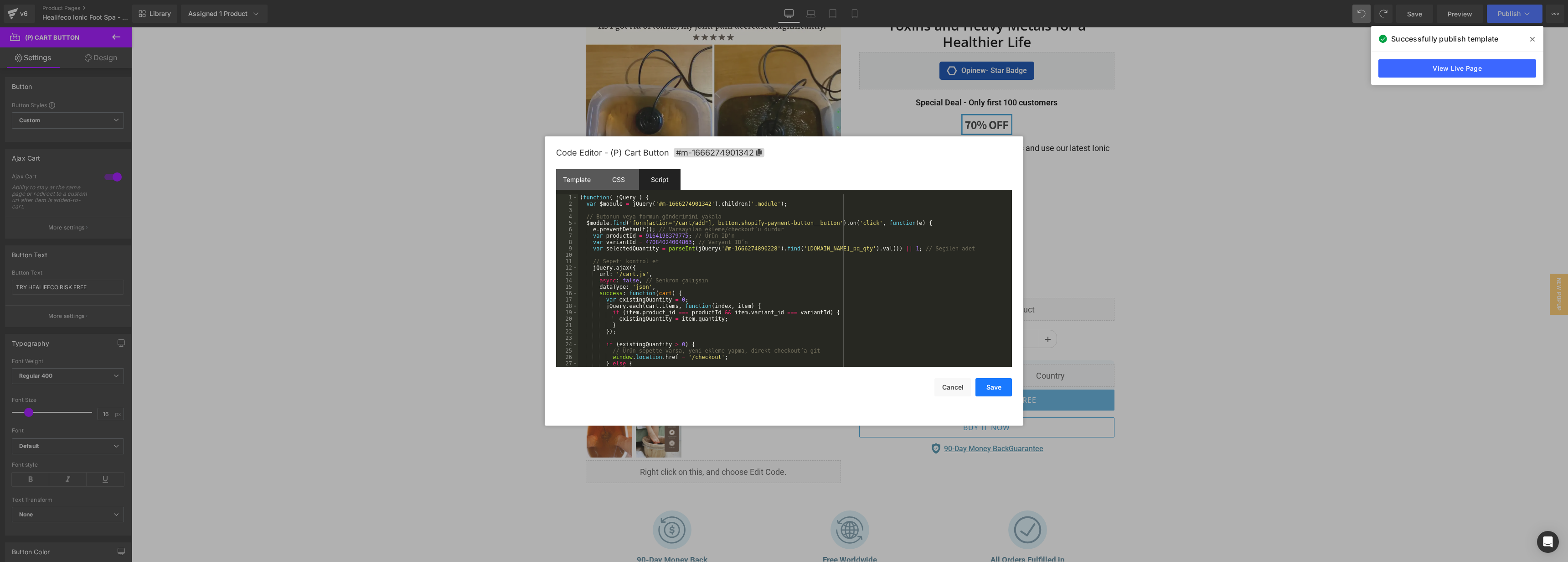
click at [1003, 395] on button "Save" at bounding box center [994, 387] width 37 height 18
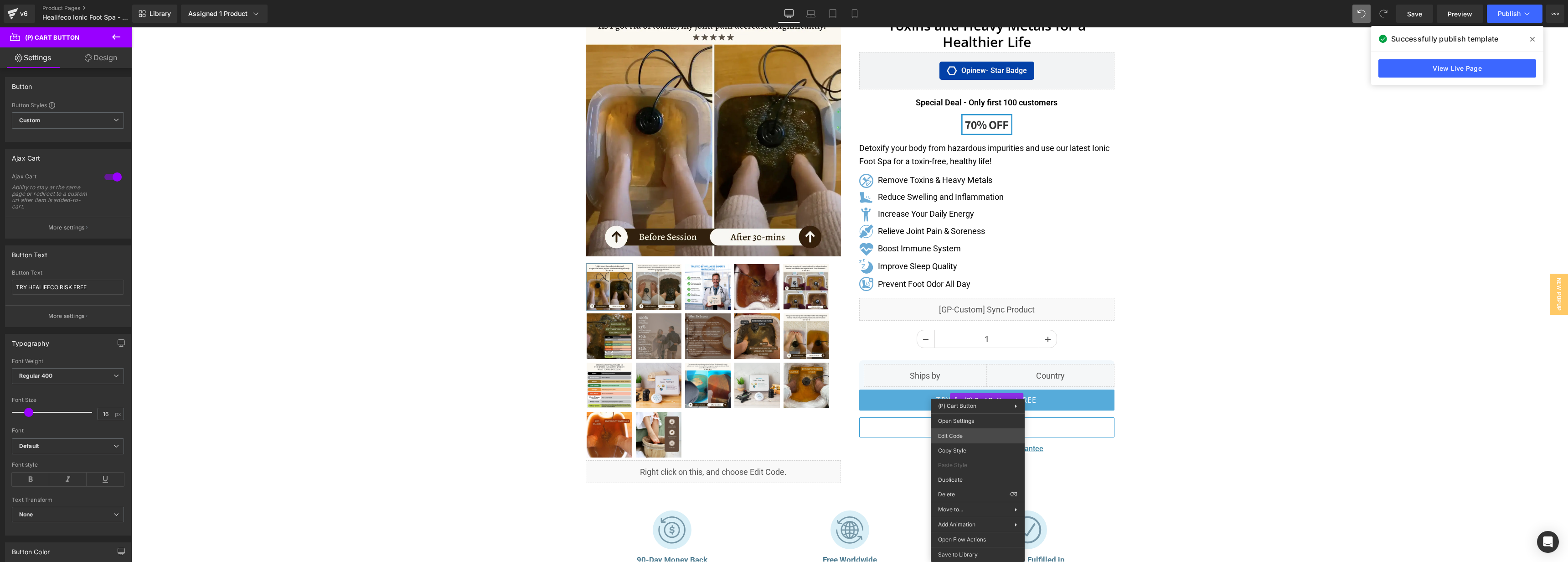
click at [976, 438] on body "You are previewing how the will restyle your page. You can not edit Elements in…" at bounding box center [784, 281] width 1568 height 562
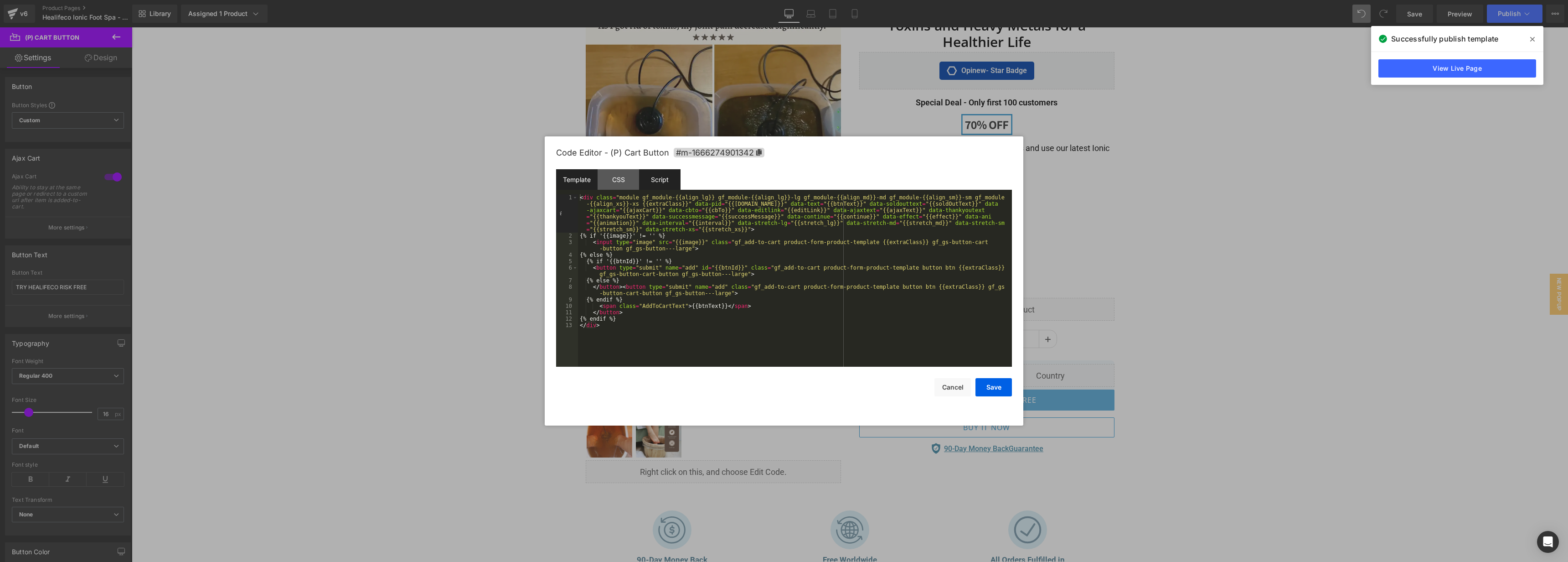
click at [667, 185] on div "Script" at bounding box center [660, 180] width 41 height 21
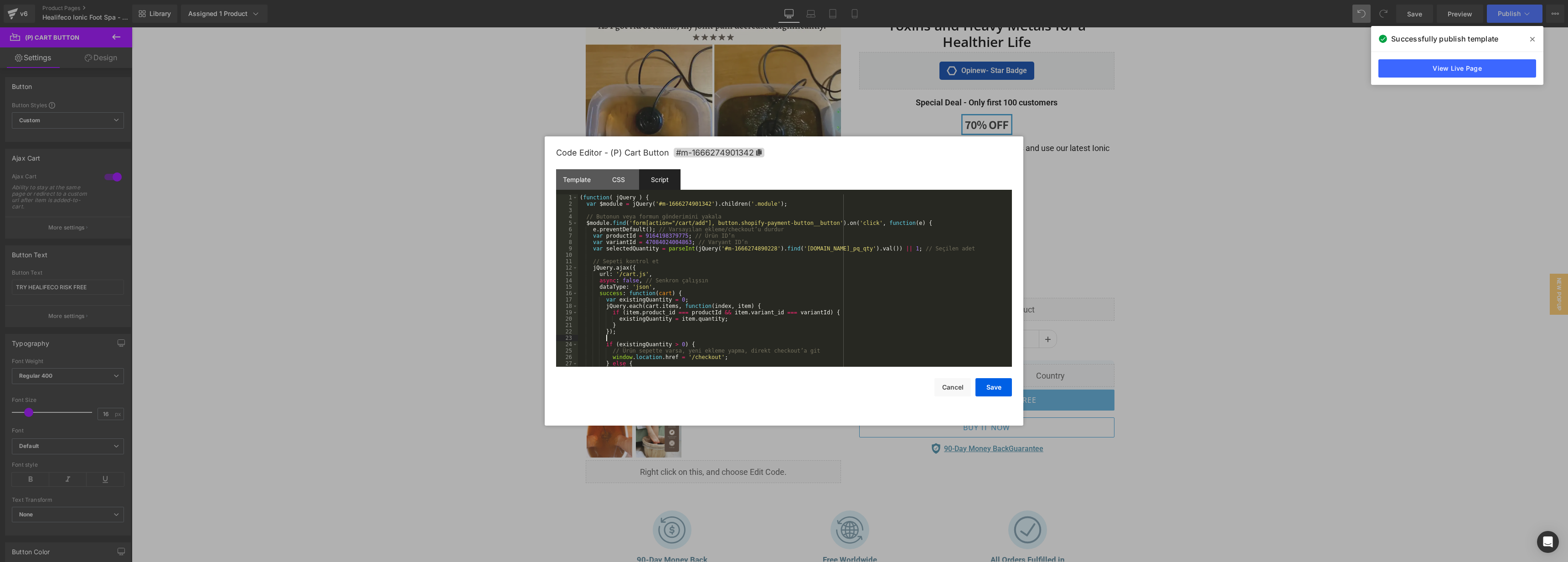
click at [803, 340] on div "( function ( jQuery ) { var $module = jQuery ( '#m-1666274901342' ) . children …" at bounding box center [793, 287] width 430 height 185
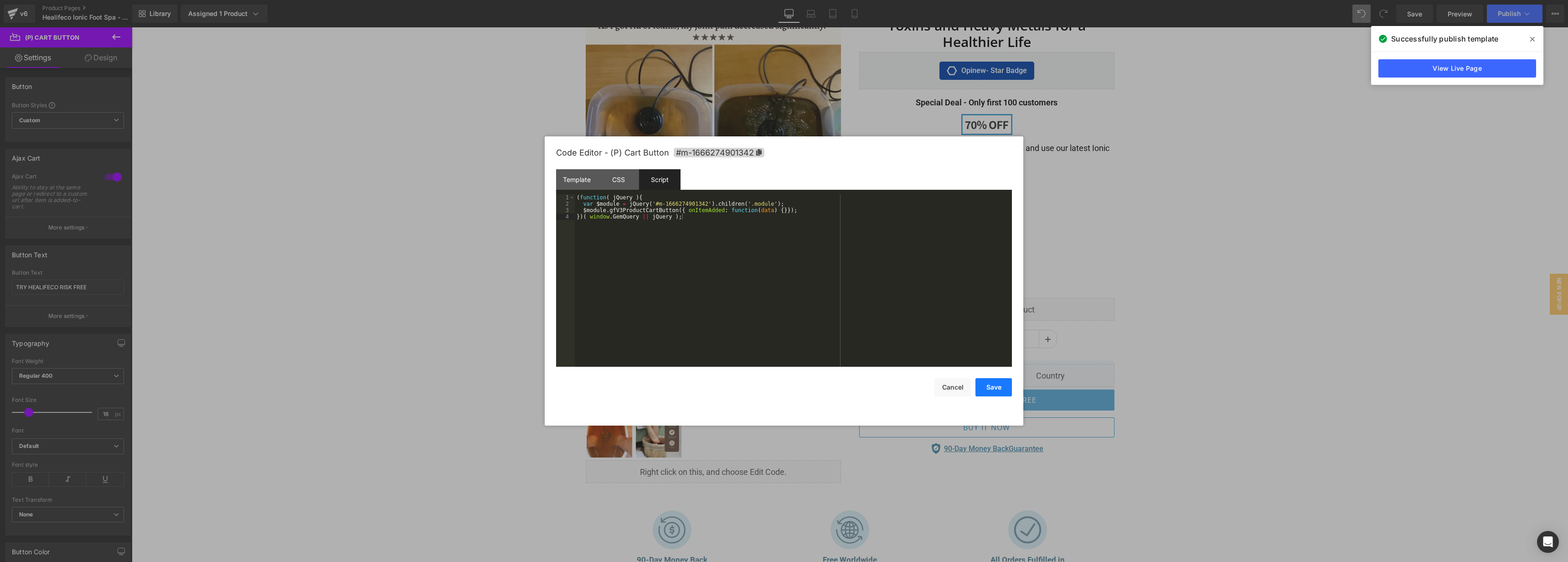
click at [992, 387] on button "Save" at bounding box center [994, 387] width 37 height 18
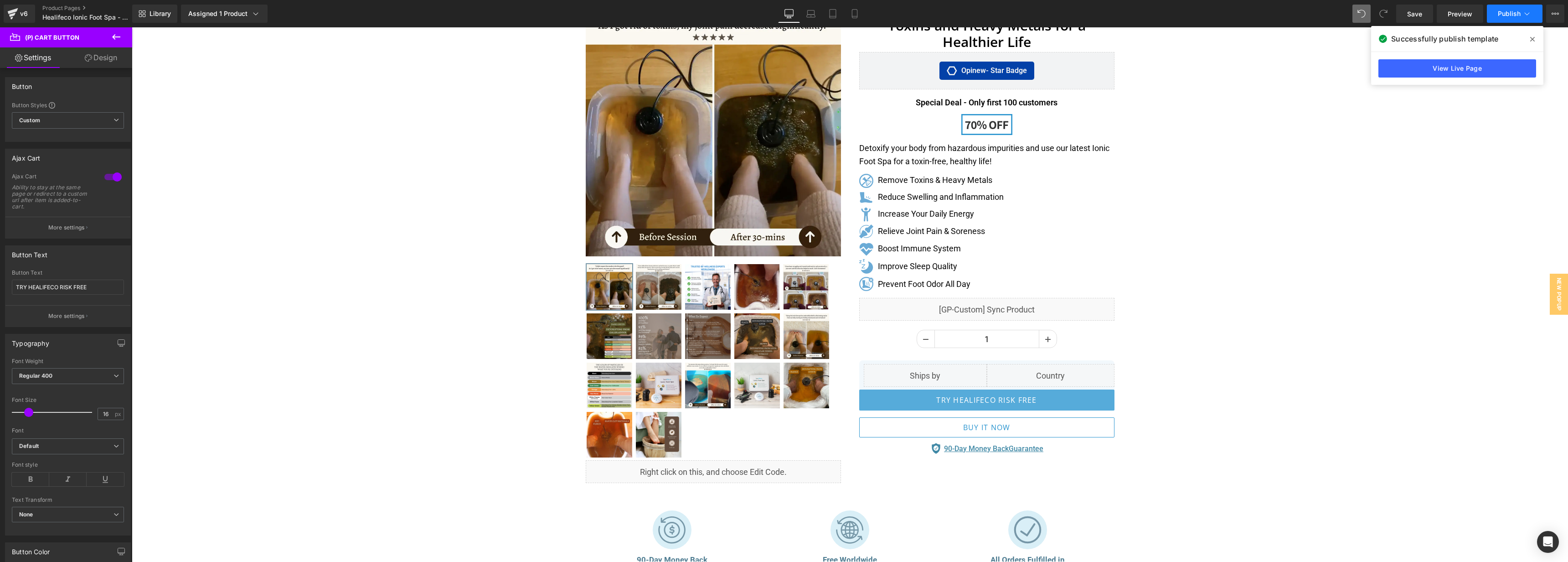
click at [1498, 12] on span "Publish" at bounding box center [1509, 13] width 23 height 7
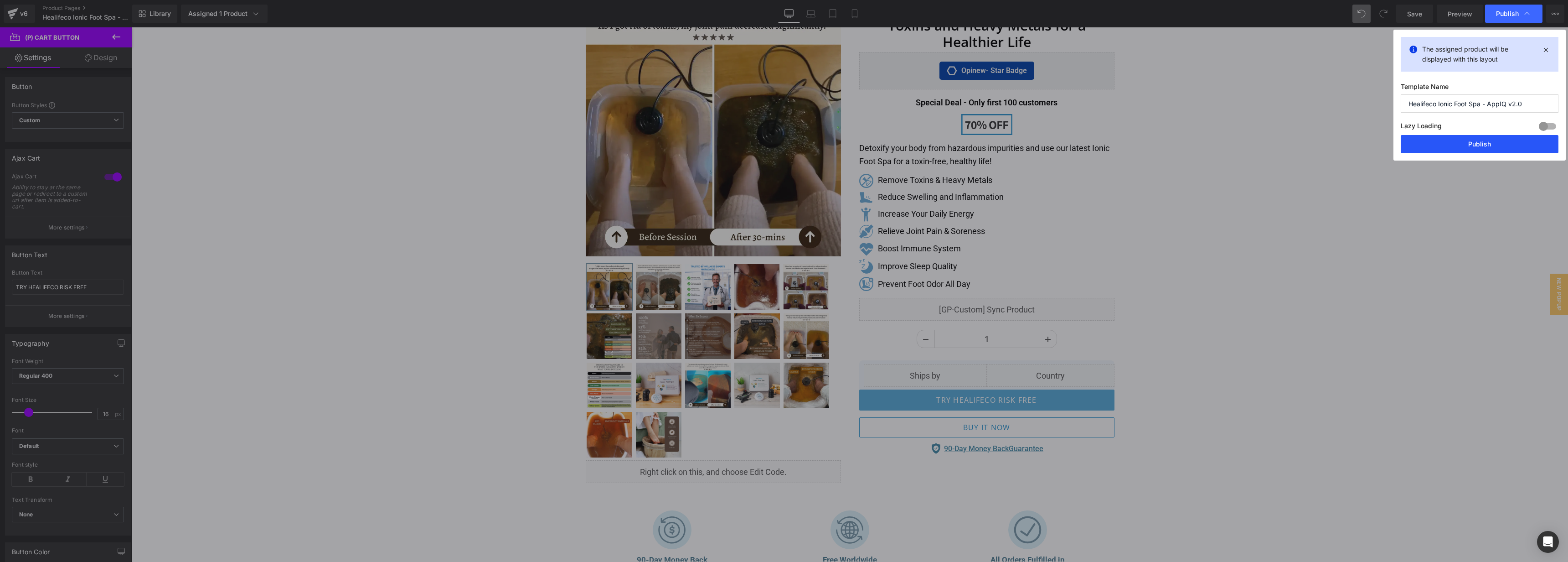
drag, startPoint x: 1457, startPoint y: 146, endPoint x: 1219, endPoint y: 230, distance: 252.4
click at [1457, 146] on button "Publish" at bounding box center [1479, 144] width 158 height 18
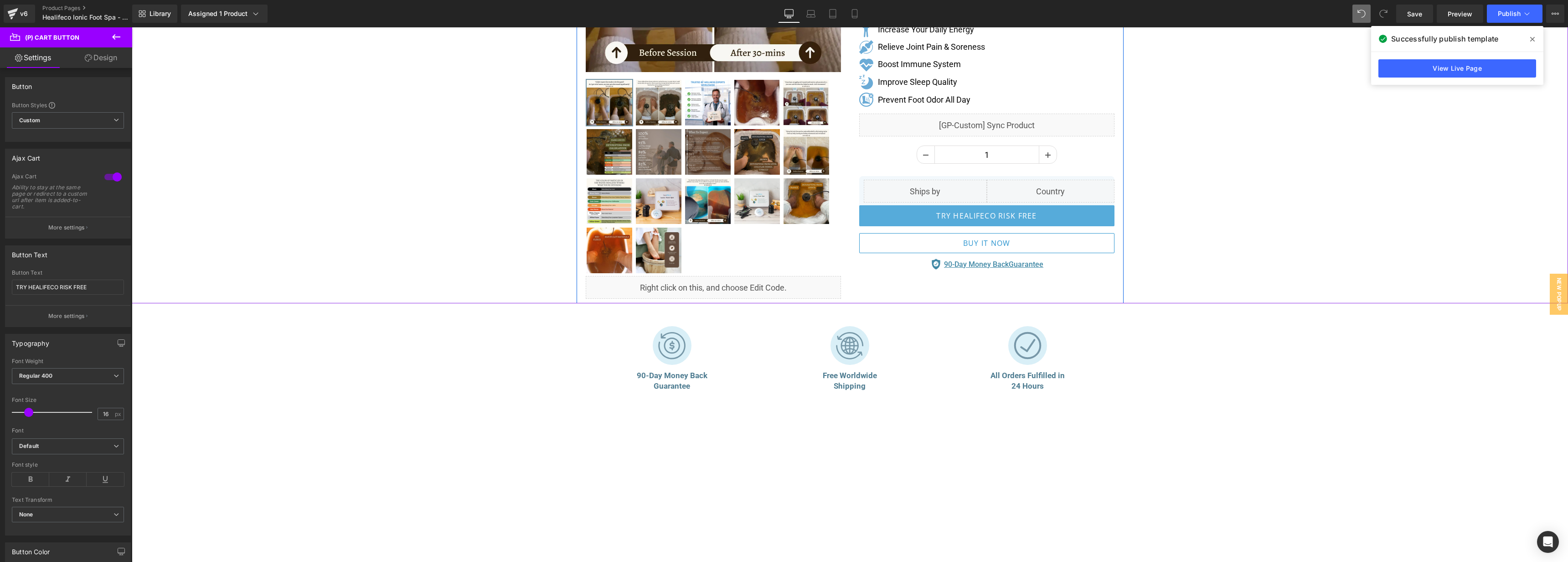
scroll to position [288, 0]
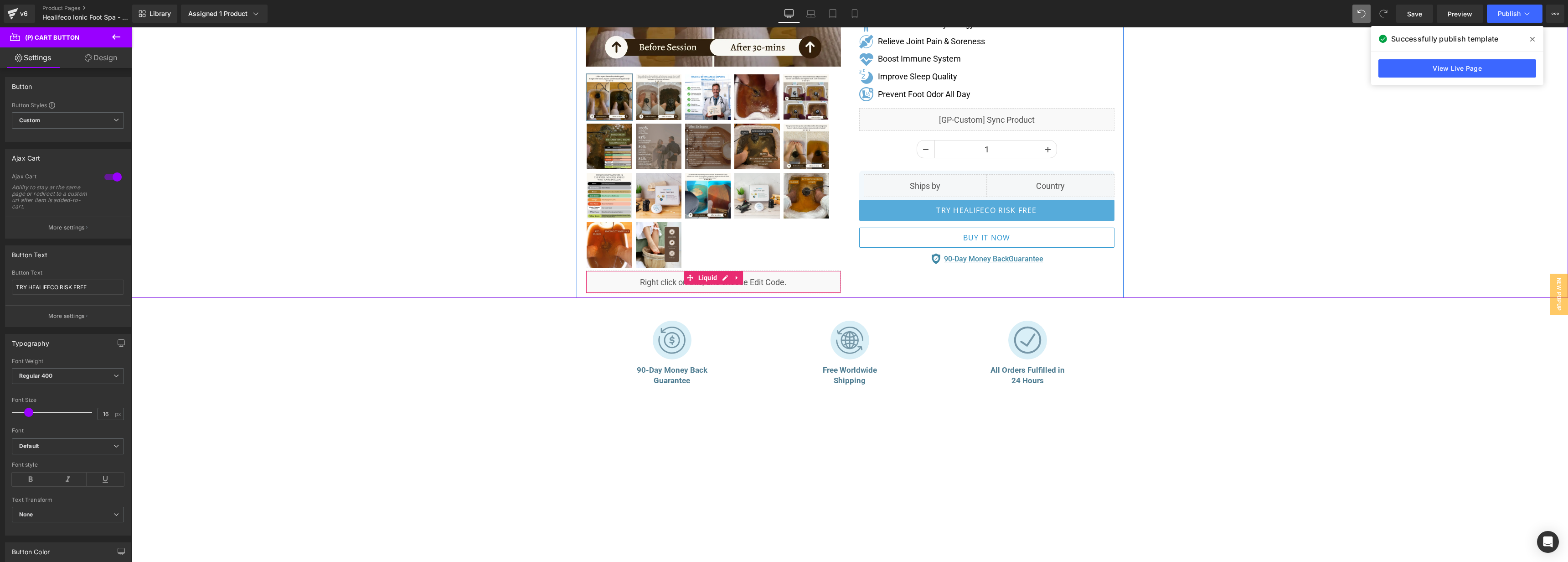
click at [721, 275] on div "Liquid" at bounding box center [713, 281] width 255 height 23
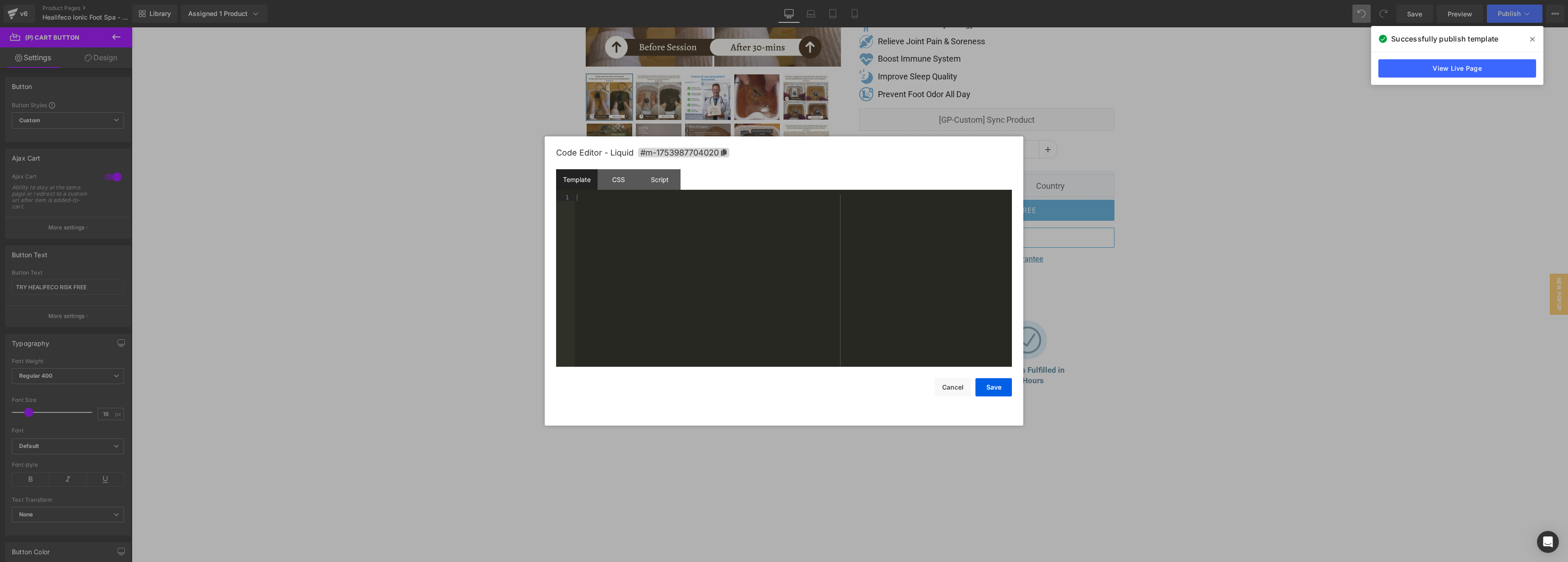
click at [666, 191] on div "Template CSS Script Data" at bounding box center [784, 181] width 456 height 25
click at [660, 183] on div "Script" at bounding box center [660, 180] width 41 height 21
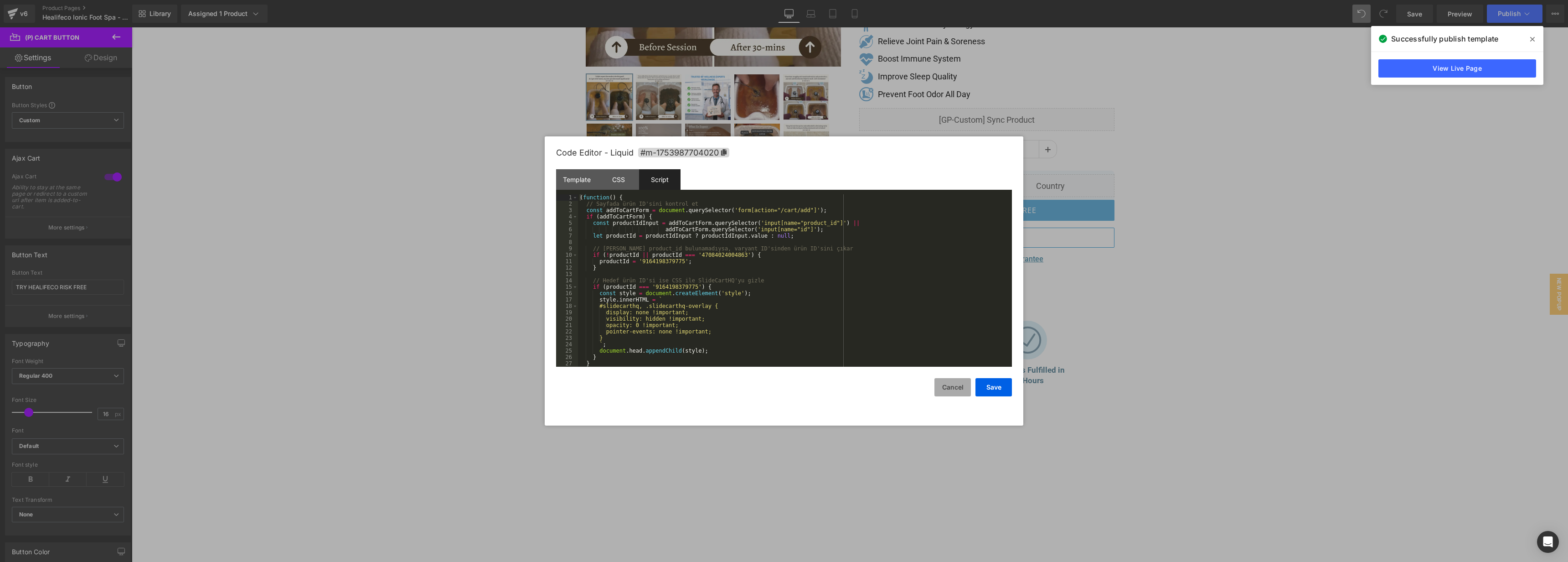
click at [950, 388] on button "Cancel" at bounding box center [953, 387] width 37 height 18
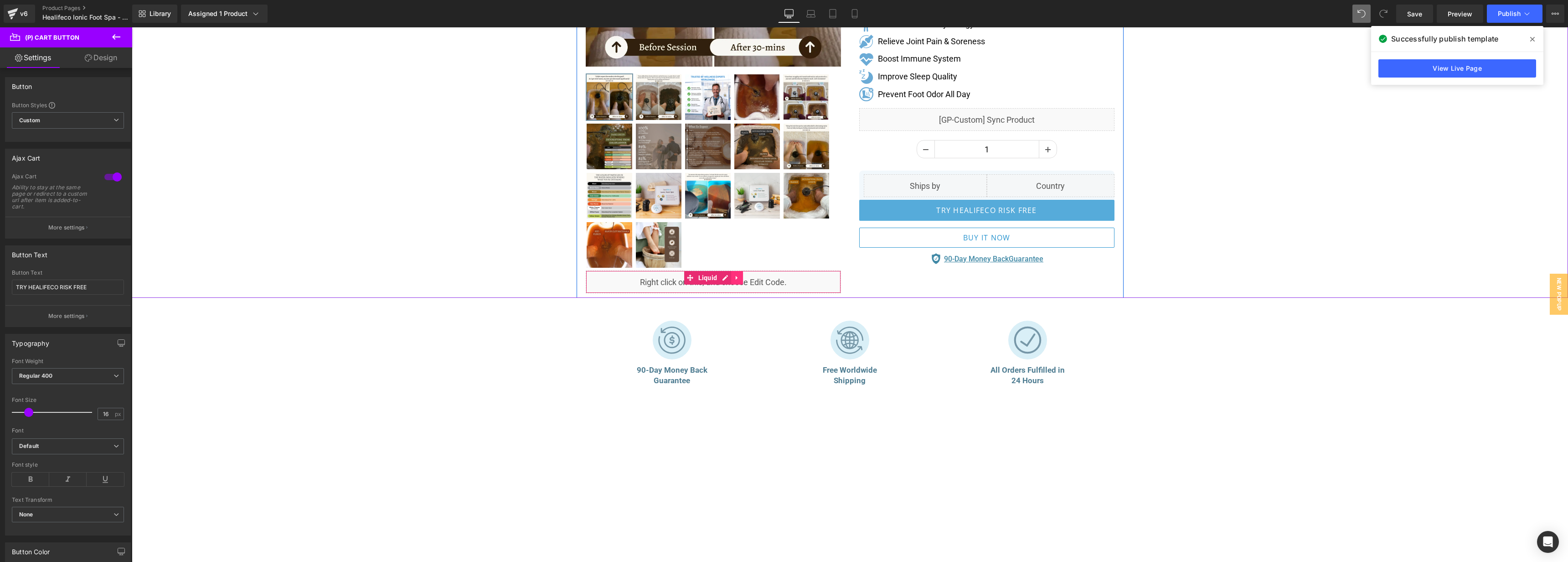
click at [734, 277] on icon at bounding box center [737, 277] width 6 height 7
click at [731, 276] on icon at bounding box center [731, 278] width 6 height 6
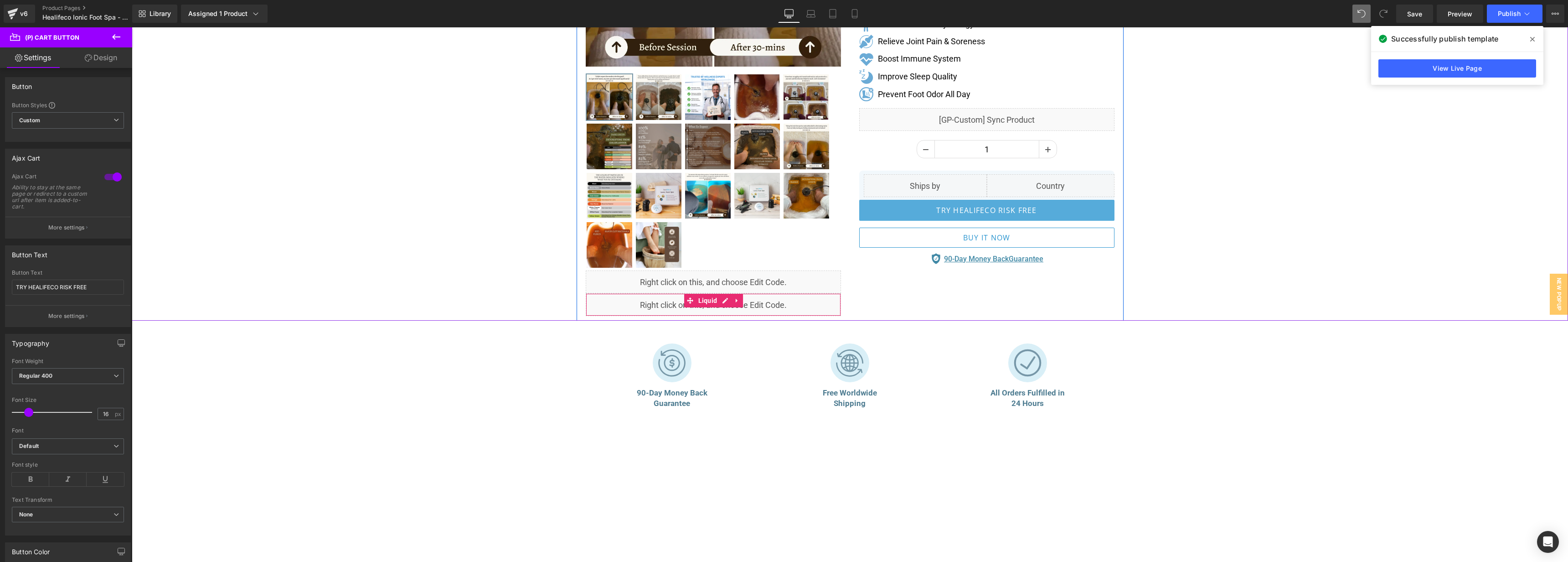
click at [727, 301] on div "Liquid" at bounding box center [713, 304] width 255 height 23
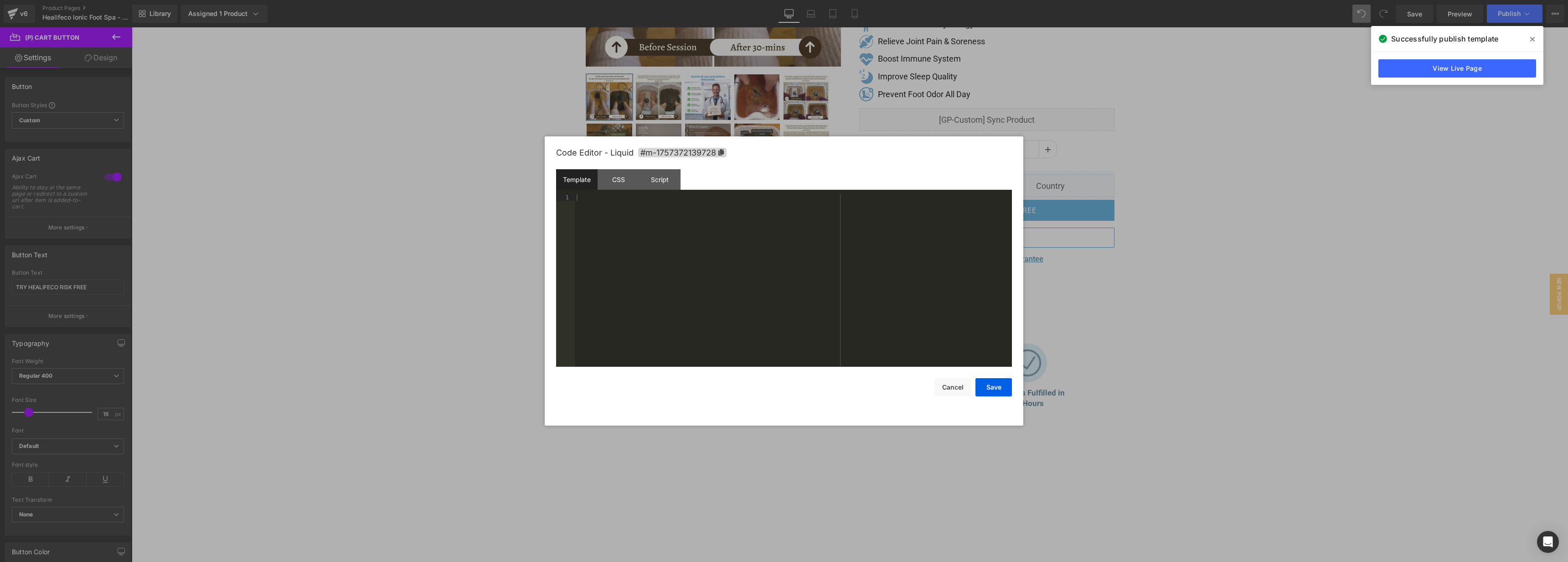
click at [656, 169] on div "Code Editor - Liquid #m-1757372139728" at bounding box center [784, 153] width 456 height 33
click at [662, 177] on div "Script" at bounding box center [660, 180] width 41 height 21
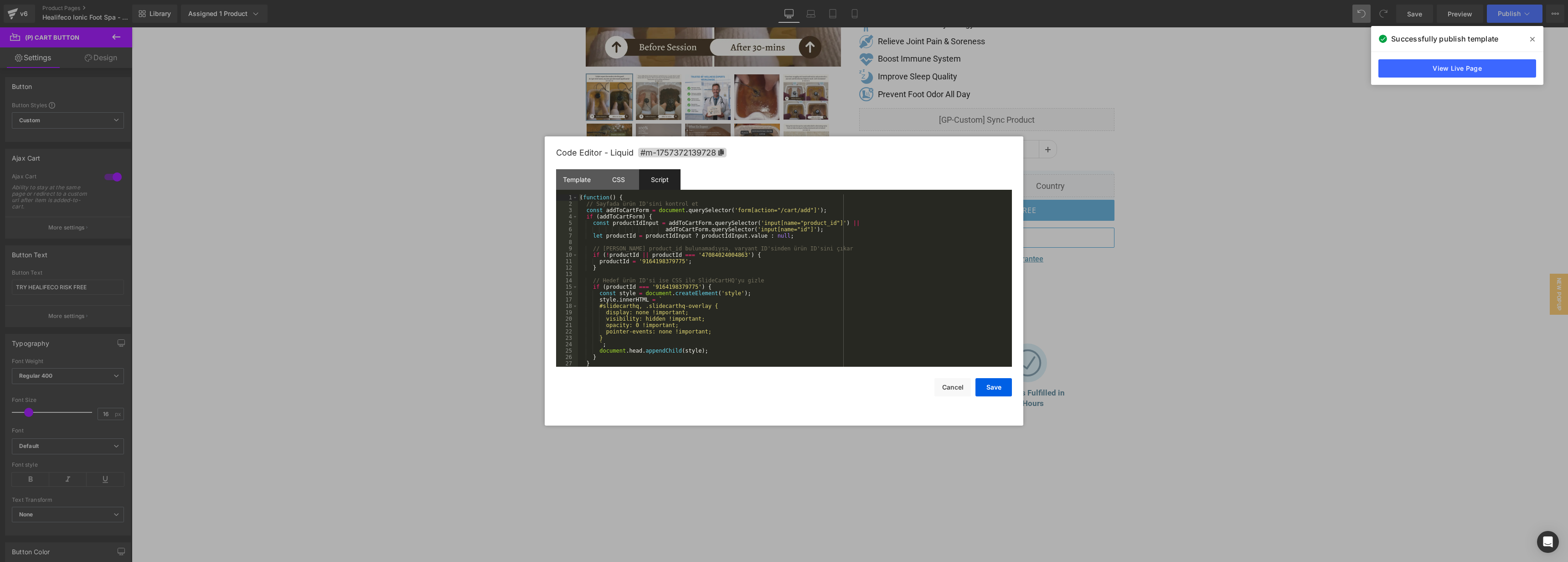
click at [814, 250] on div "( function ( ) { // Sayfada ürün ID'sini kontrol et const addToCartForm = docum…" at bounding box center [793, 287] width 430 height 185
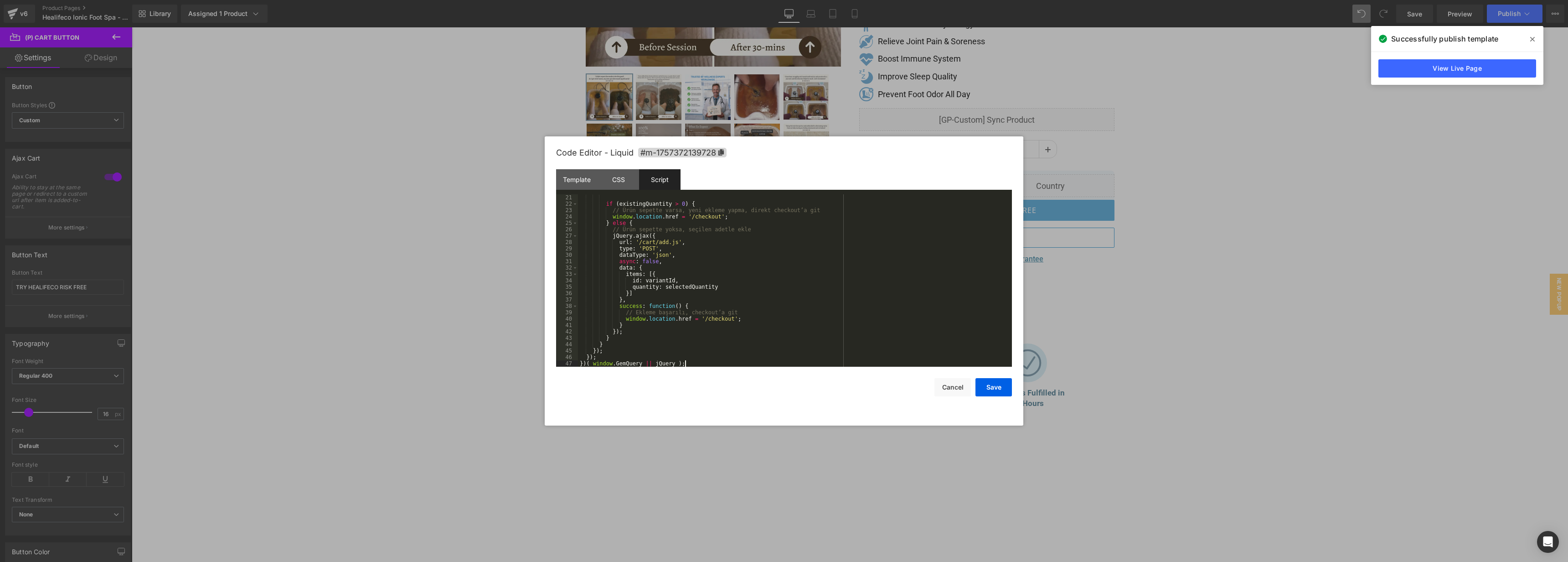
scroll to position [0, 0]
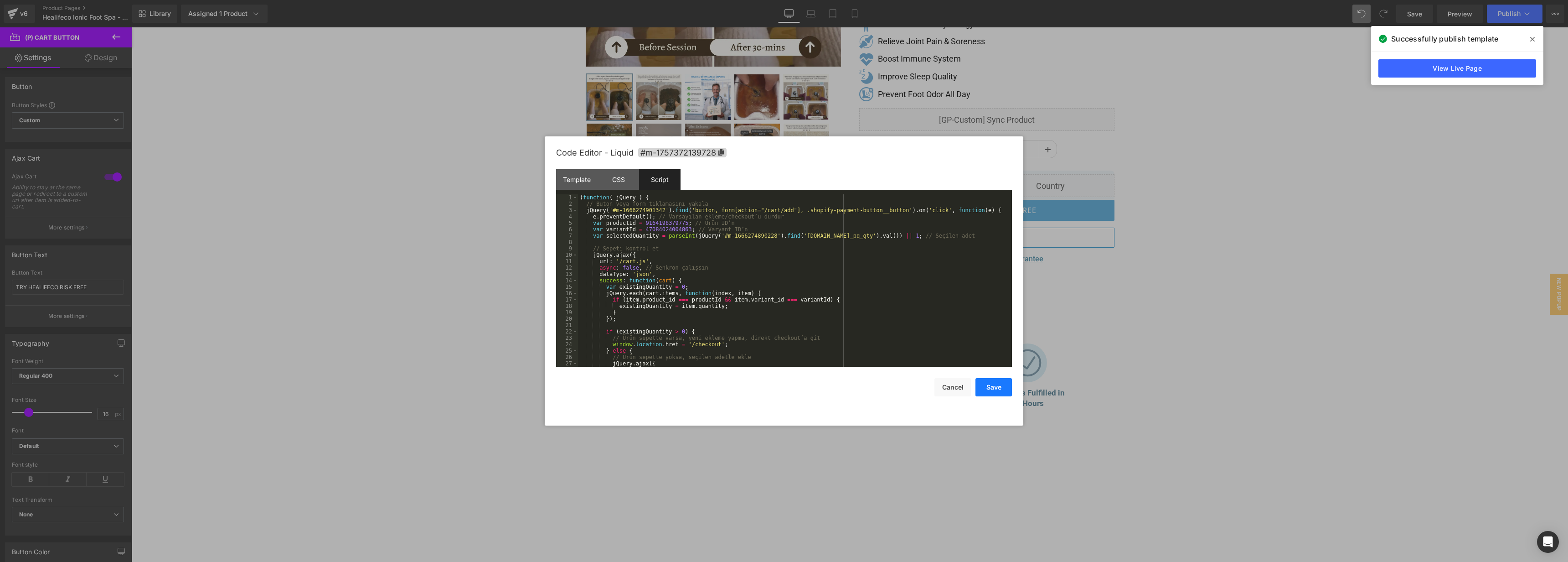
click at [1001, 388] on button "Save" at bounding box center [994, 387] width 37 height 18
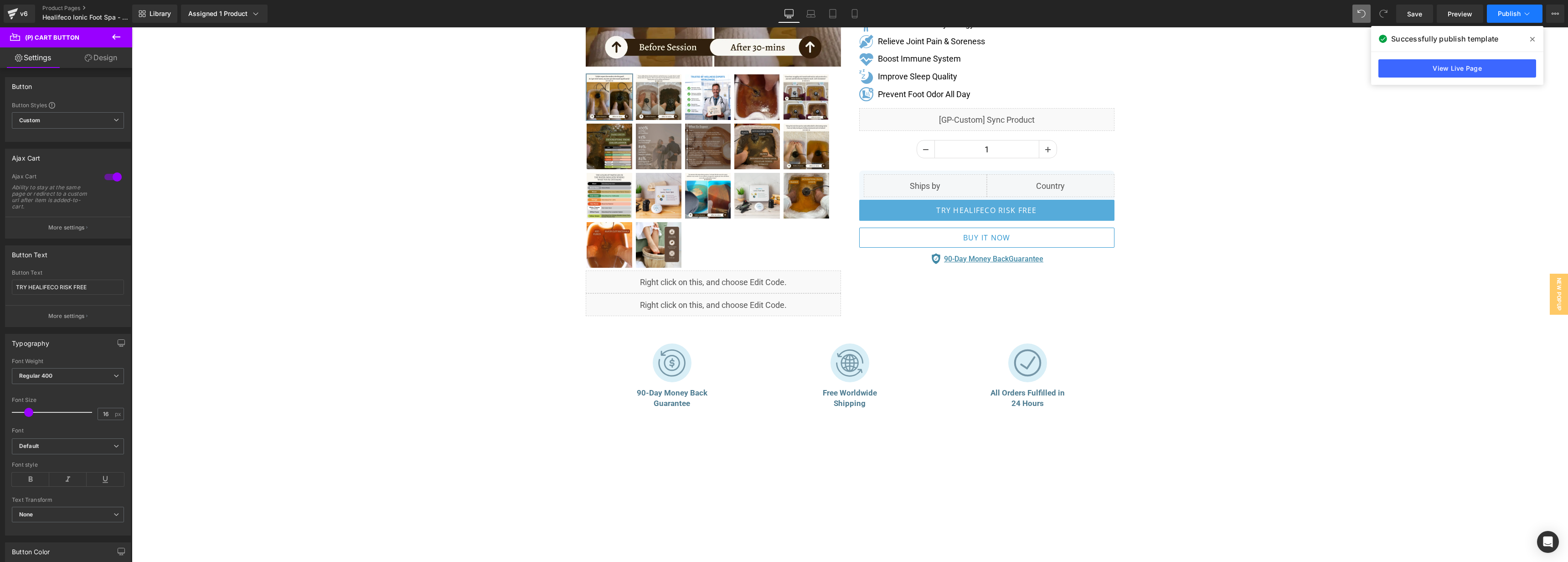
click at [1497, 13] on button "Publish" at bounding box center [1514, 13] width 55 height 18
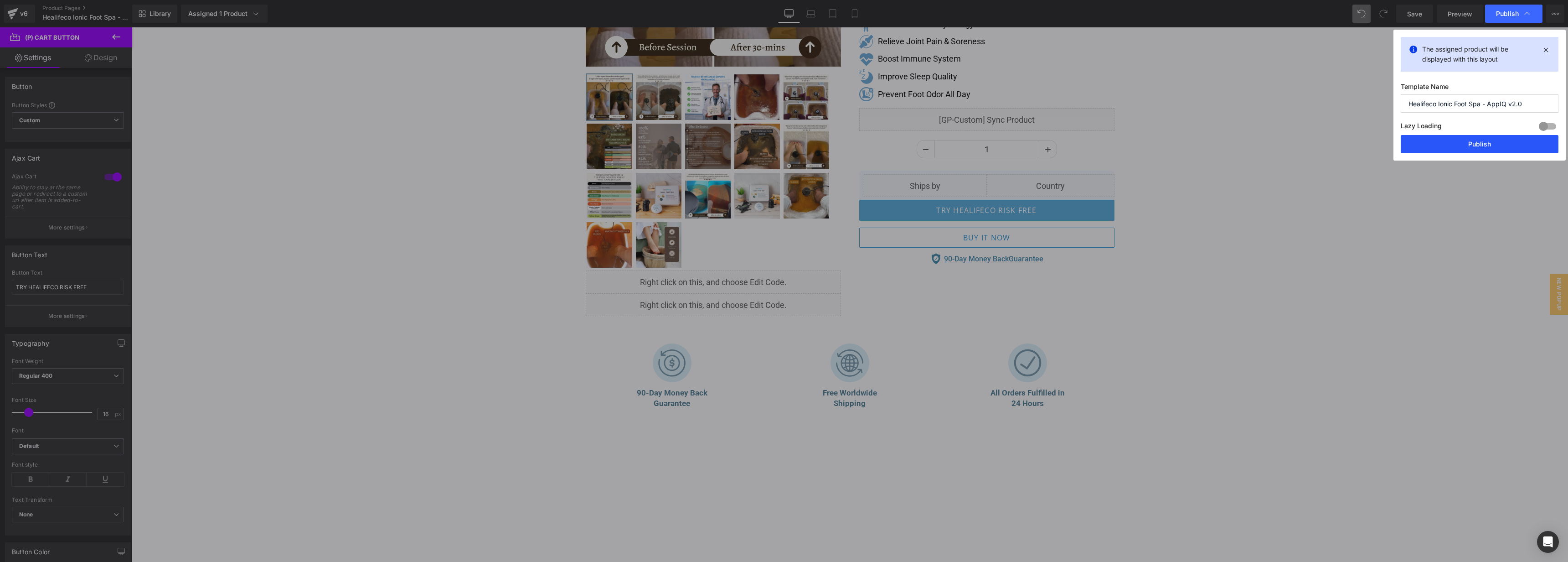
click at [1483, 141] on button "Publish" at bounding box center [1479, 144] width 158 height 18
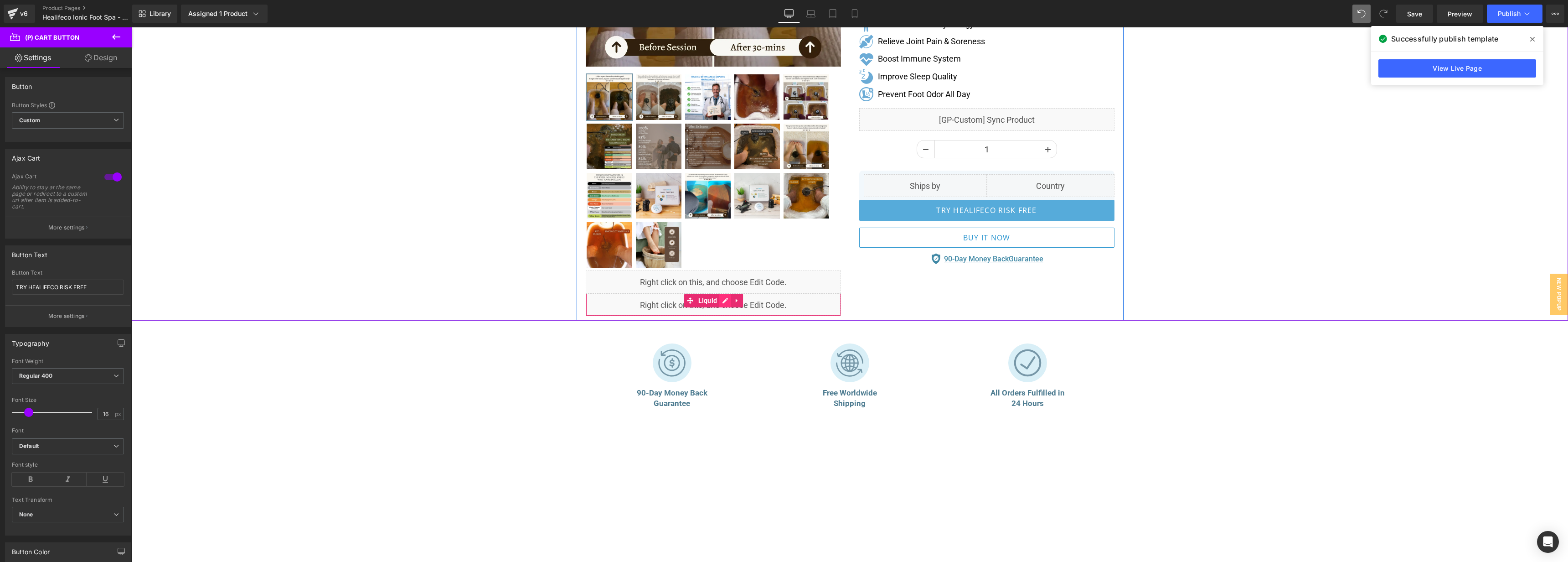
click at [727, 303] on div "Liquid" at bounding box center [713, 304] width 255 height 23
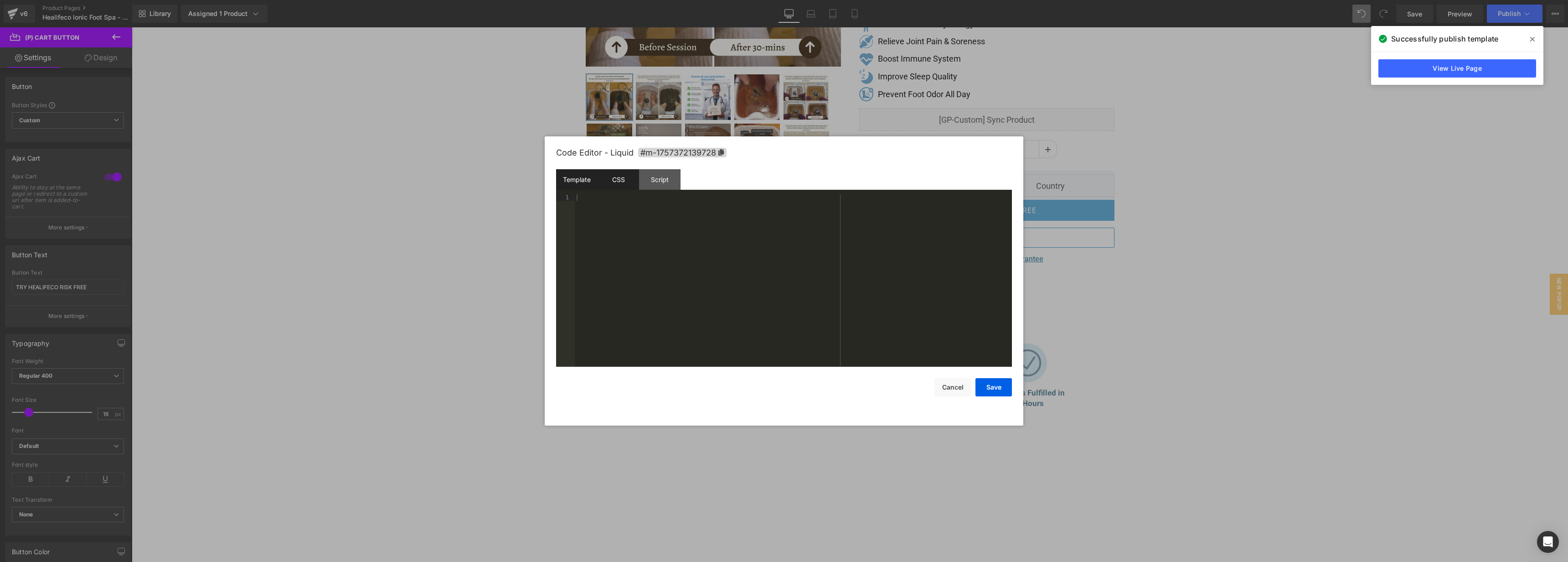
click at [611, 171] on div "CSS" at bounding box center [618, 180] width 41 height 21
click at [644, 174] on div "Script" at bounding box center [660, 180] width 41 height 21
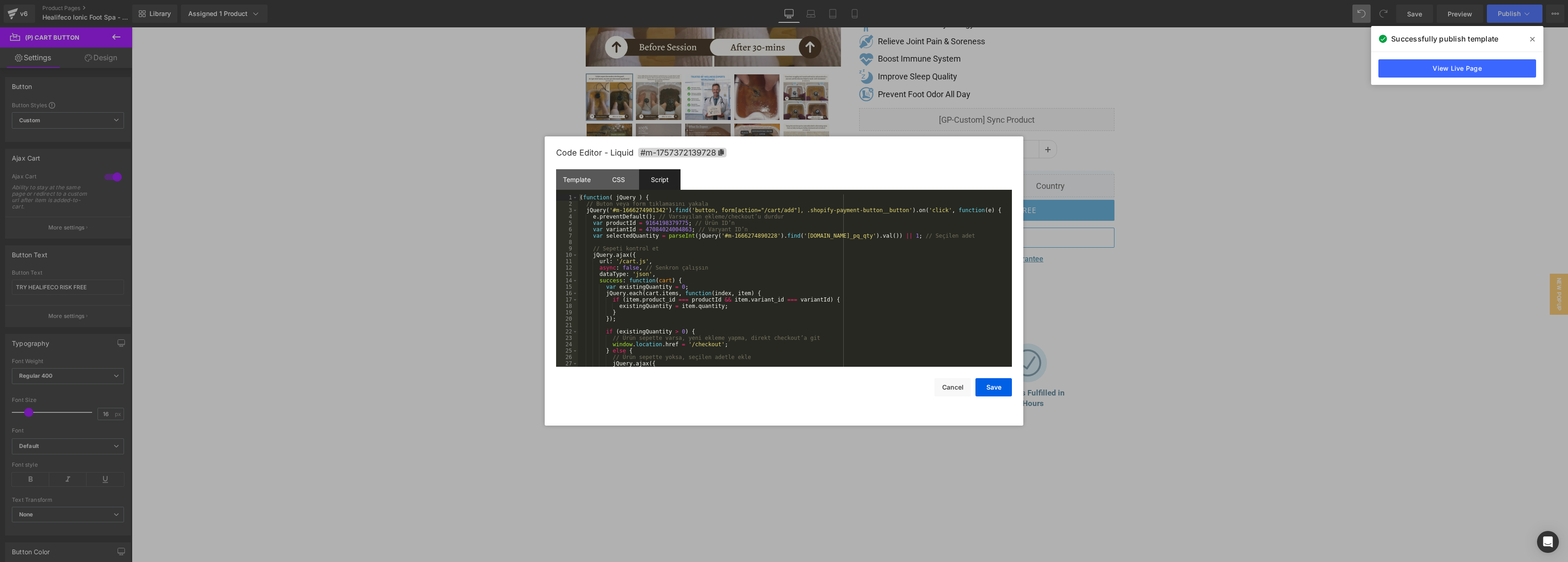
click at [907, 295] on div "( function ( jQuery ) { // Buton veya form tıklamasını yakala jQuery ( '#m-1666…" at bounding box center [793, 287] width 430 height 185
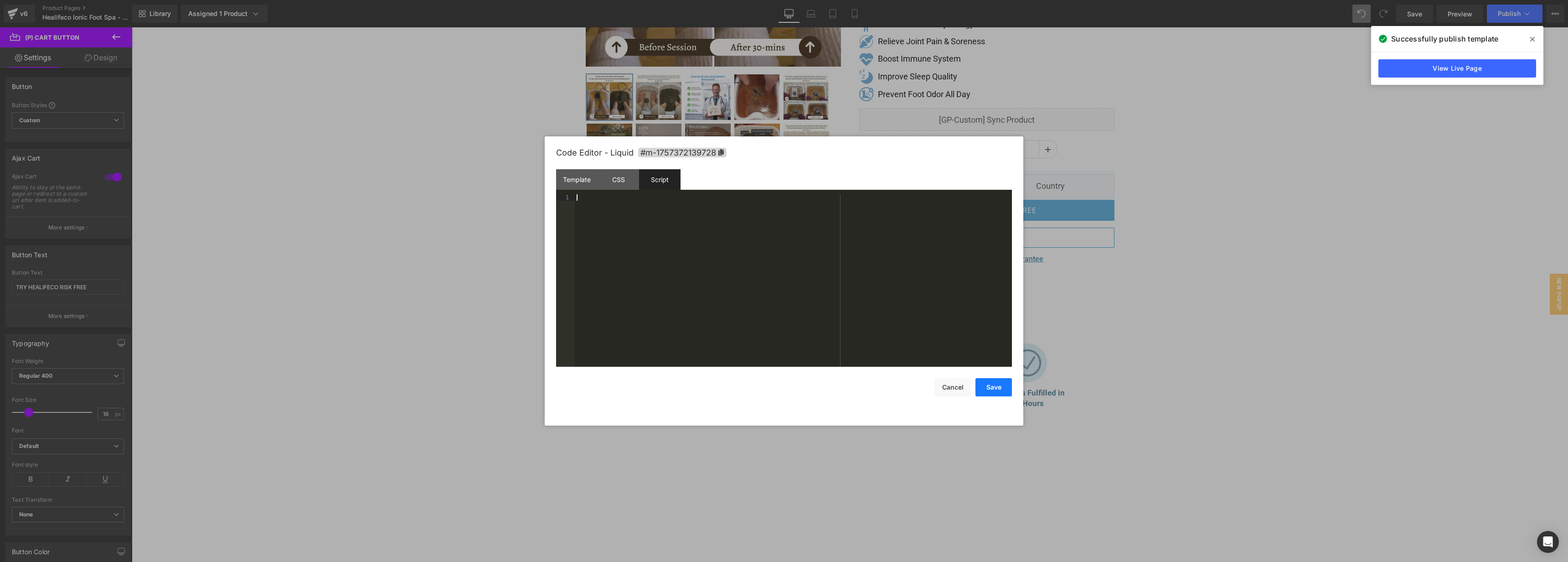
click at [999, 381] on button "Save" at bounding box center [994, 387] width 37 height 18
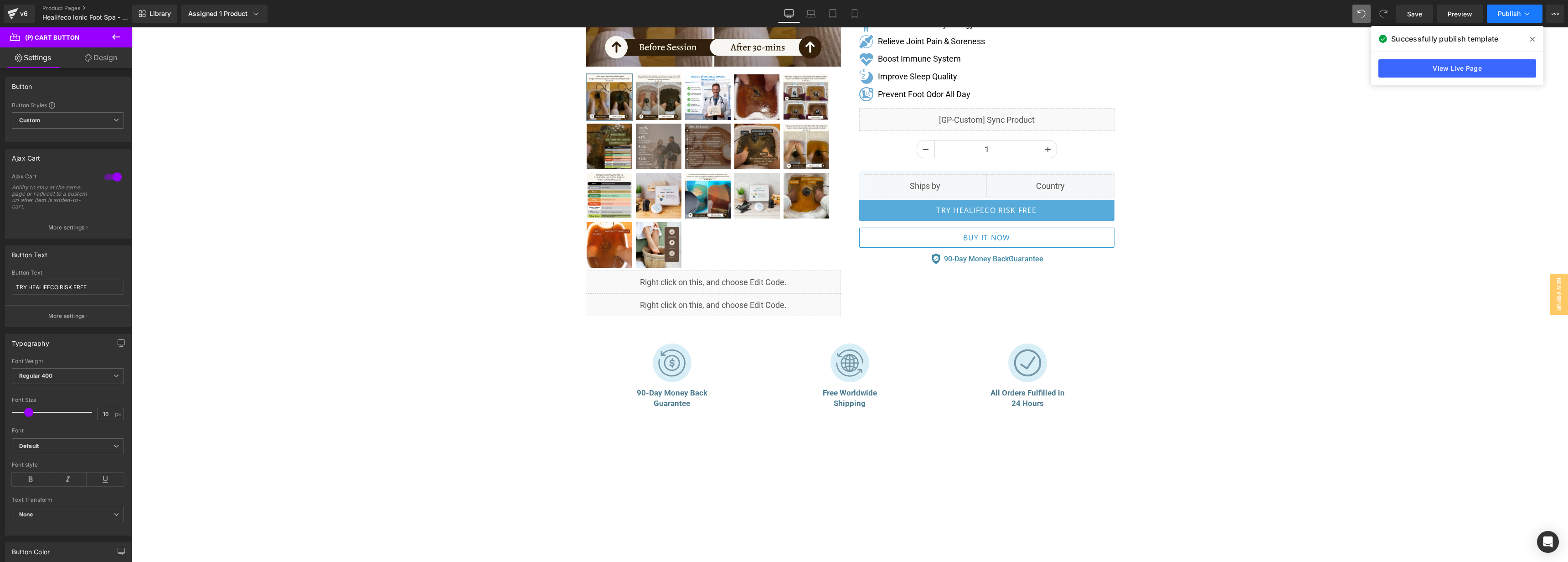
click at [1510, 22] on button "Publish" at bounding box center [1514, 13] width 55 height 18
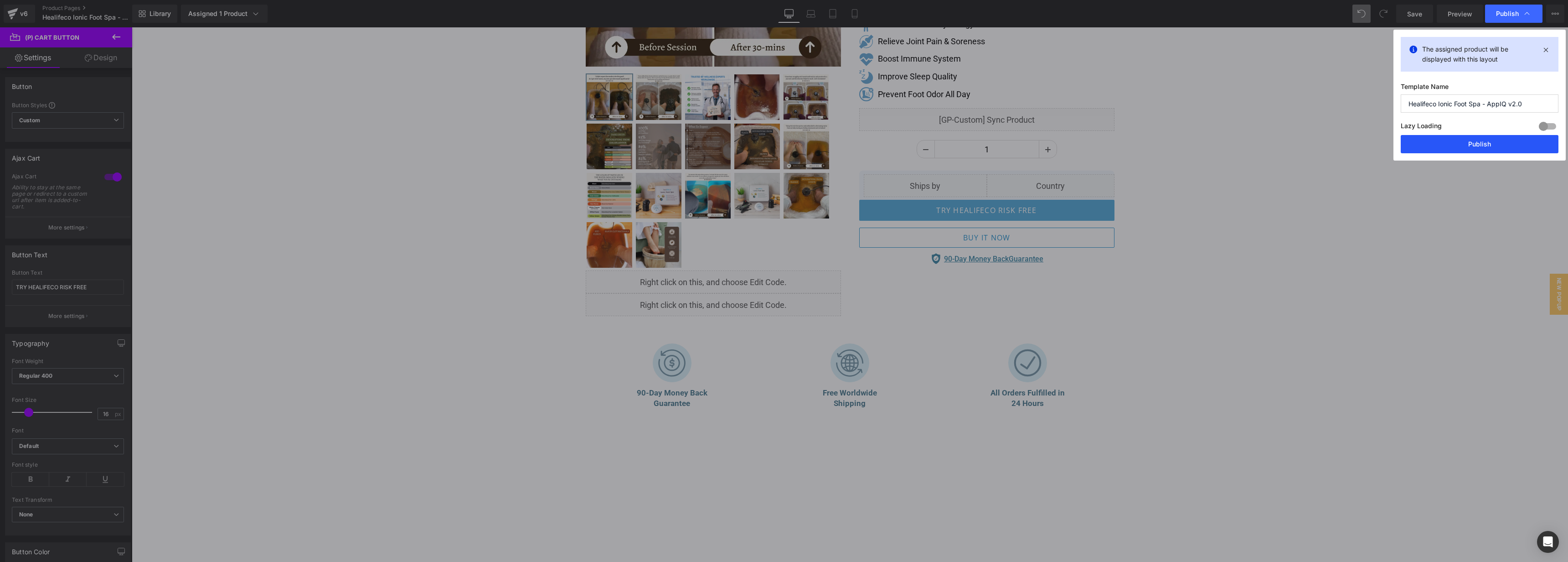
click at [1477, 141] on button "Publish" at bounding box center [1479, 144] width 158 height 18
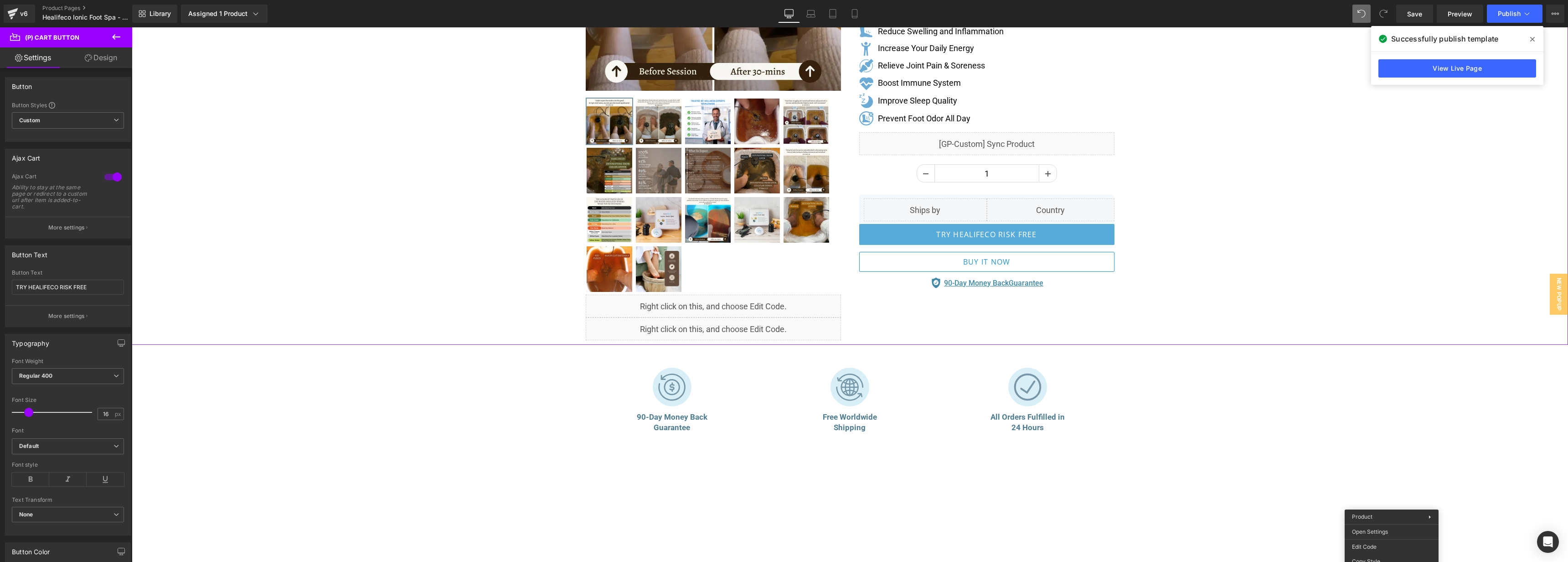
scroll to position [266, 0]
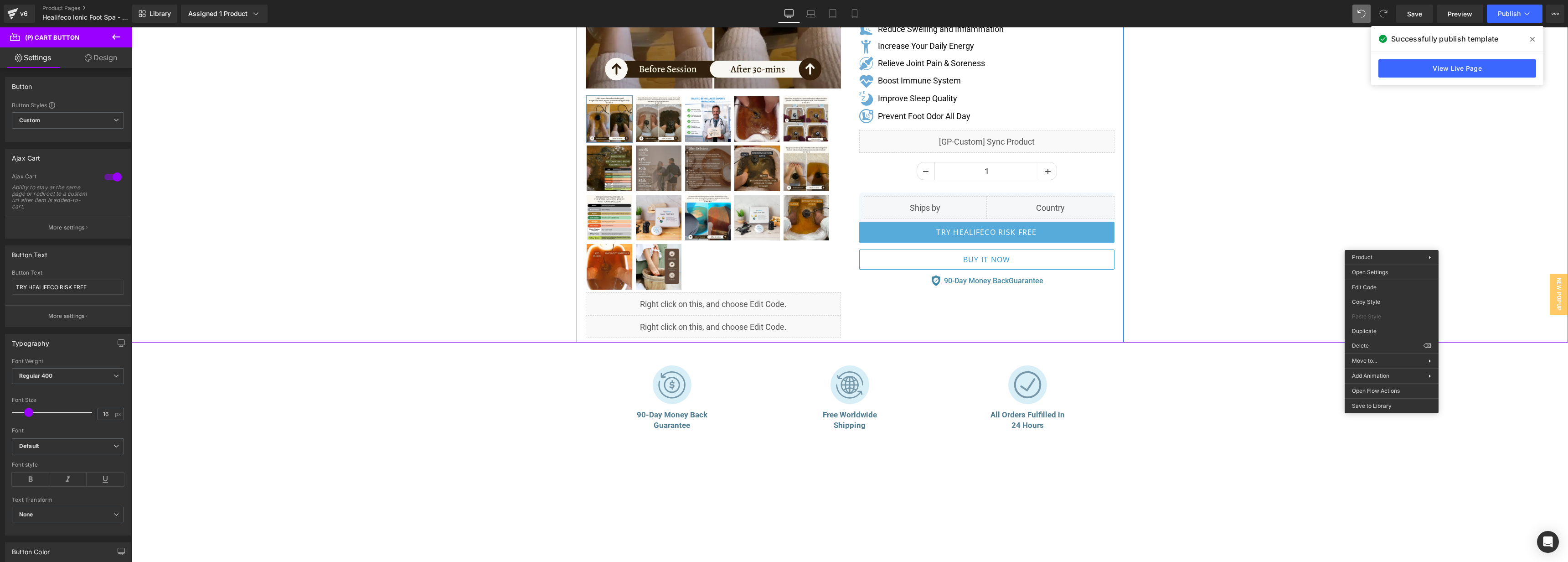
click at [722, 321] on div "Liquid" at bounding box center [713, 326] width 255 height 23
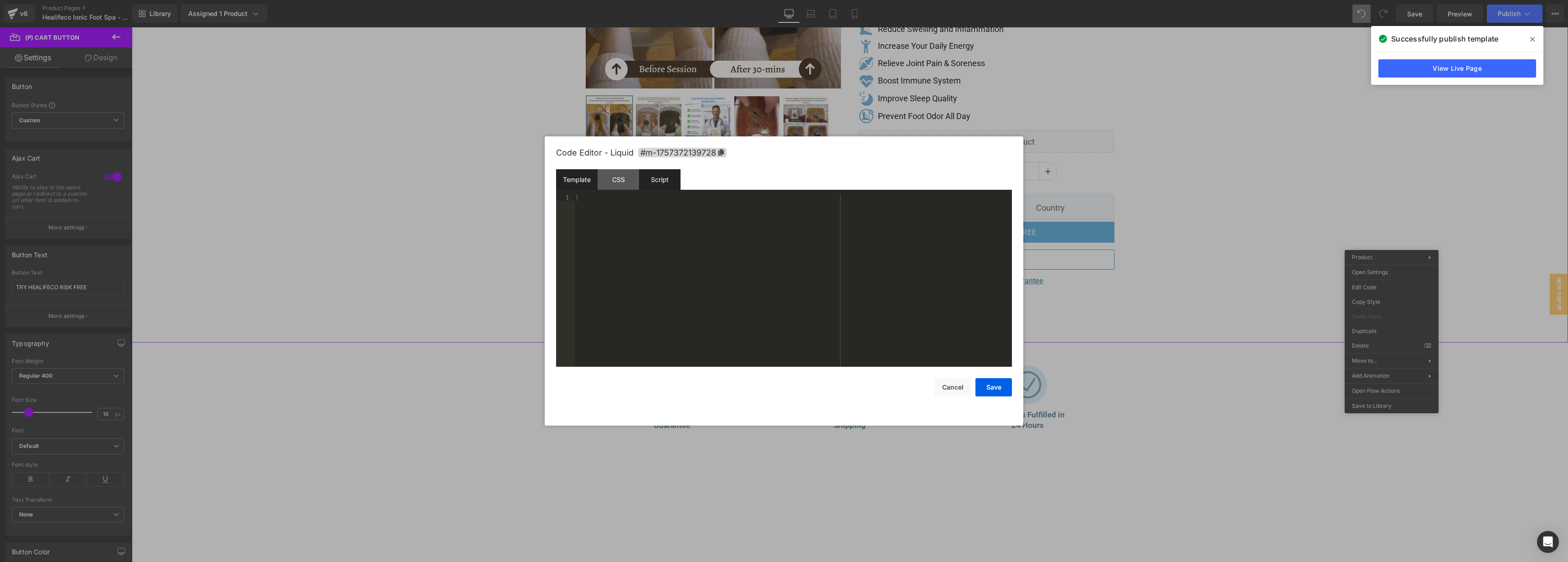
click at [669, 175] on div "Script" at bounding box center [660, 180] width 41 height 21
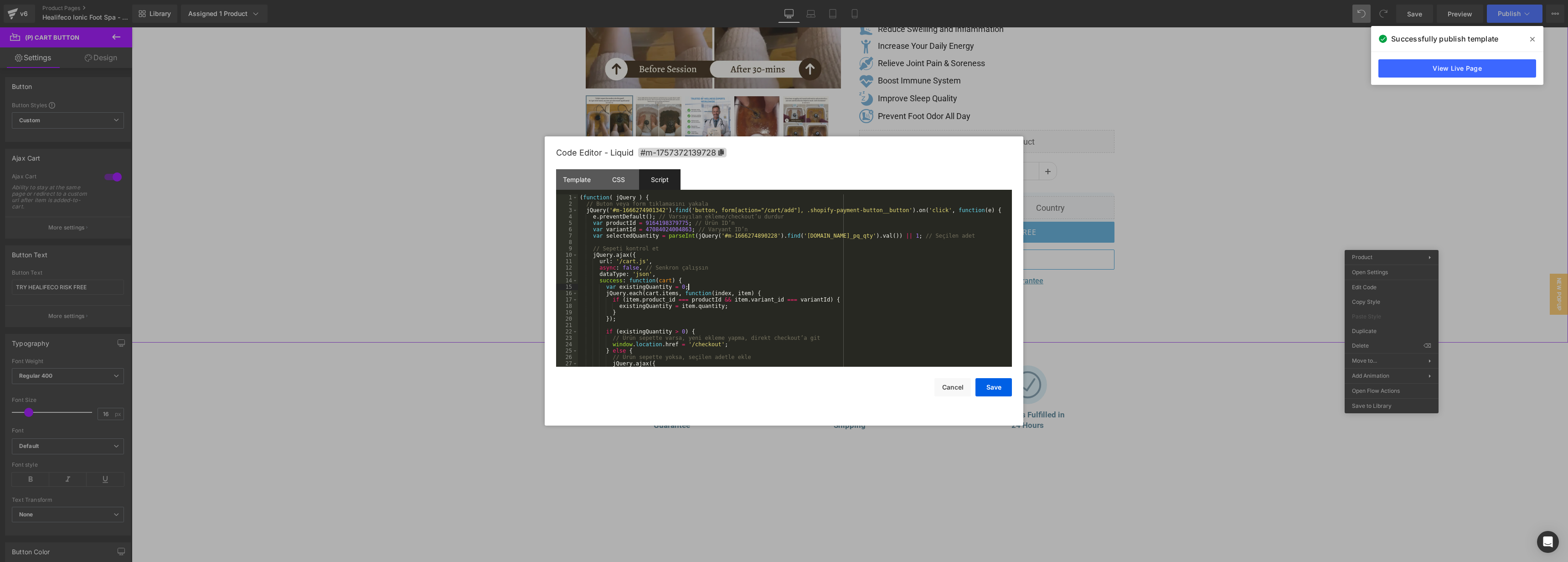
click at [788, 287] on div "( function ( jQuery ) { // Buton veya form tıklamasını yakala jQuery ( '#m-1666…" at bounding box center [793, 287] width 430 height 185
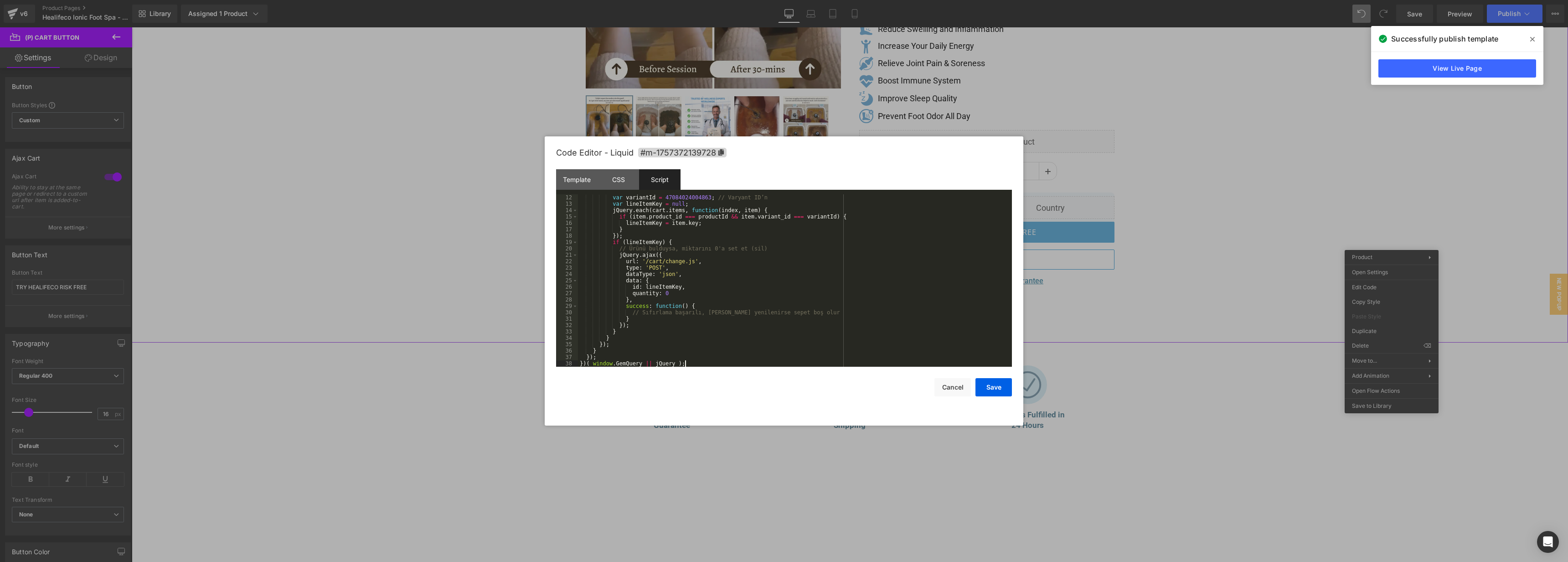
scroll to position [0, 0]
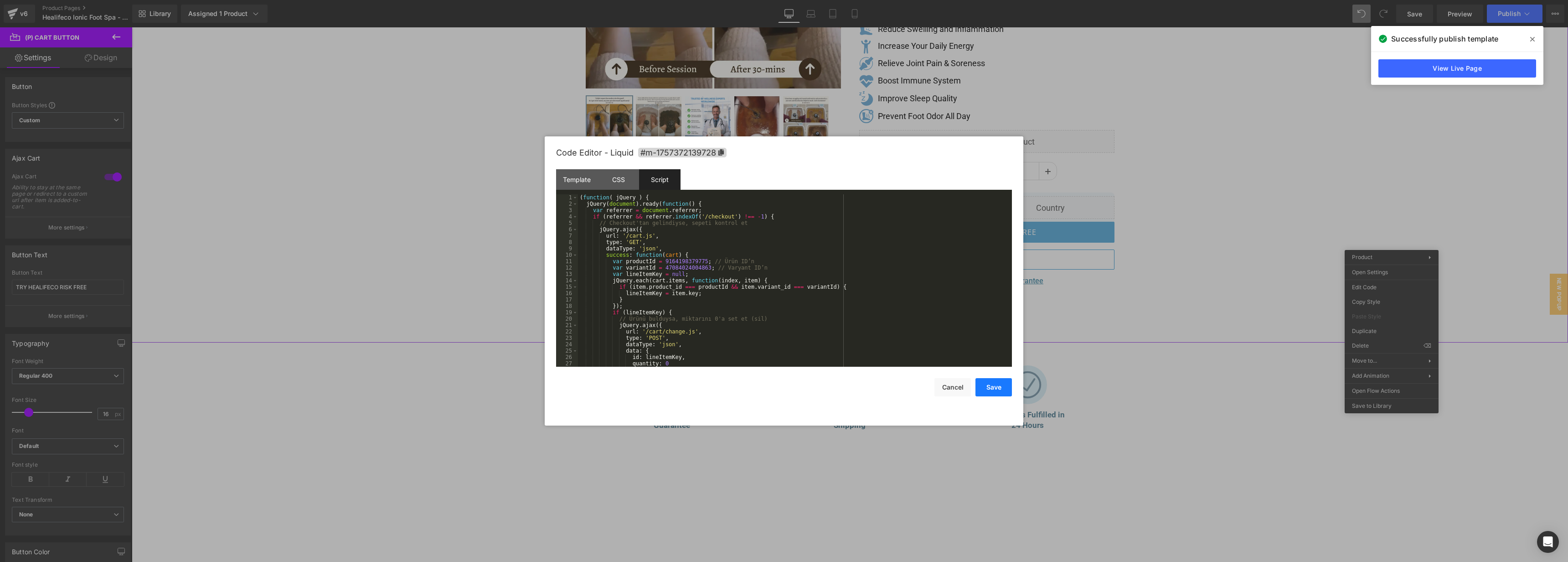
click at [992, 390] on button "Save" at bounding box center [994, 387] width 37 height 18
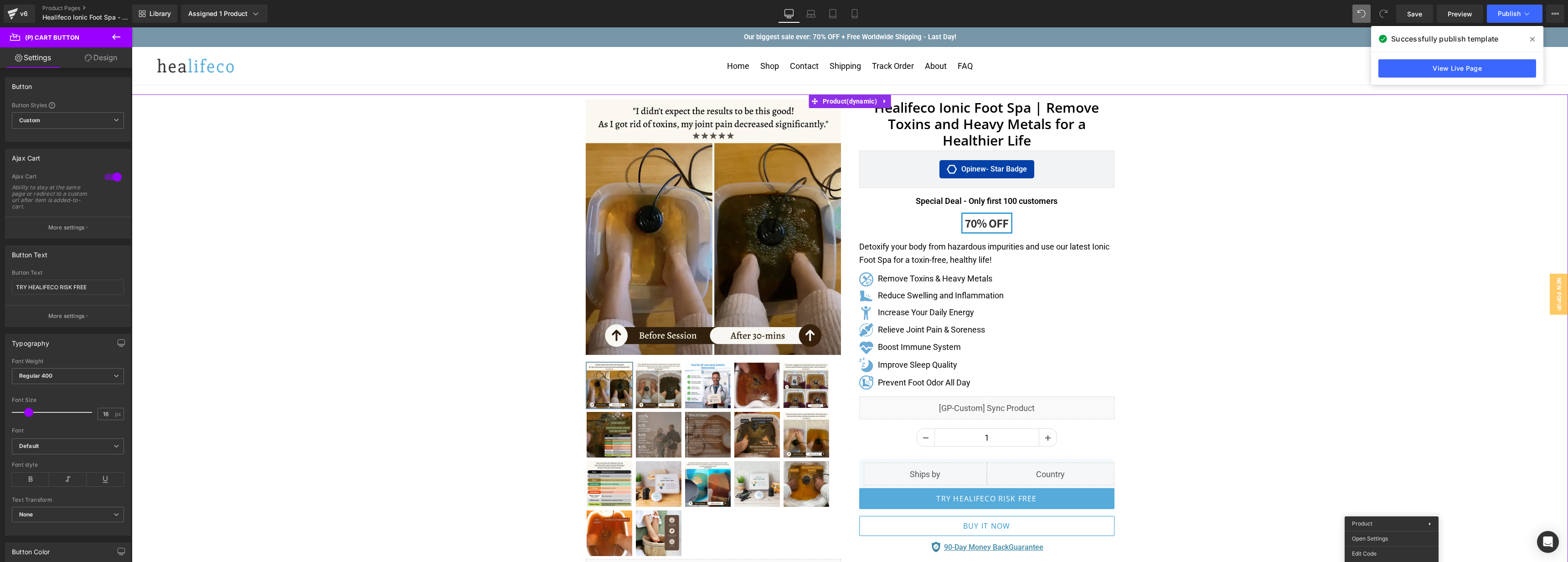
click at [1535, 35] on icon at bounding box center [1532, 39] width 4 height 7
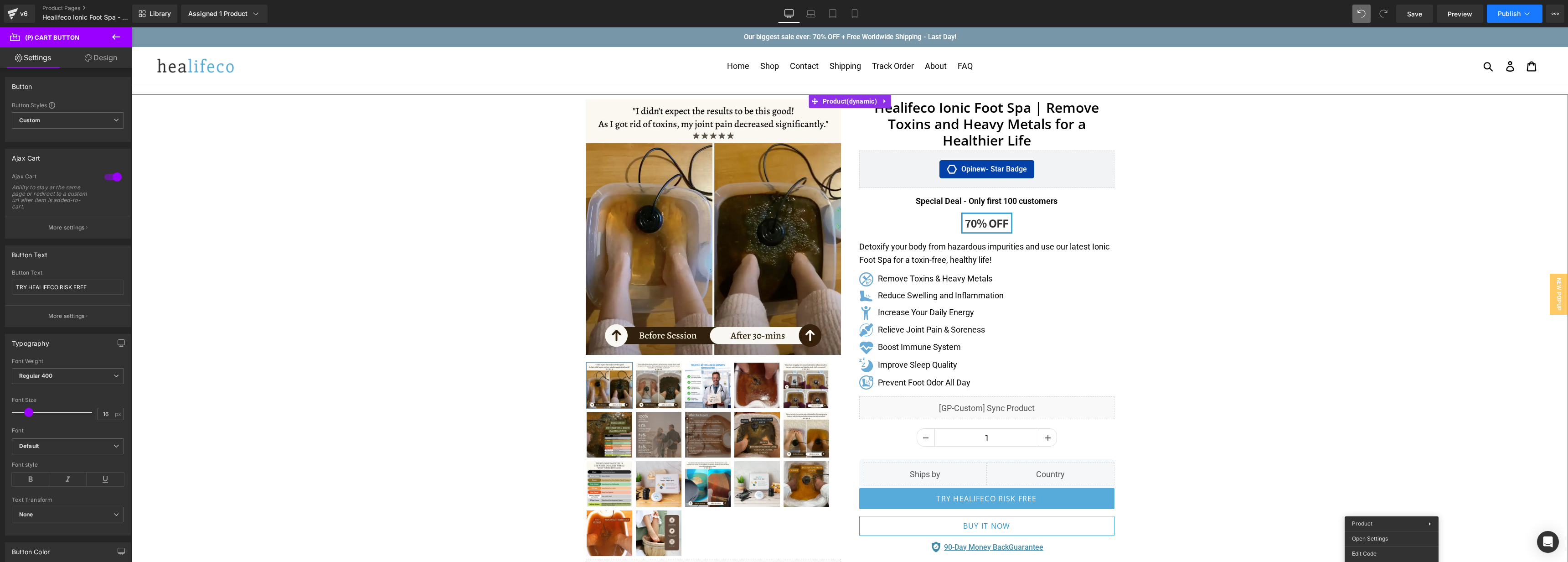
click at [1512, 18] on button "Publish" at bounding box center [1514, 13] width 55 height 18
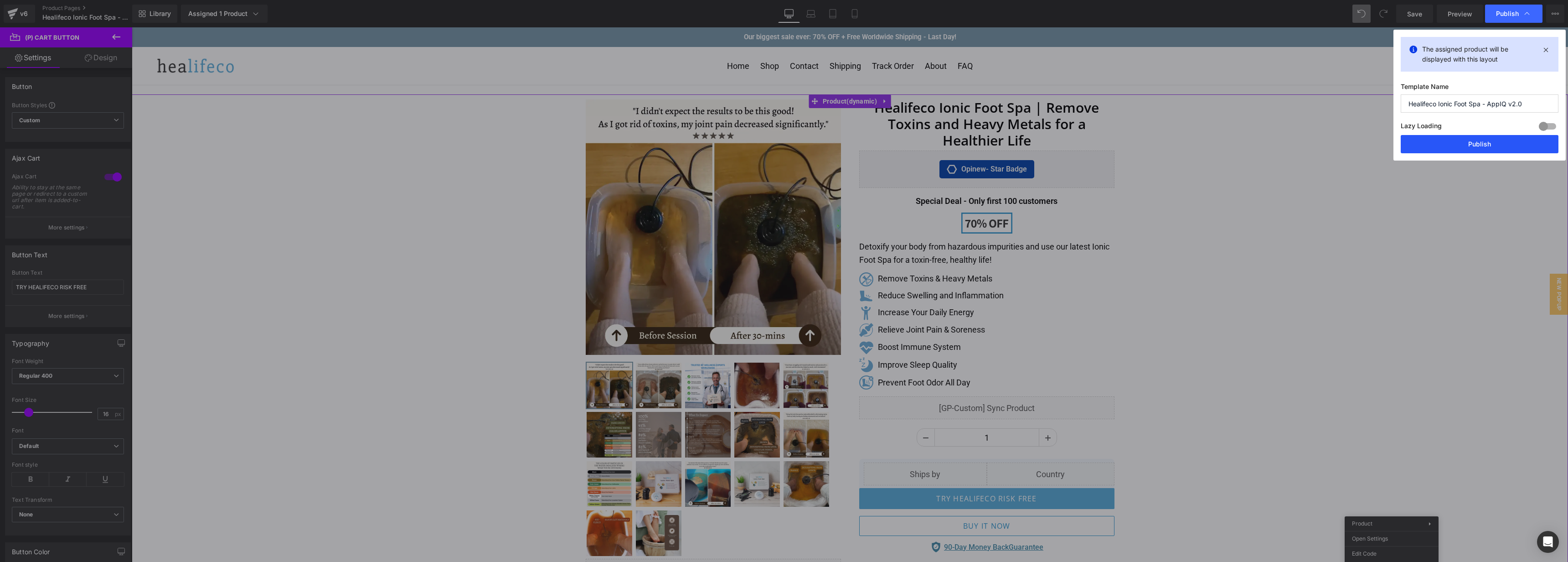
click at [1492, 145] on button "Publish" at bounding box center [1479, 144] width 158 height 18
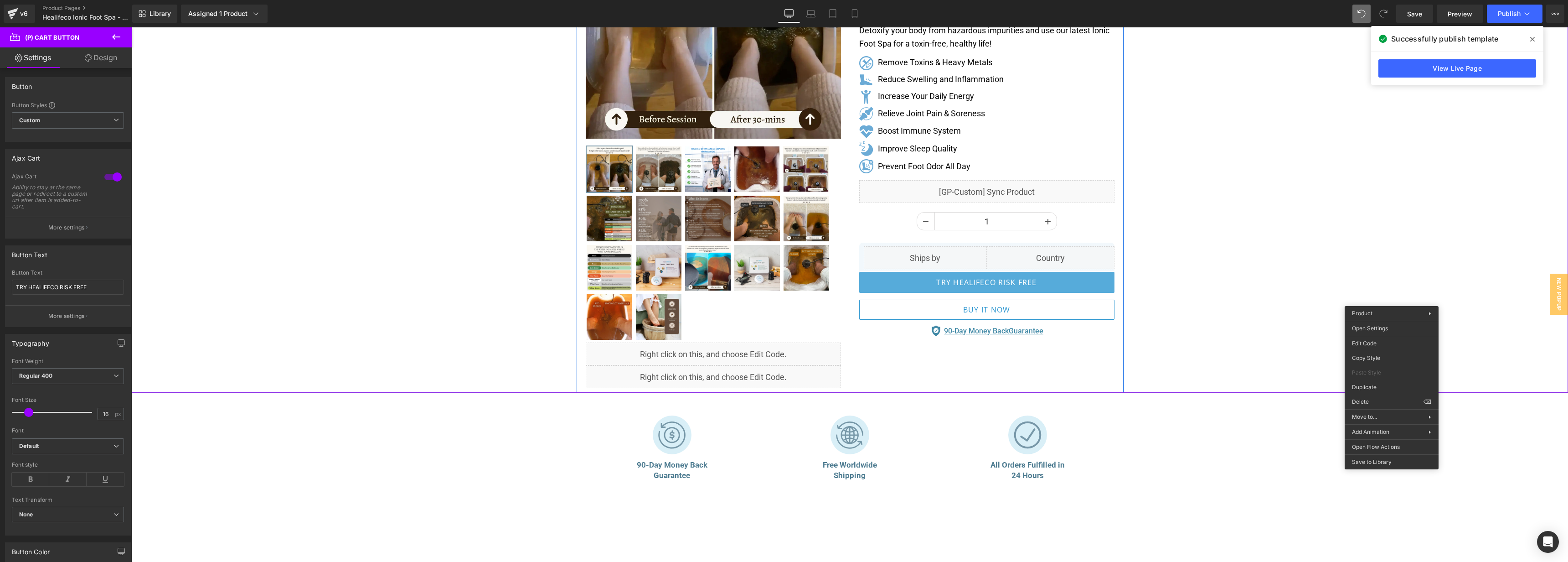
scroll to position [215, 0]
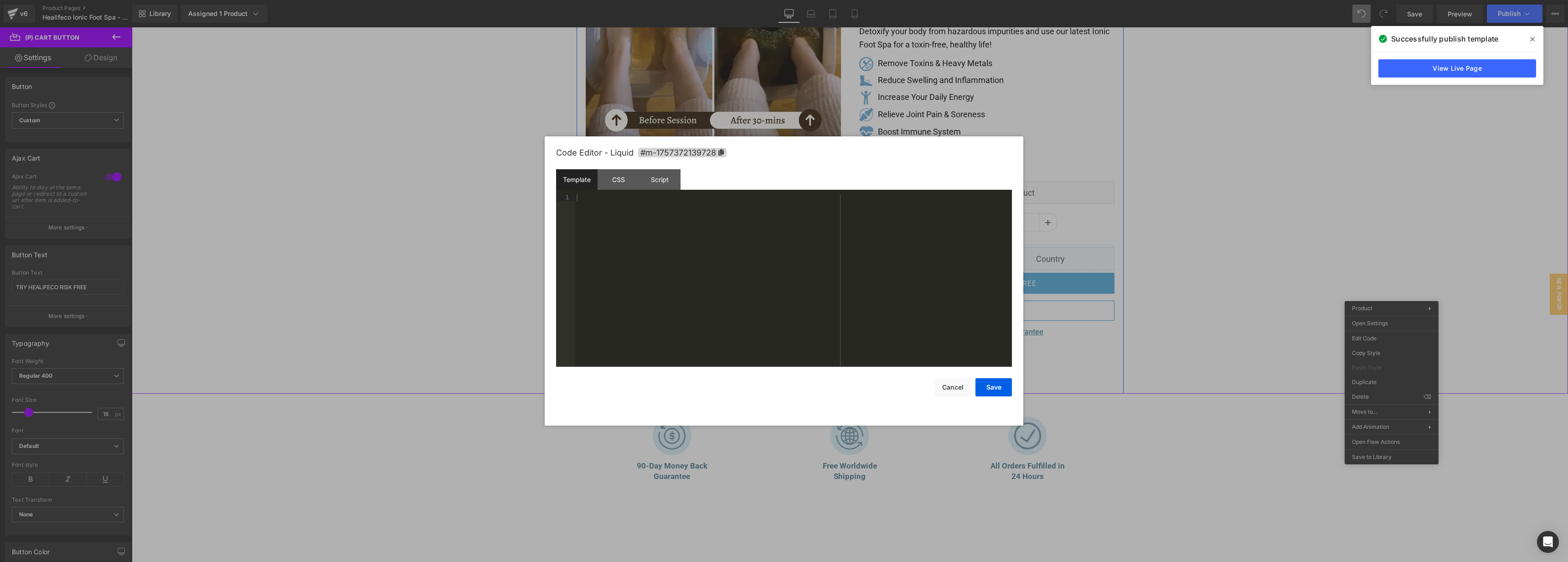
click at [721, 373] on div "Liquid" at bounding box center [713, 377] width 255 height 23
click at [664, 180] on div "Script" at bounding box center [660, 180] width 41 height 21
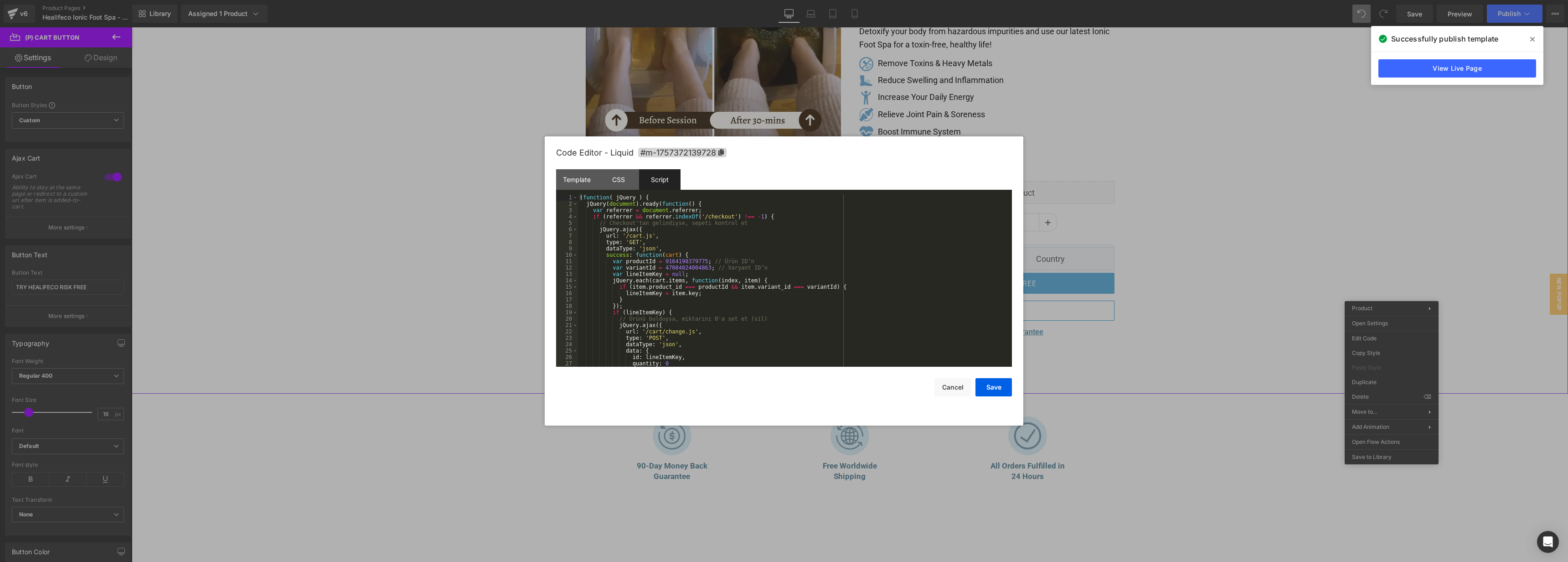
click at [877, 317] on div "( function ( jQuery ) { jQuery ( document ) . ready ( function ( ) { var referr…" at bounding box center [793, 287] width 430 height 185
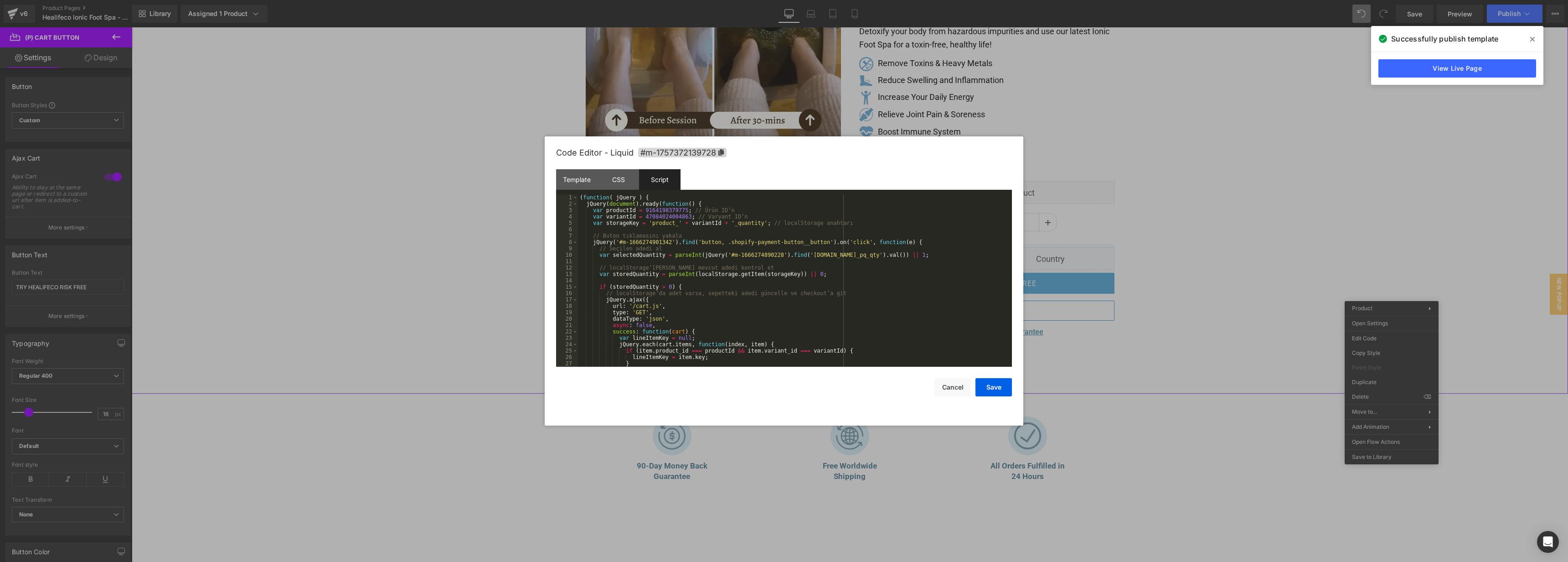
scroll to position [0, 0]
click at [992, 389] on button "Save" at bounding box center [994, 387] width 37 height 18
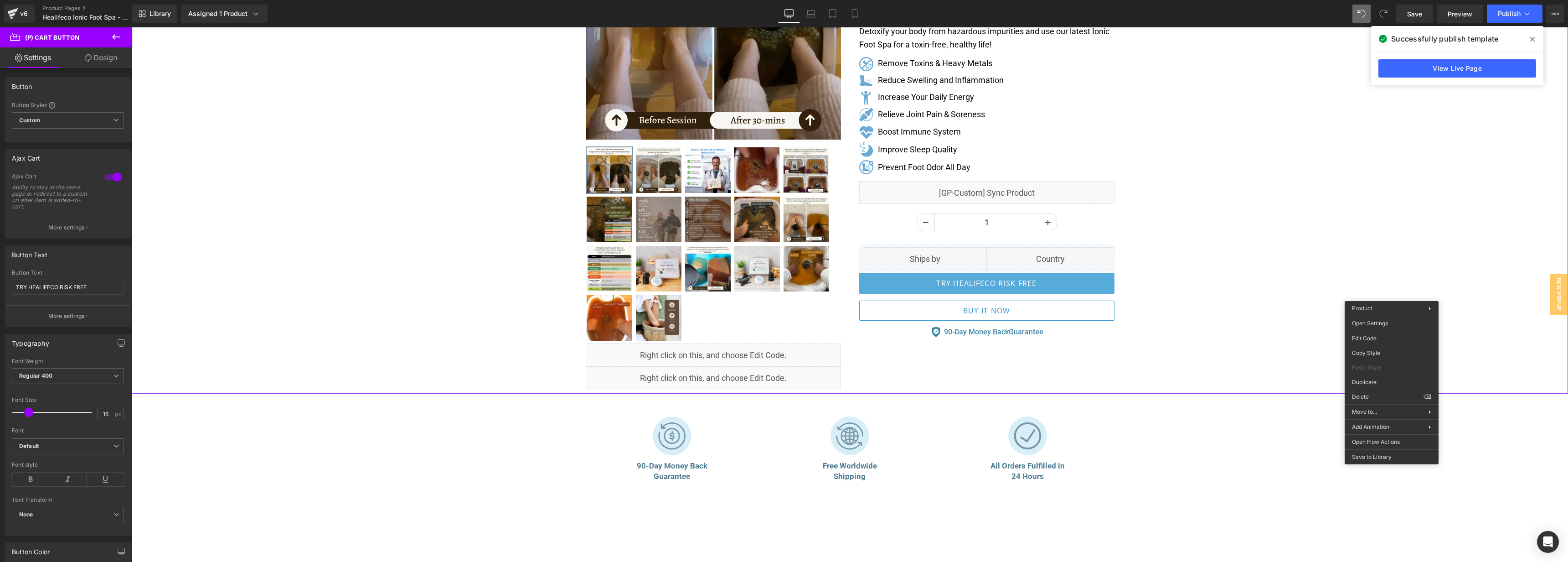
click at [1534, 38] on icon at bounding box center [1532, 39] width 4 height 7
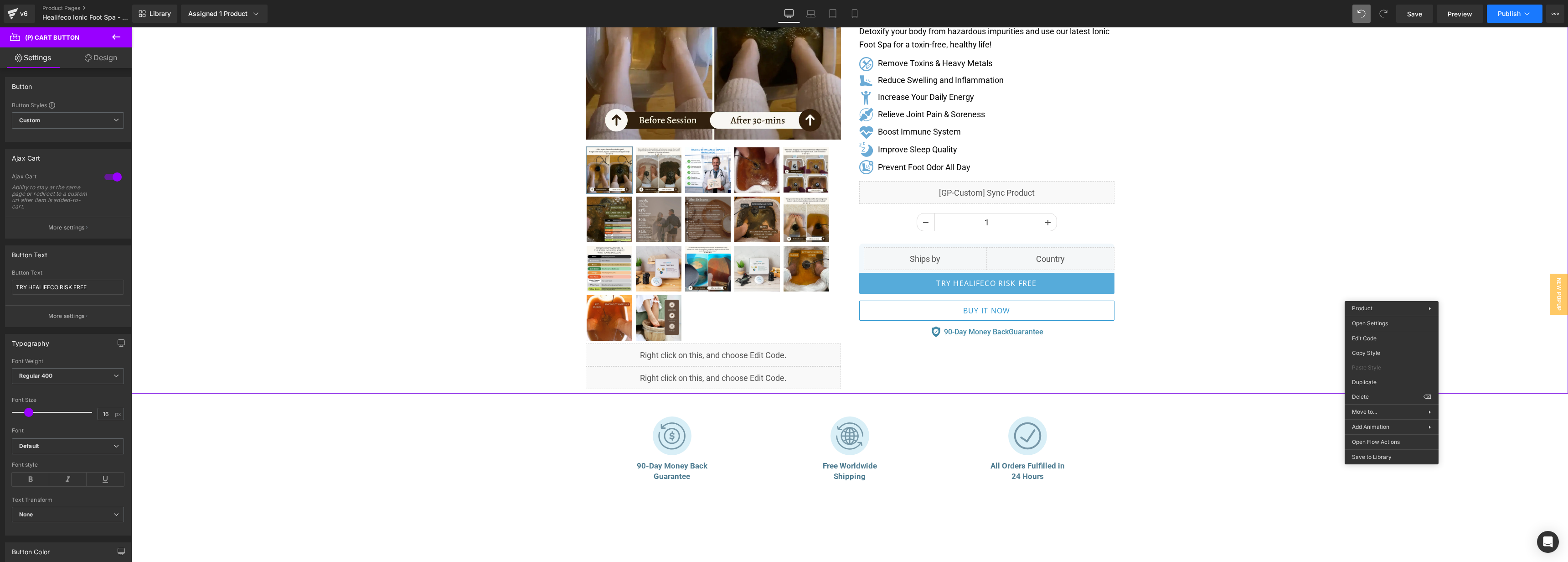
click at [1505, 13] on span "Publish" at bounding box center [1509, 13] width 23 height 7
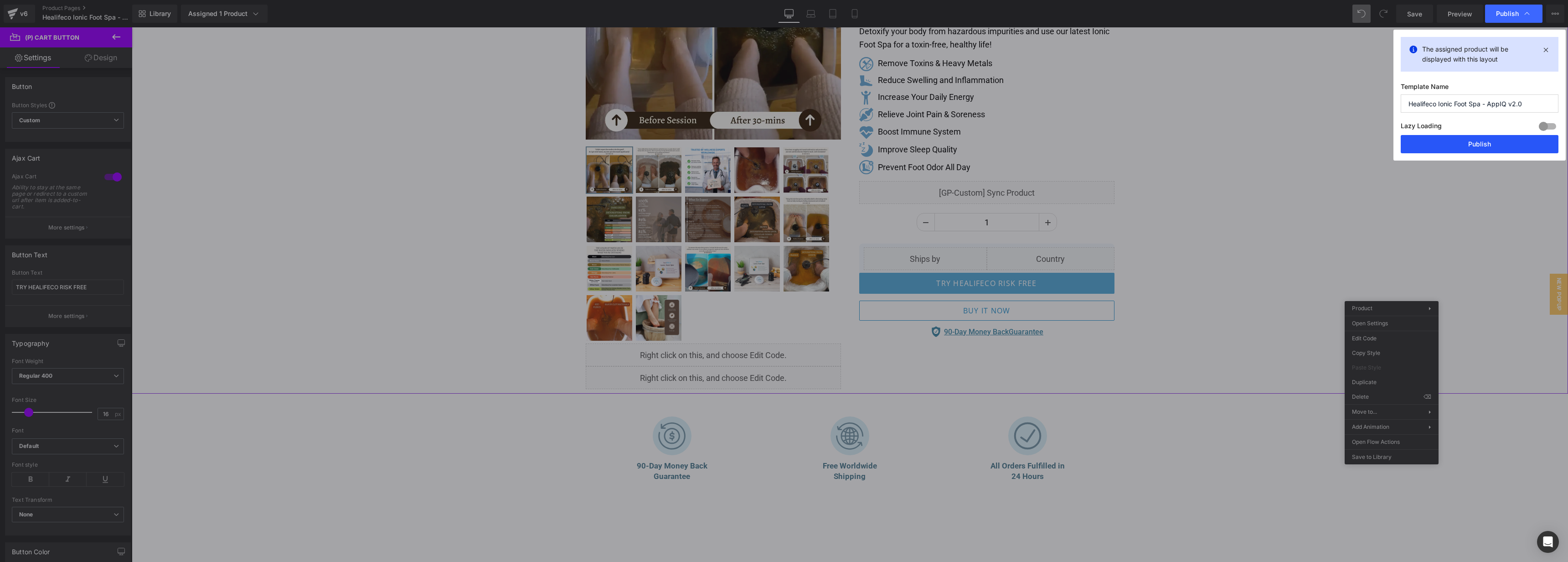
click at [1480, 146] on button "Publish" at bounding box center [1479, 144] width 158 height 18
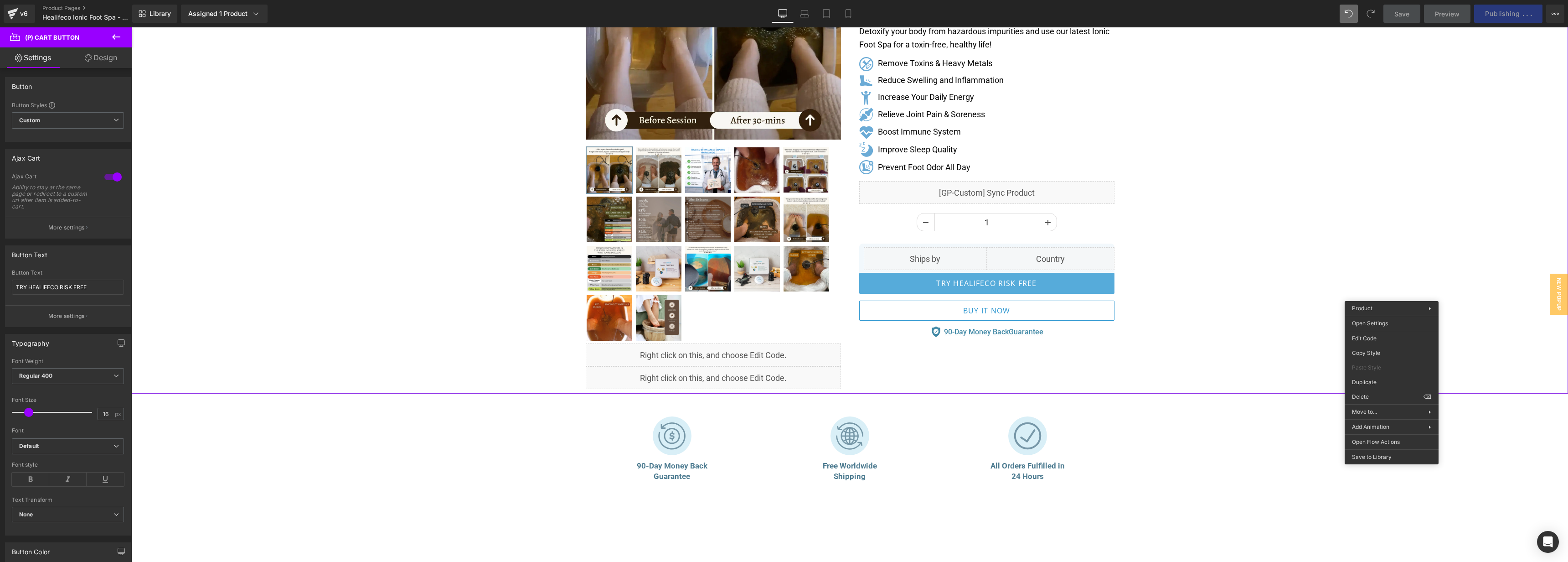
click at [1261, 104] on div "Separator" at bounding box center [850, 136] width 1437 height 515
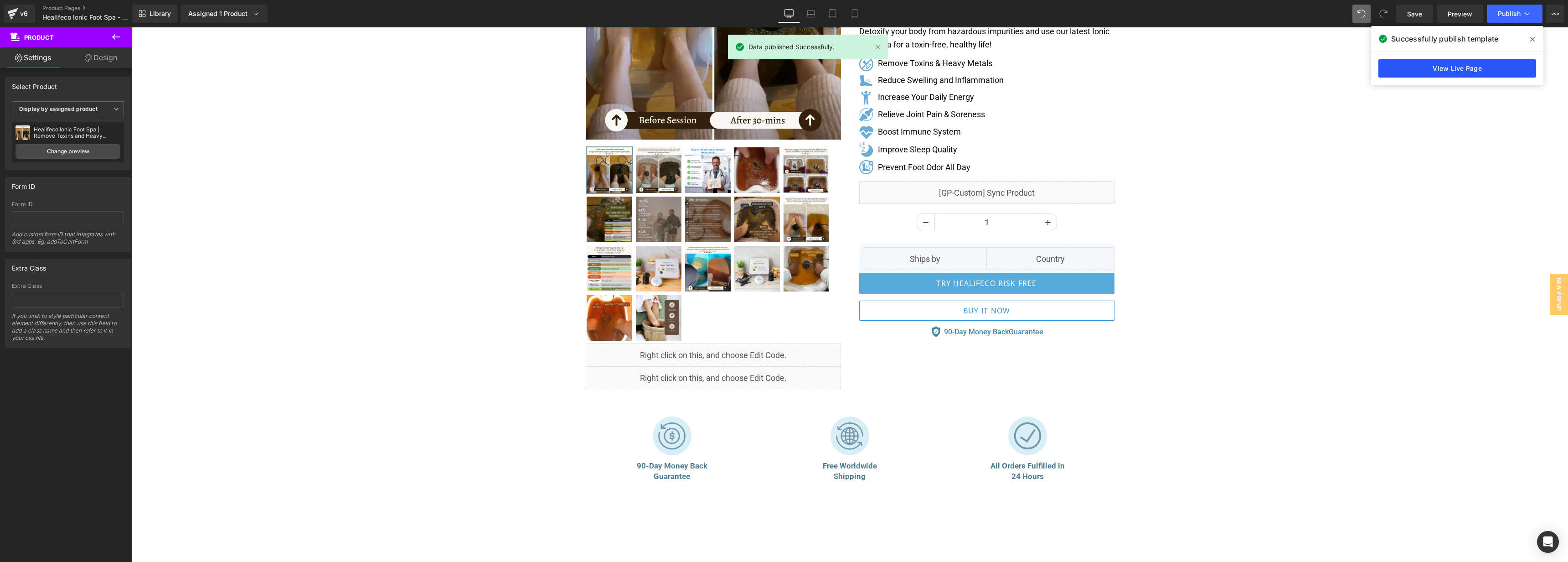
click at [1472, 74] on link "View Live Page" at bounding box center [1457, 68] width 158 height 18
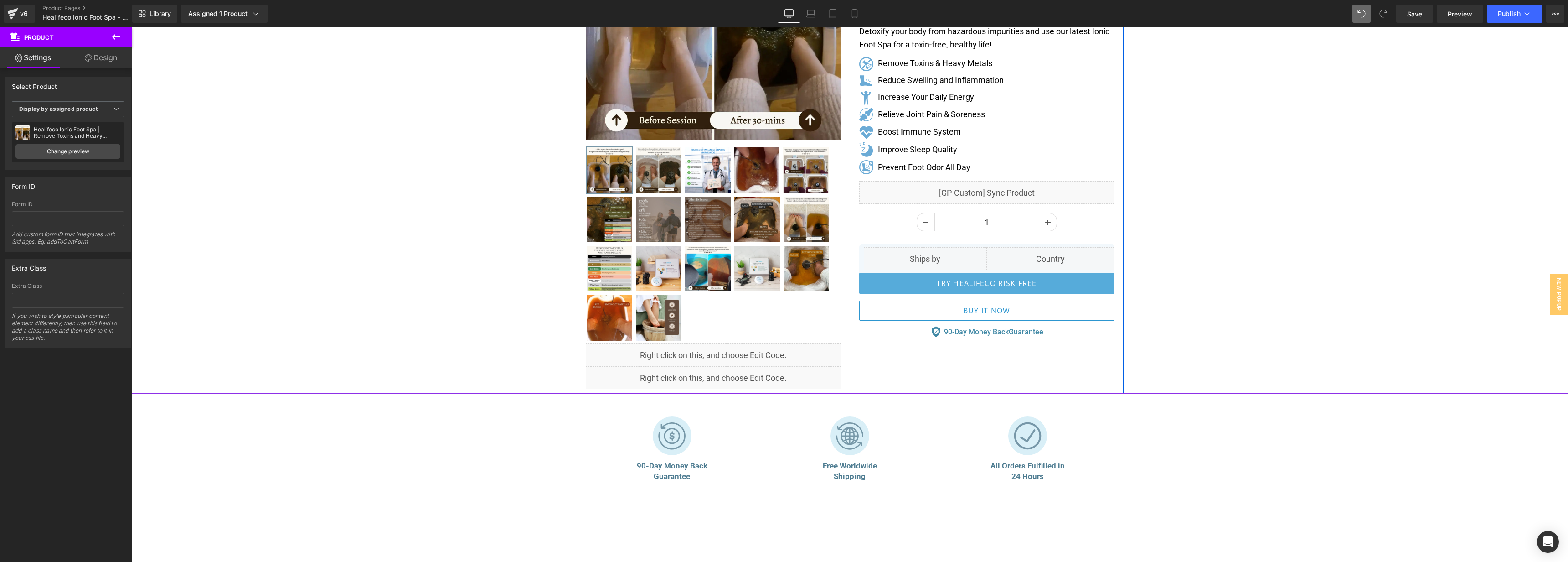
click at [727, 374] on div "Liquid" at bounding box center [713, 377] width 255 height 23
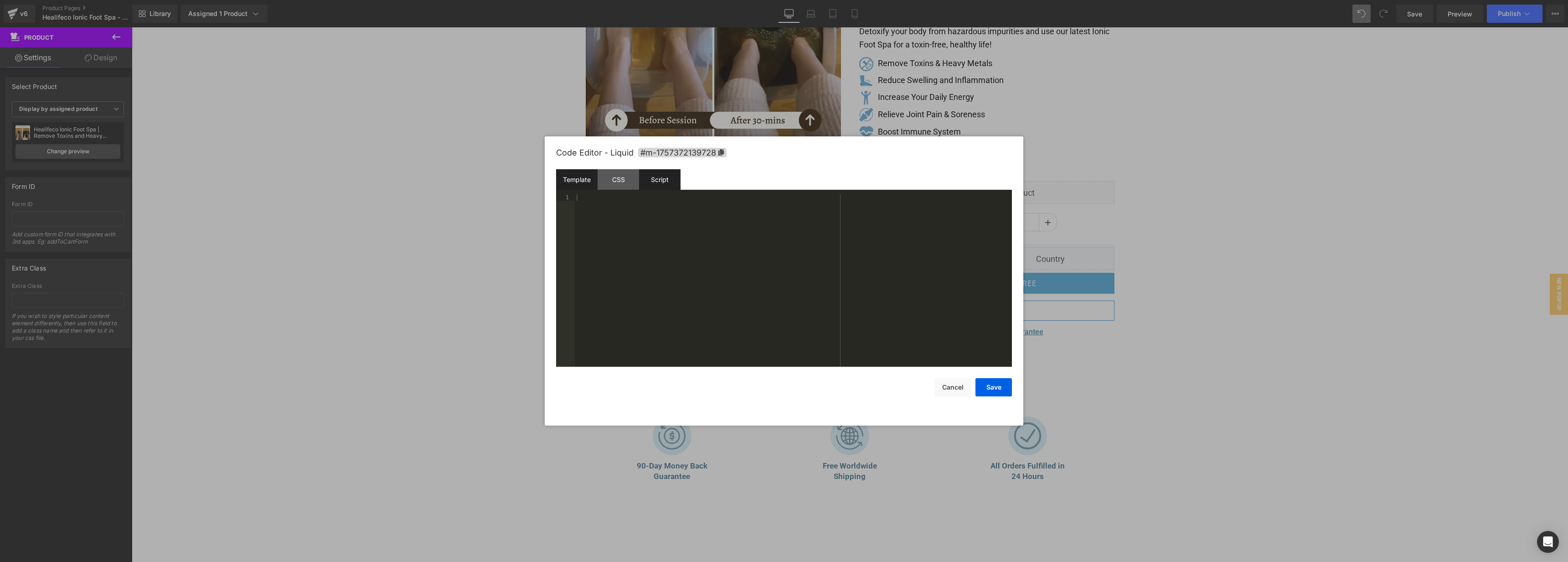
click at [657, 175] on div "Script" at bounding box center [660, 180] width 41 height 21
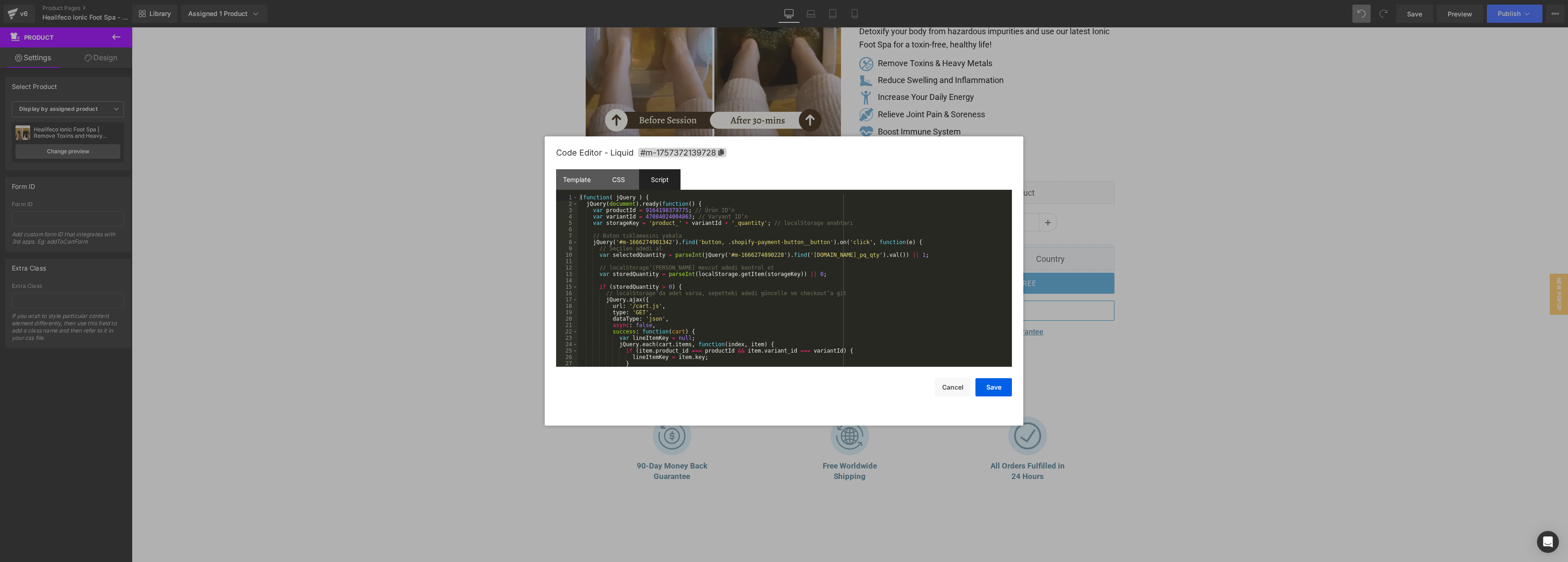
click at [895, 285] on div "( function ( jQuery ) { jQuery ( document ) . ready ( function ( ) { var produc…" at bounding box center [793, 287] width 430 height 185
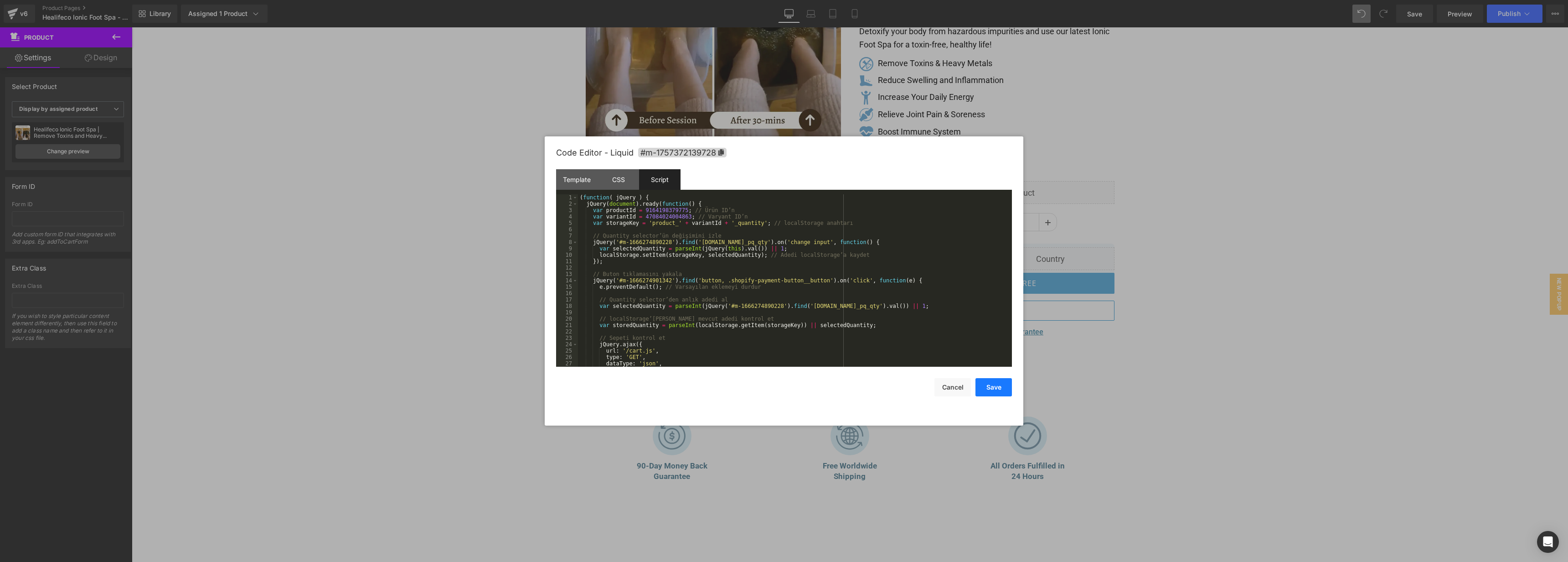
click at [984, 387] on button "Save" at bounding box center [994, 387] width 37 height 18
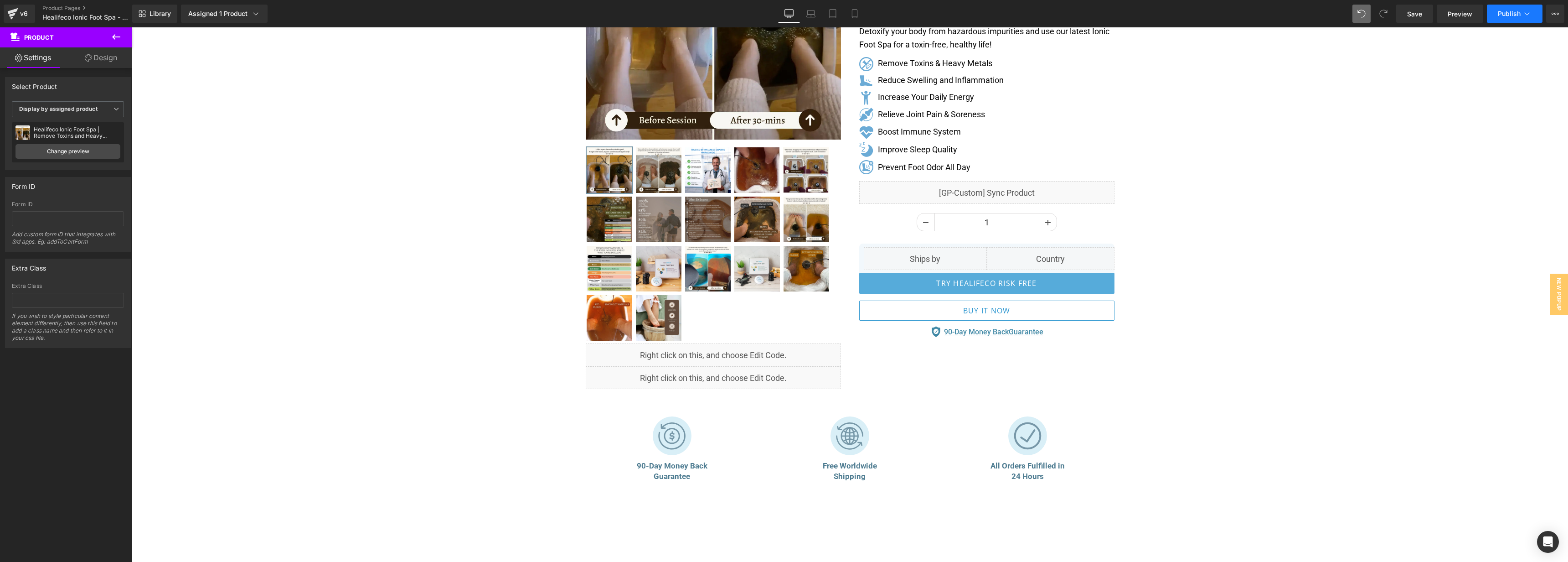
click at [1502, 18] on button "Publish" at bounding box center [1514, 13] width 55 height 18
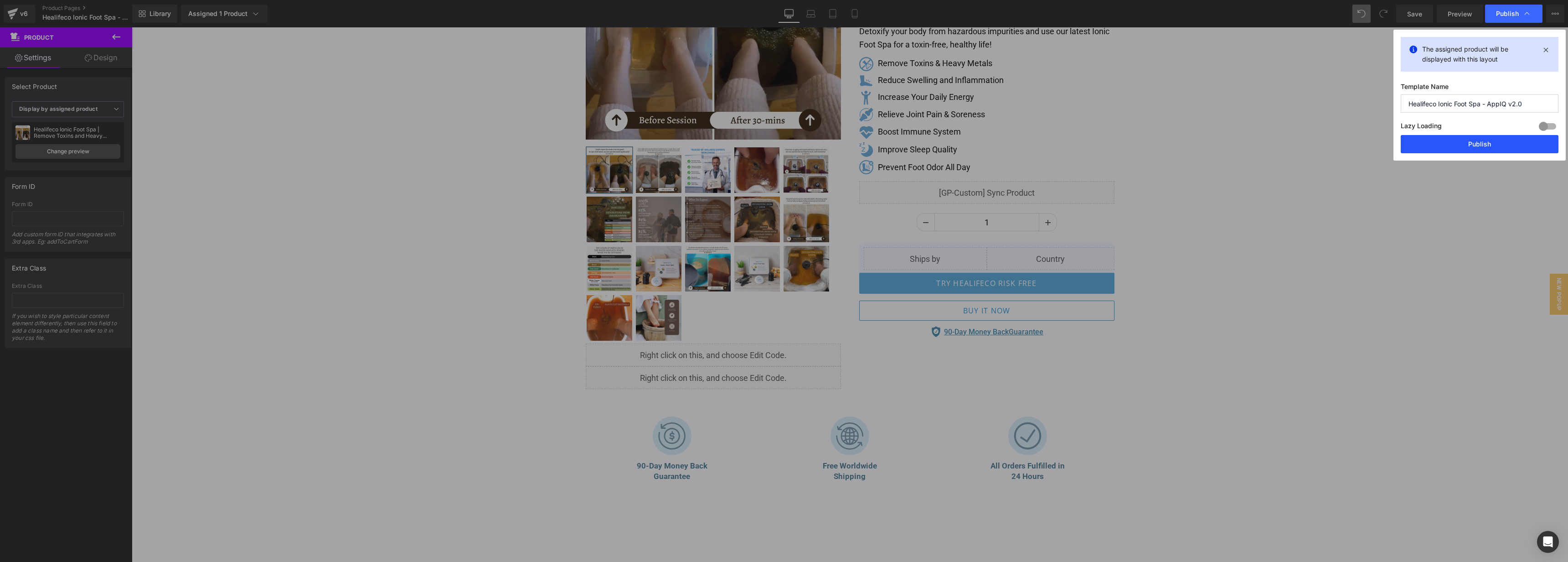
drag, startPoint x: 1469, startPoint y: 145, endPoint x: 880, endPoint y: 269, distance: 601.9
click at [1469, 145] on button "Publish" at bounding box center [1479, 144] width 158 height 18
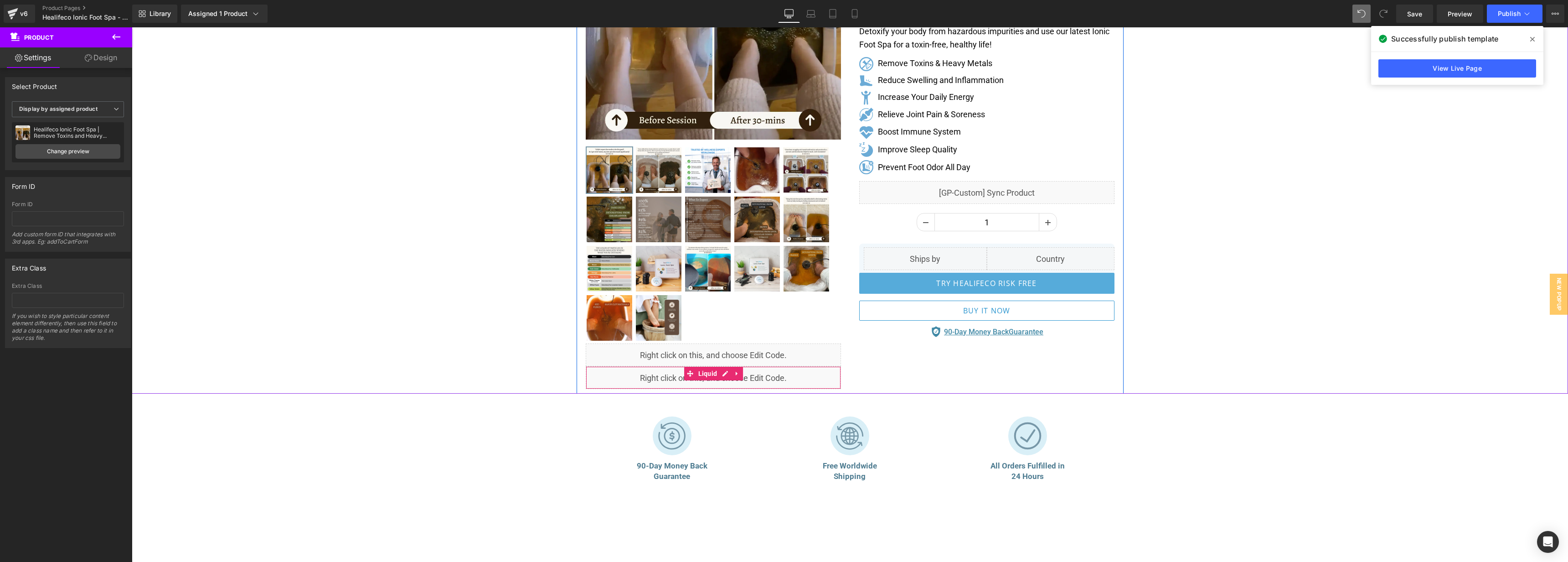
click at [724, 373] on div "Liquid" at bounding box center [713, 377] width 255 height 23
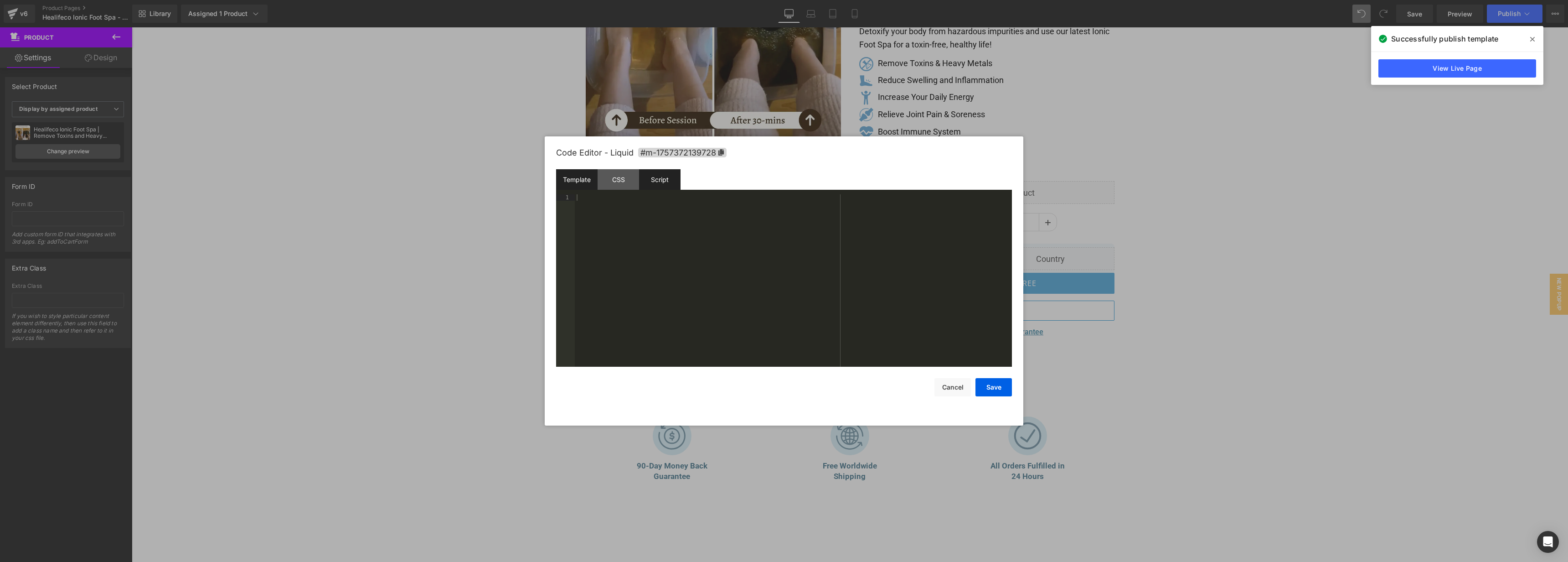
click at [671, 177] on div "Script" at bounding box center [660, 180] width 41 height 21
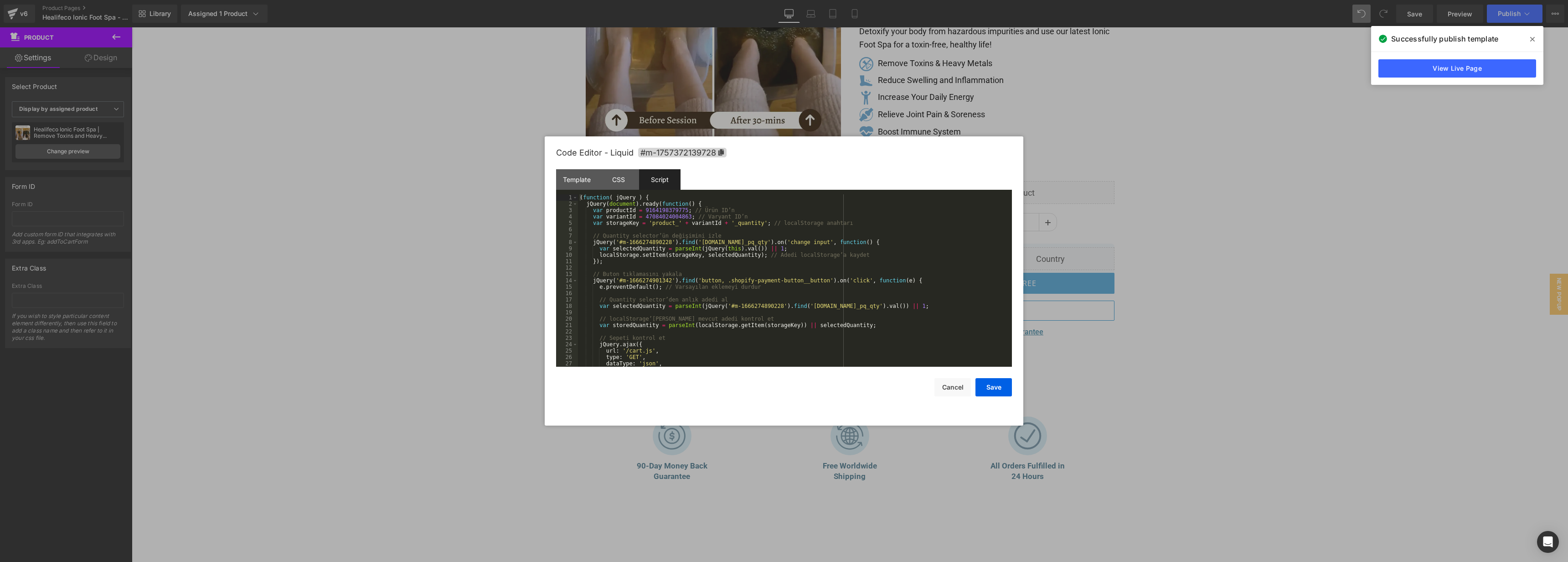
click at [944, 278] on div "( function ( jQuery ) { jQuery ( document ) . ready ( function ( ) { var produc…" at bounding box center [793, 287] width 430 height 185
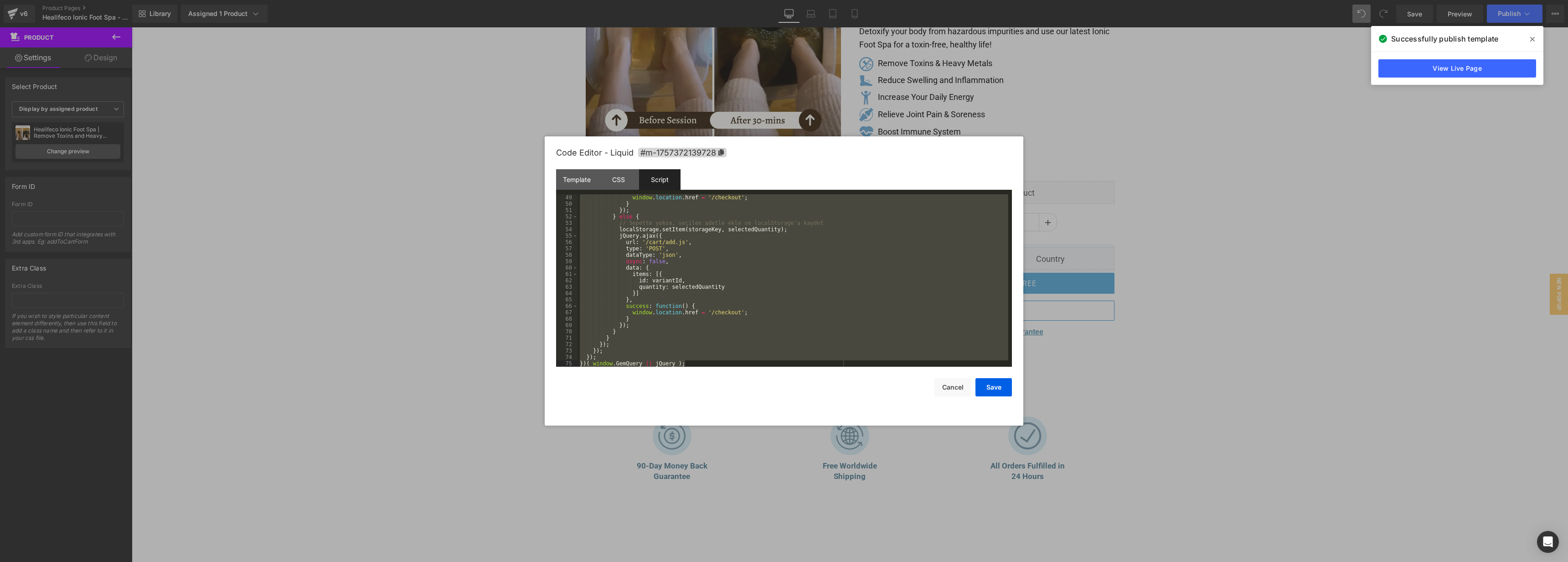
scroll to position [357, 0]
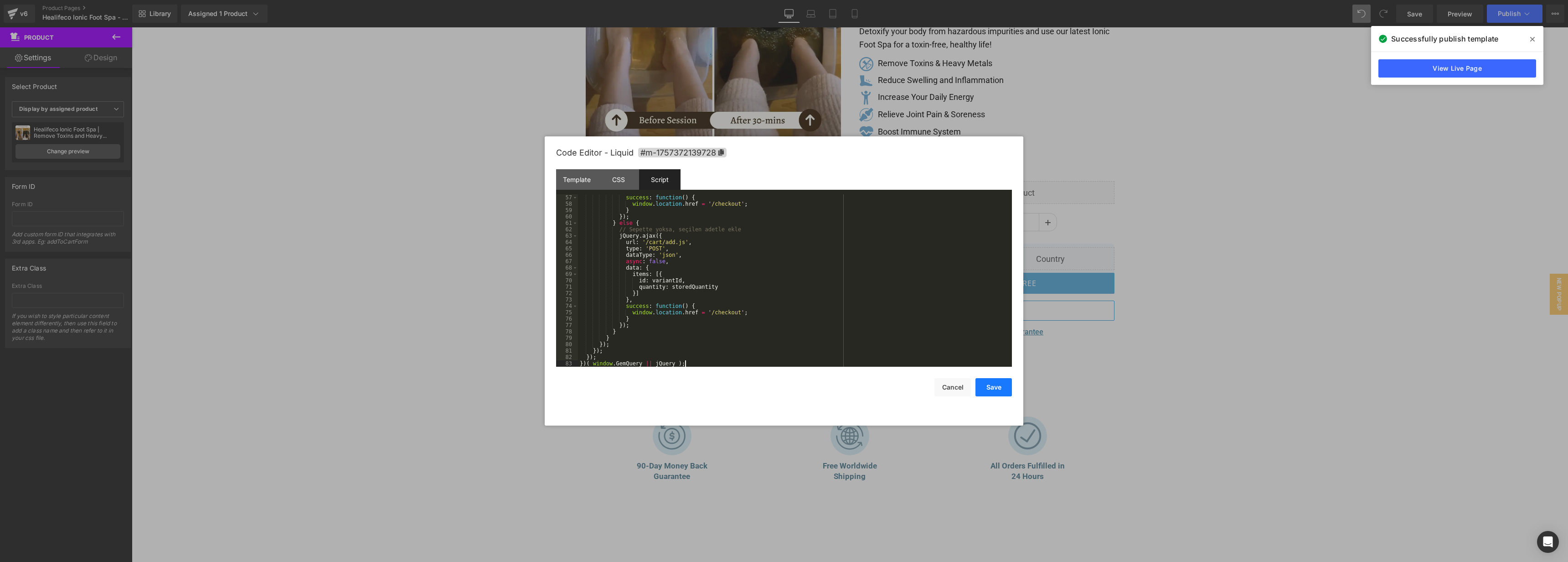
click at [992, 393] on button "Save" at bounding box center [994, 387] width 37 height 18
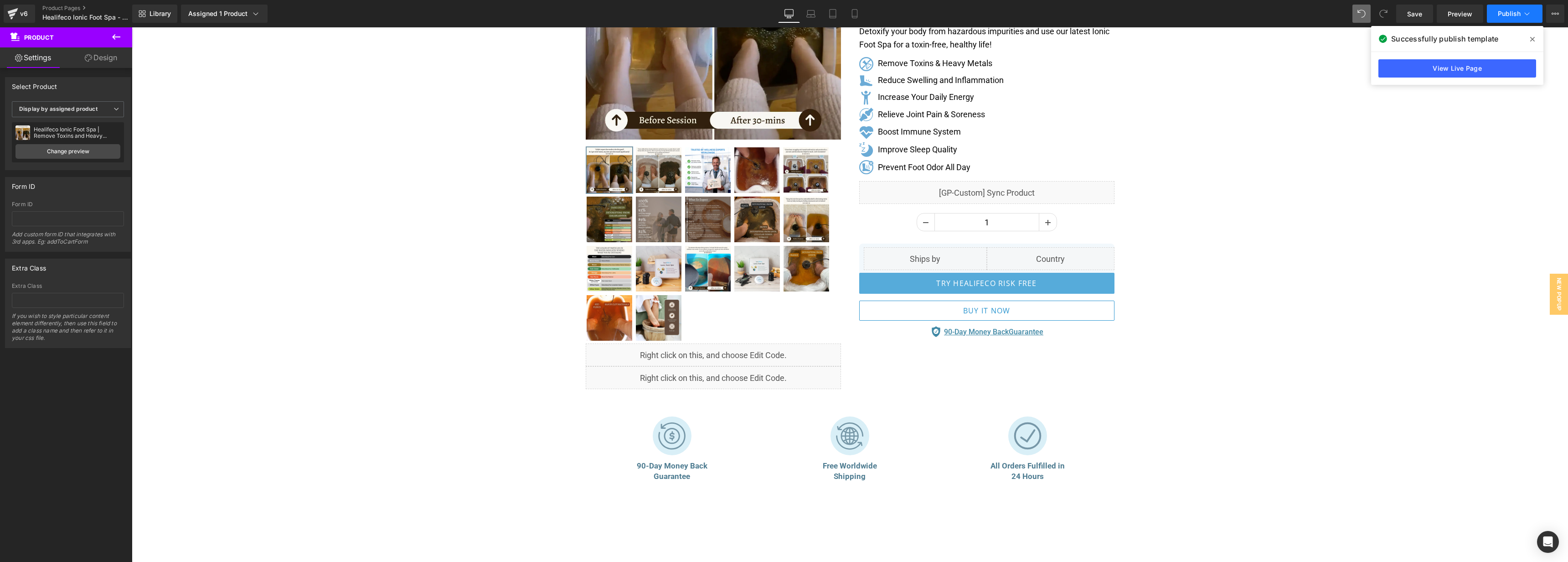
click at [1502, 9] on button "Publish" at bounding box center [1514, 13] width 55 height 18
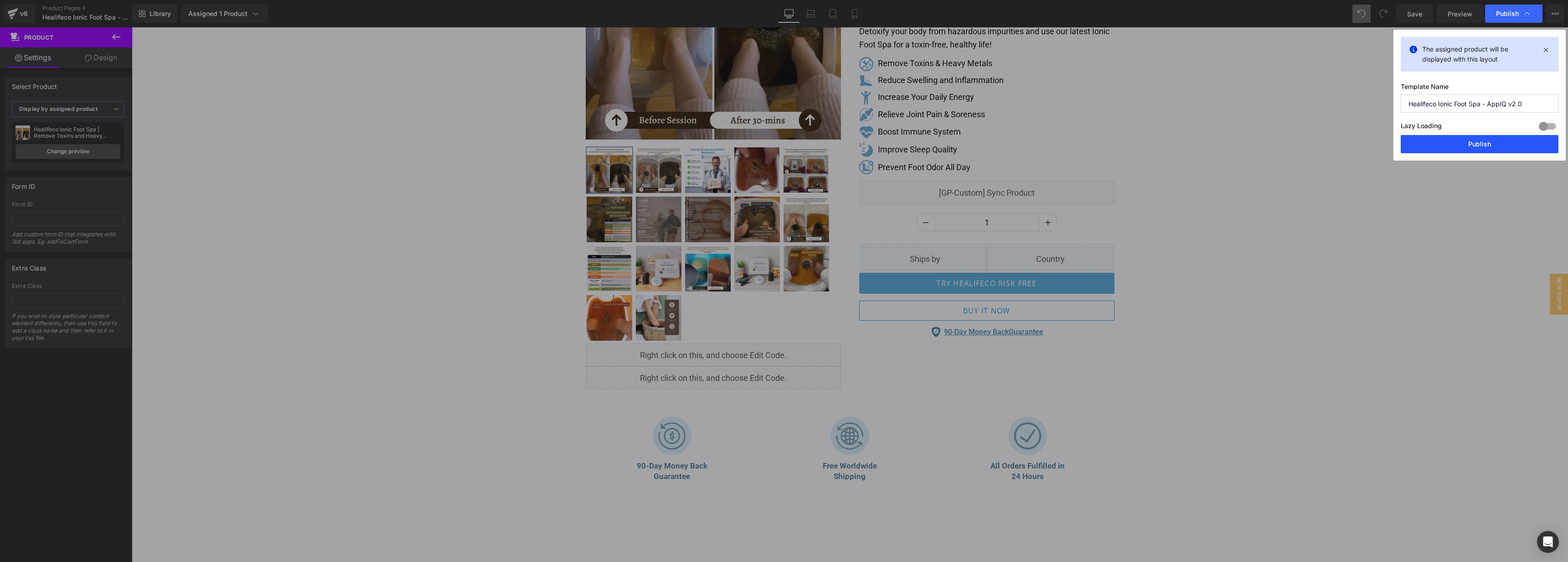
click at [1465, 146] on button "Publish" at bounding box center [1479, 144] width 158 height 18
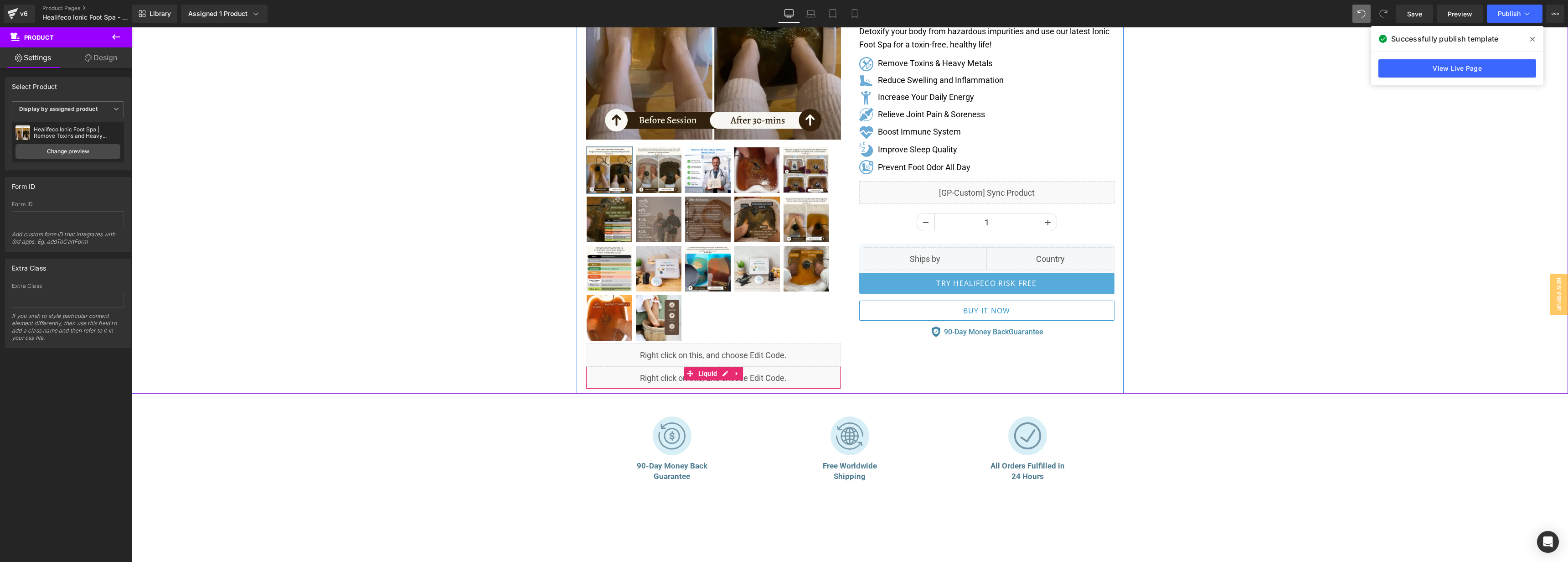
click at [725, 375] on div "Liquid" at bounding box center [713, 377] width 255 height 23
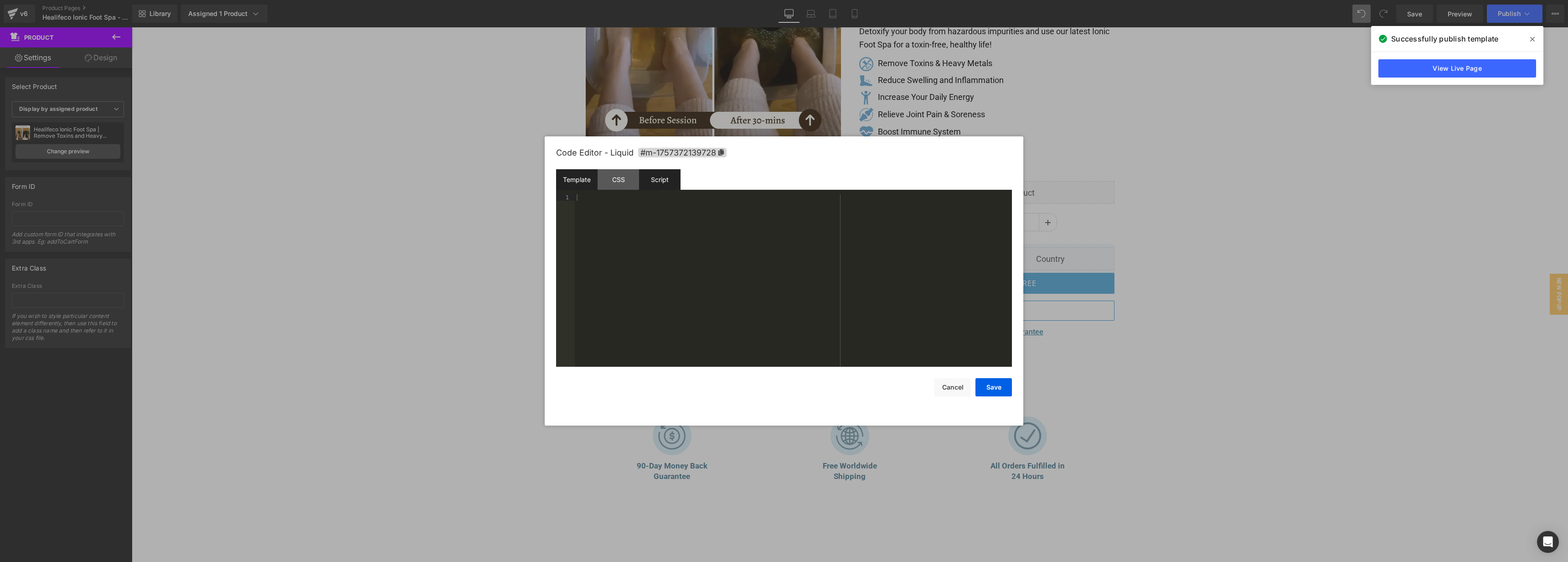
click at [663, 179] on div "Script" at bounding box center [660, 180] width 41 height 21
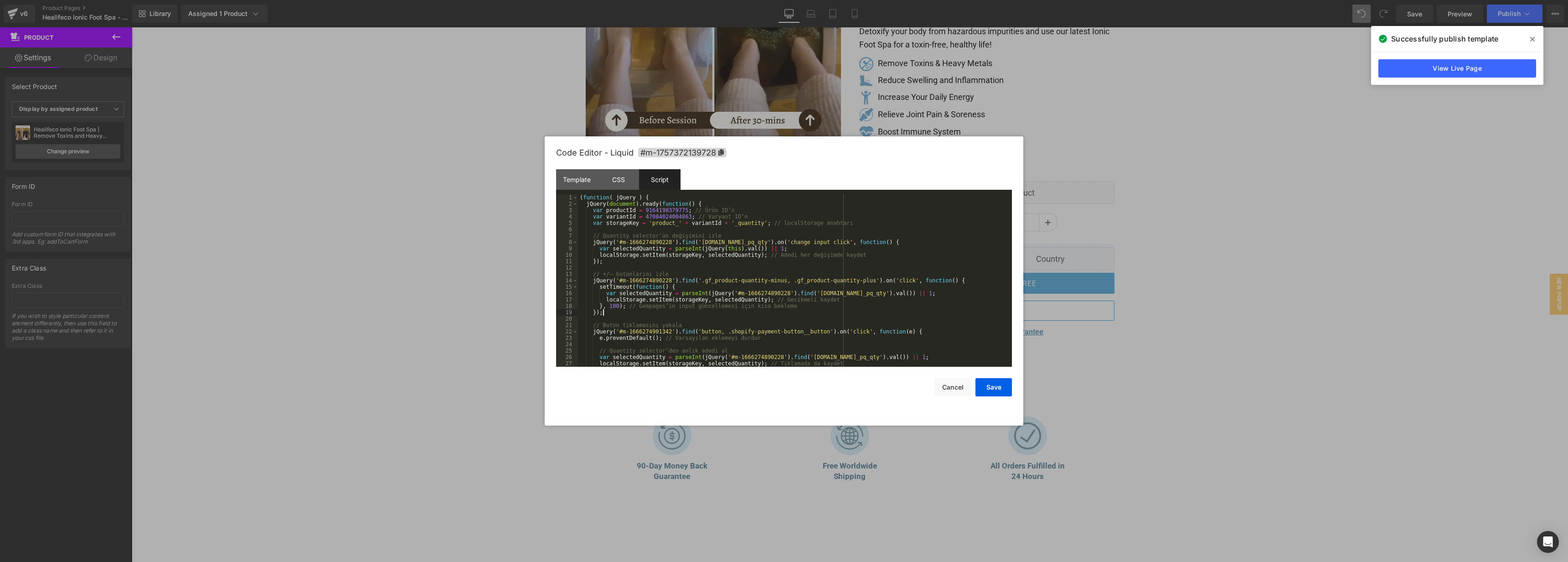
click at [917, 310] on div "( function ( jQuery ) { jQuery ( document ) . ready ( function ( ) { var produc…" at bounding box center [793, 287] width 430 height 185
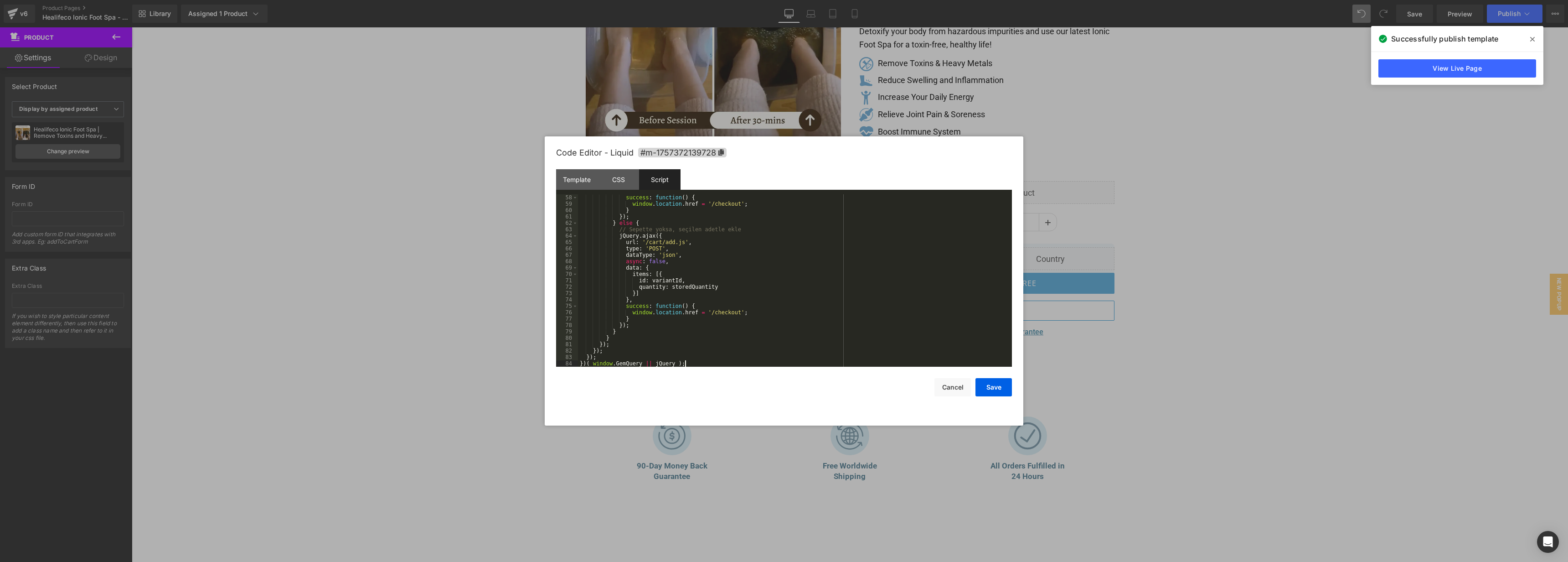
scroll to position [370, 0]
click at [1001, 387] on button "Save" at bounding box center [994, 387] width 37 height 18
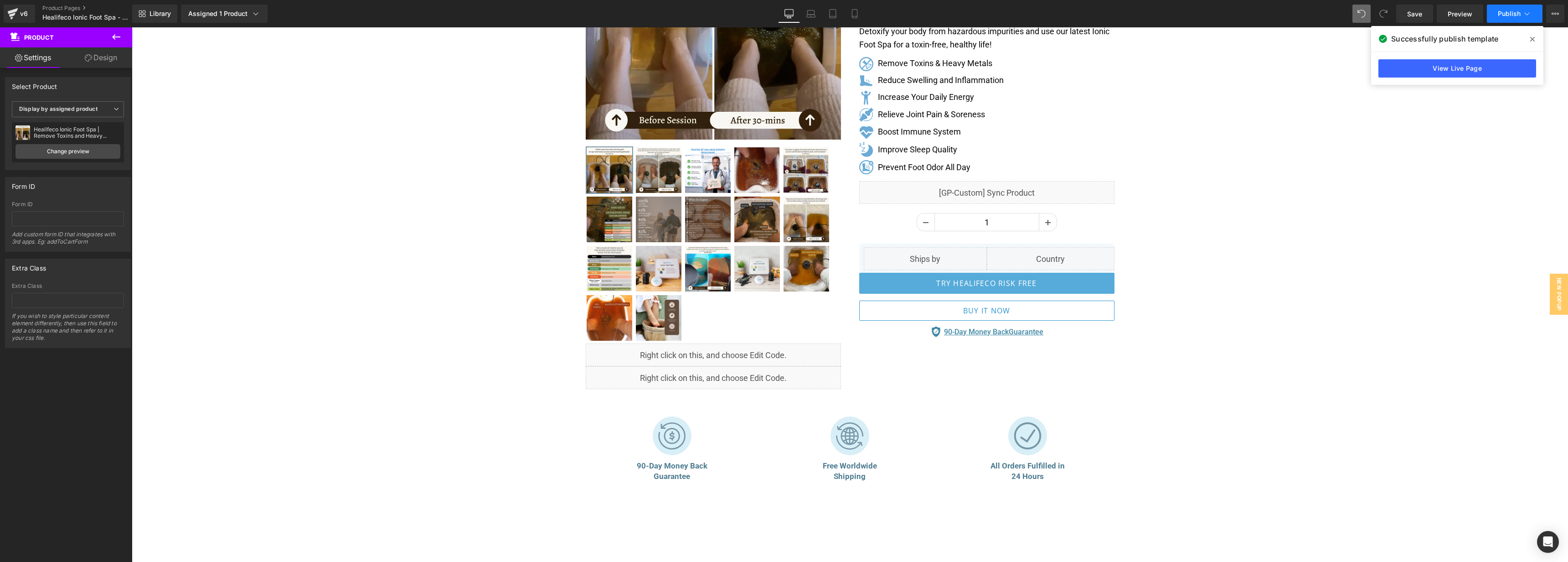
click at [1510, 8] on button "Publish" at bounding box center [1514, 13] width 55 height 18
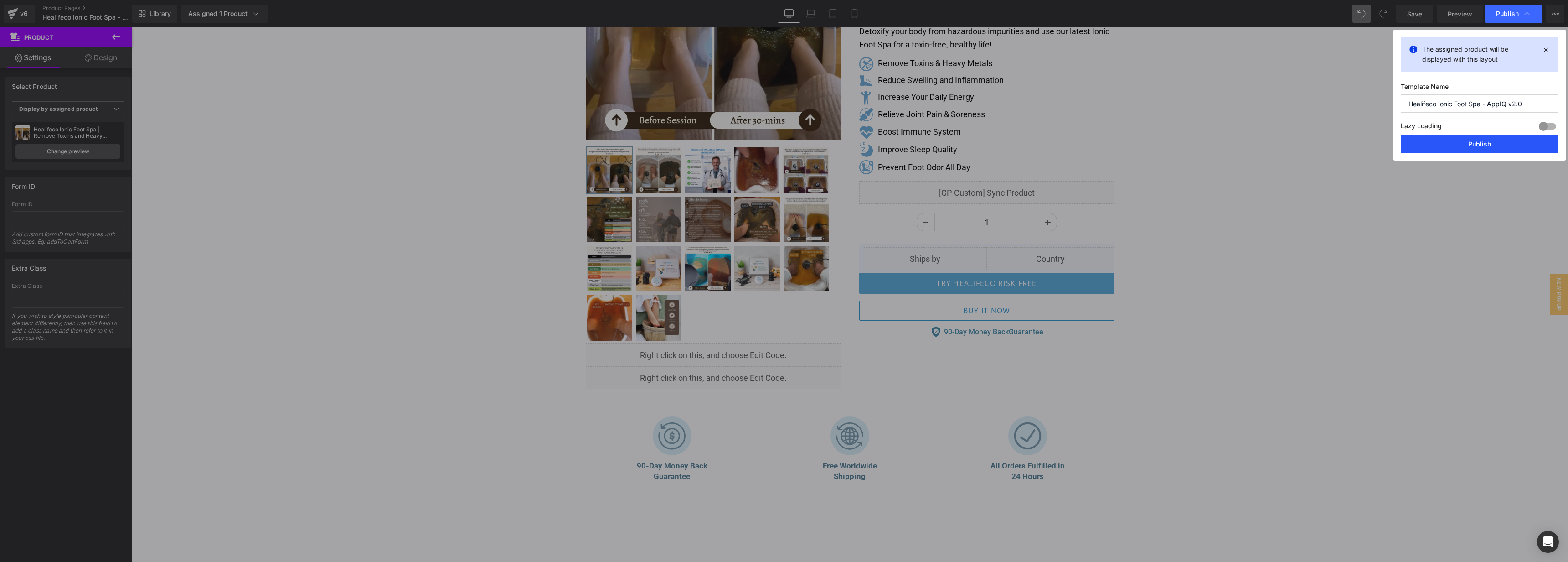
click at [1486, 139] on button "Publish" at bounding box center [1479, 144] width 158 height 18
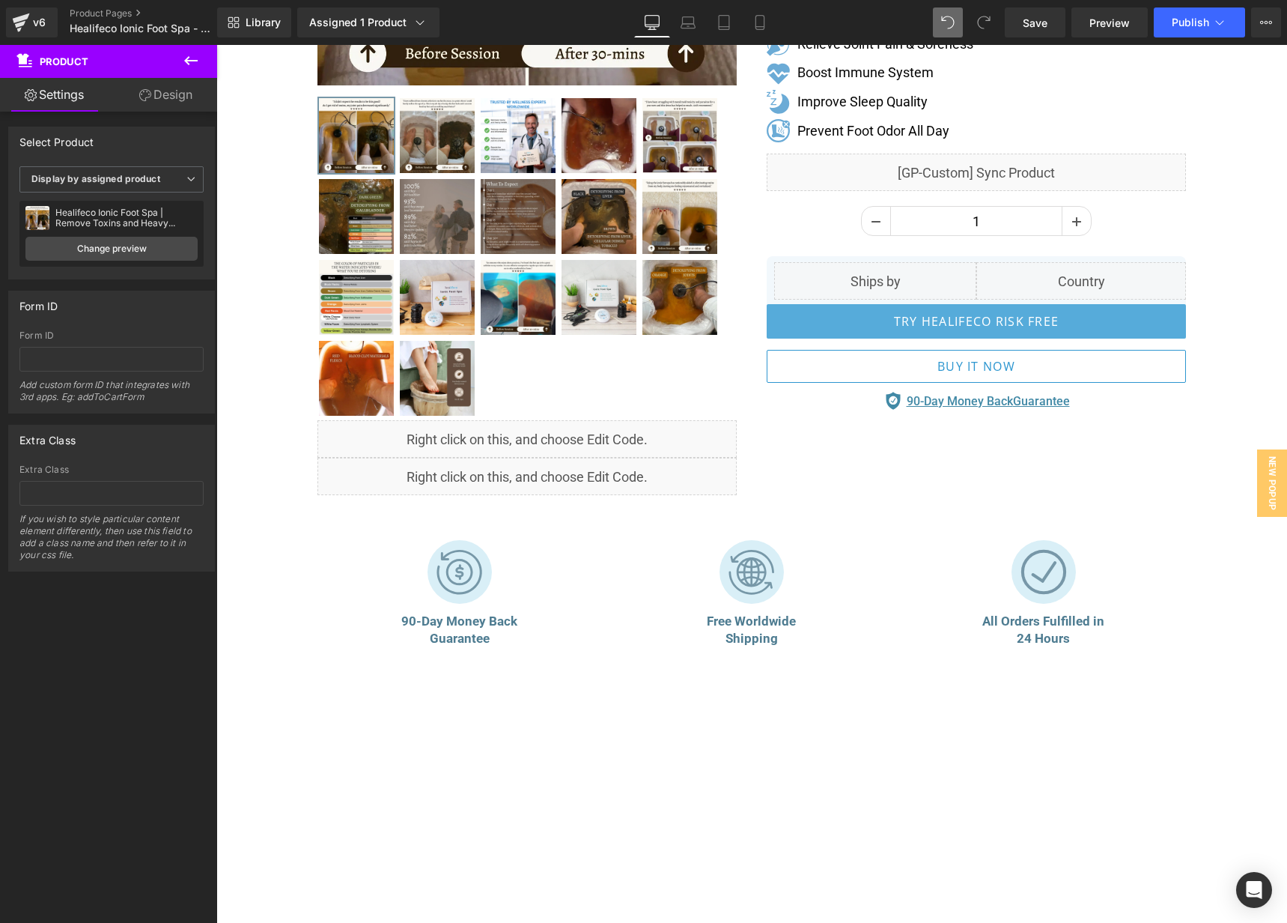
scroll to position [496, 0]
